Goal: Information Seeking & Learning: Check status

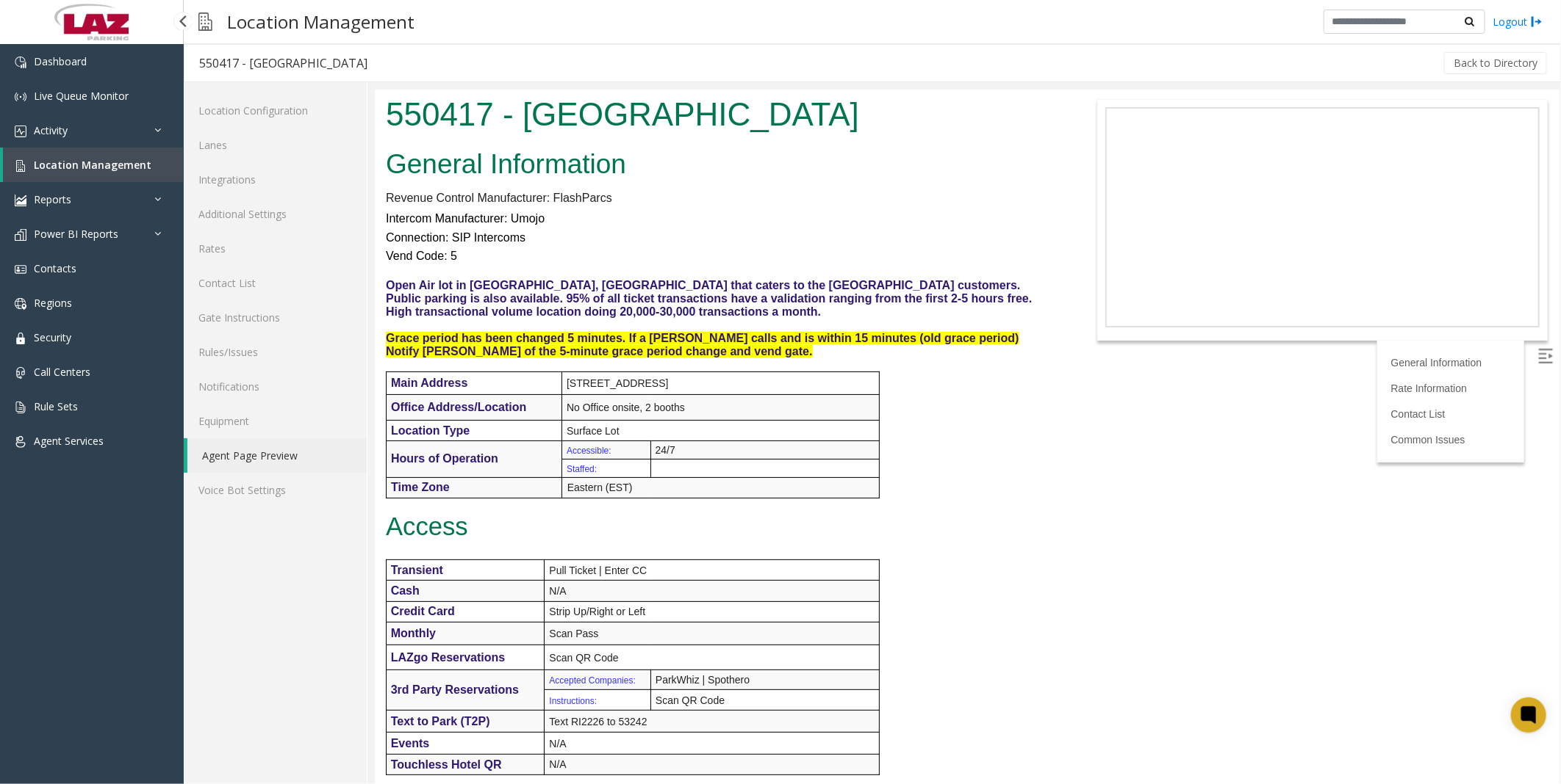
click at [63, 162] on span "Location Management" at bounding box center [92, 164] width 117 height 14
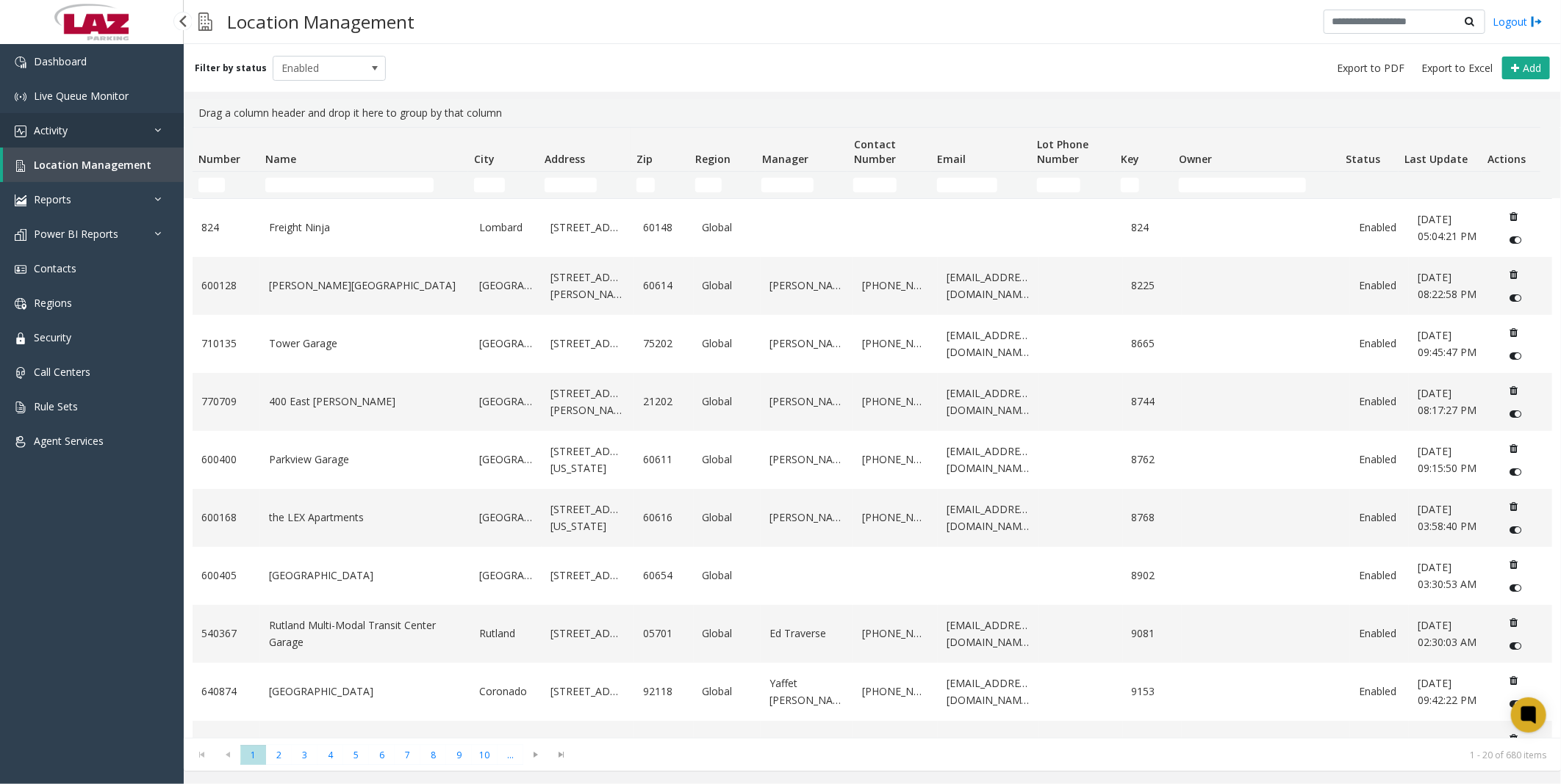
click at [49, 128] on span "Activity" at bounding box center [50, 130] width 34 height 14
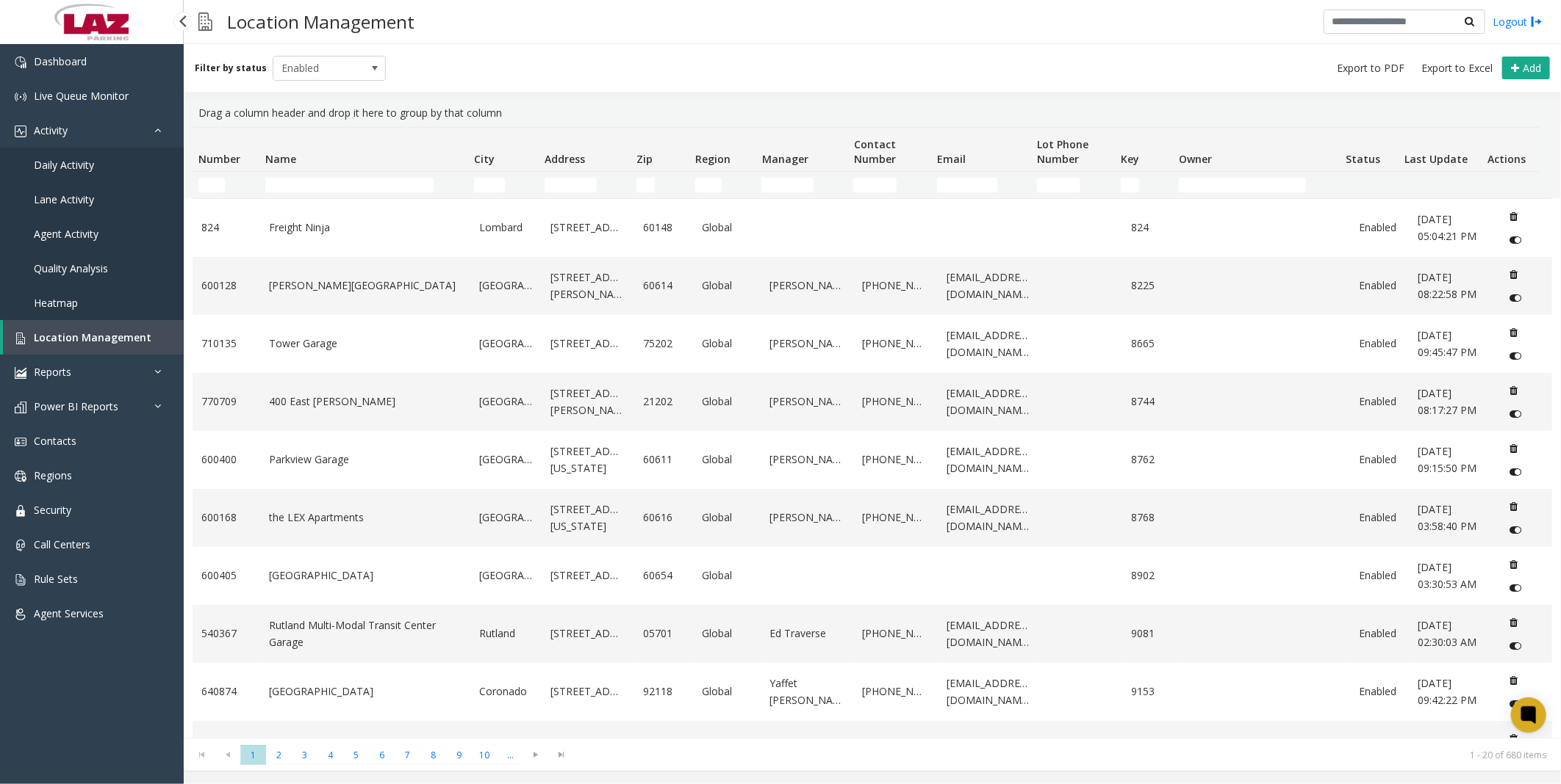
click at [46, 150] on link "Daily Activity" at bounding box center [91, 165] width 184 height 35
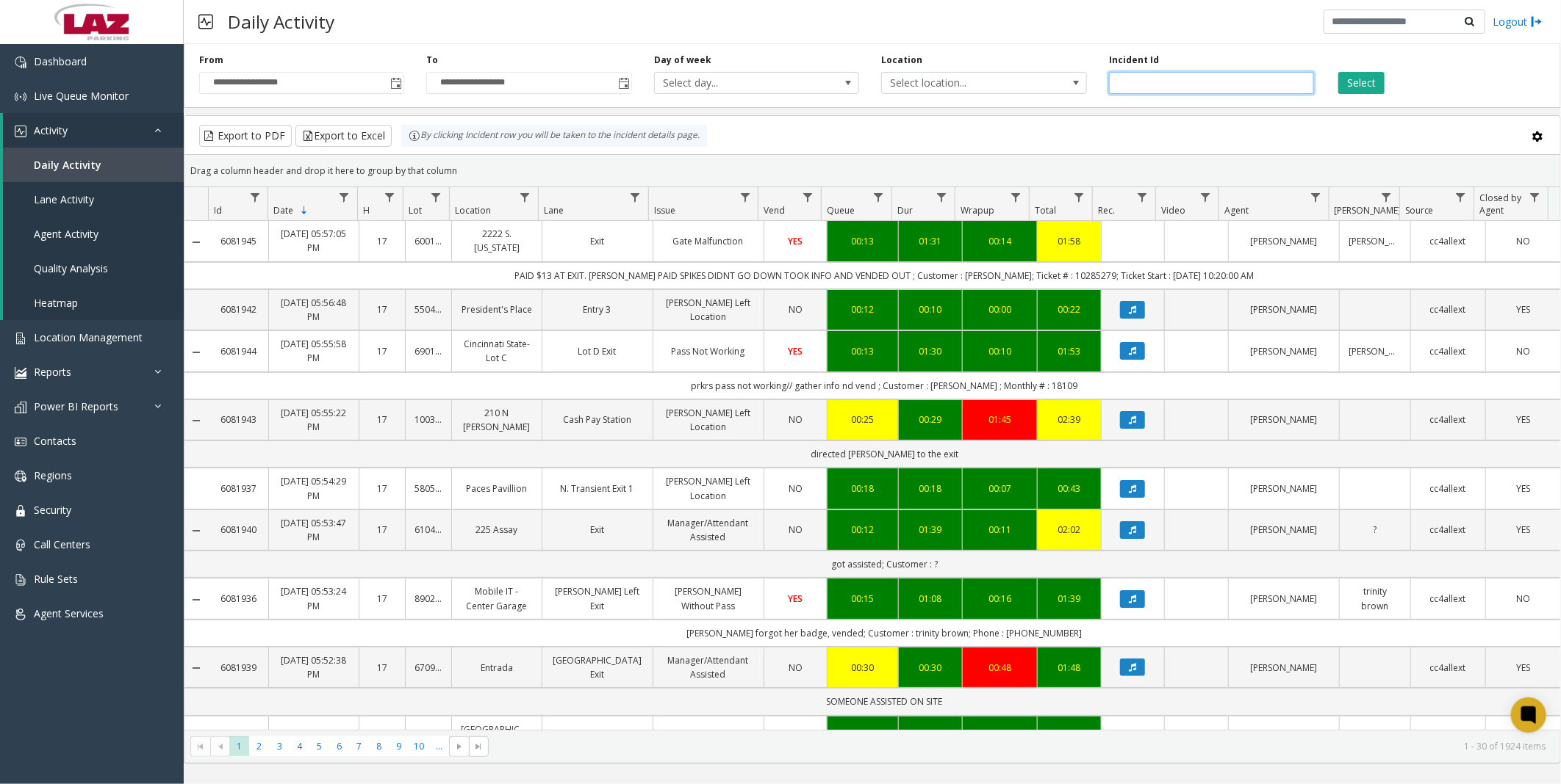
click at [1196, 76] on input "number" at bounding box center [1210, 83] width 205 height 22
paste input "*******"
type input "*******"
click at [1390, 82] on div "Select" at bounding box center [1438, 74] width 227 height 40
click at [1370, 82] on button "Select" at bounding box center [1361, 83] width 46 height 22
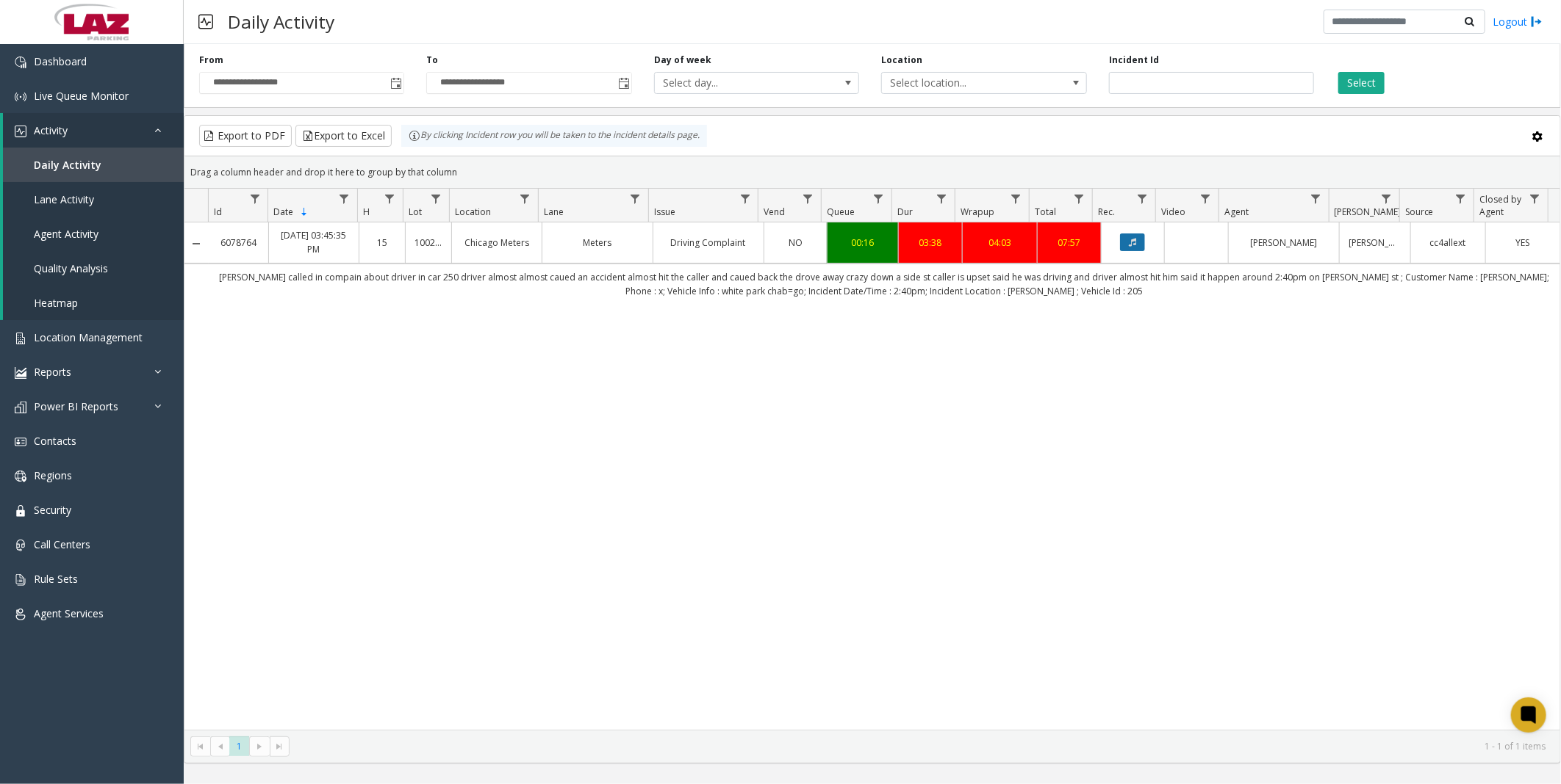
click at [1128, 241] on button "Data table" at bounding box center [1132, 242] width 25 height 17
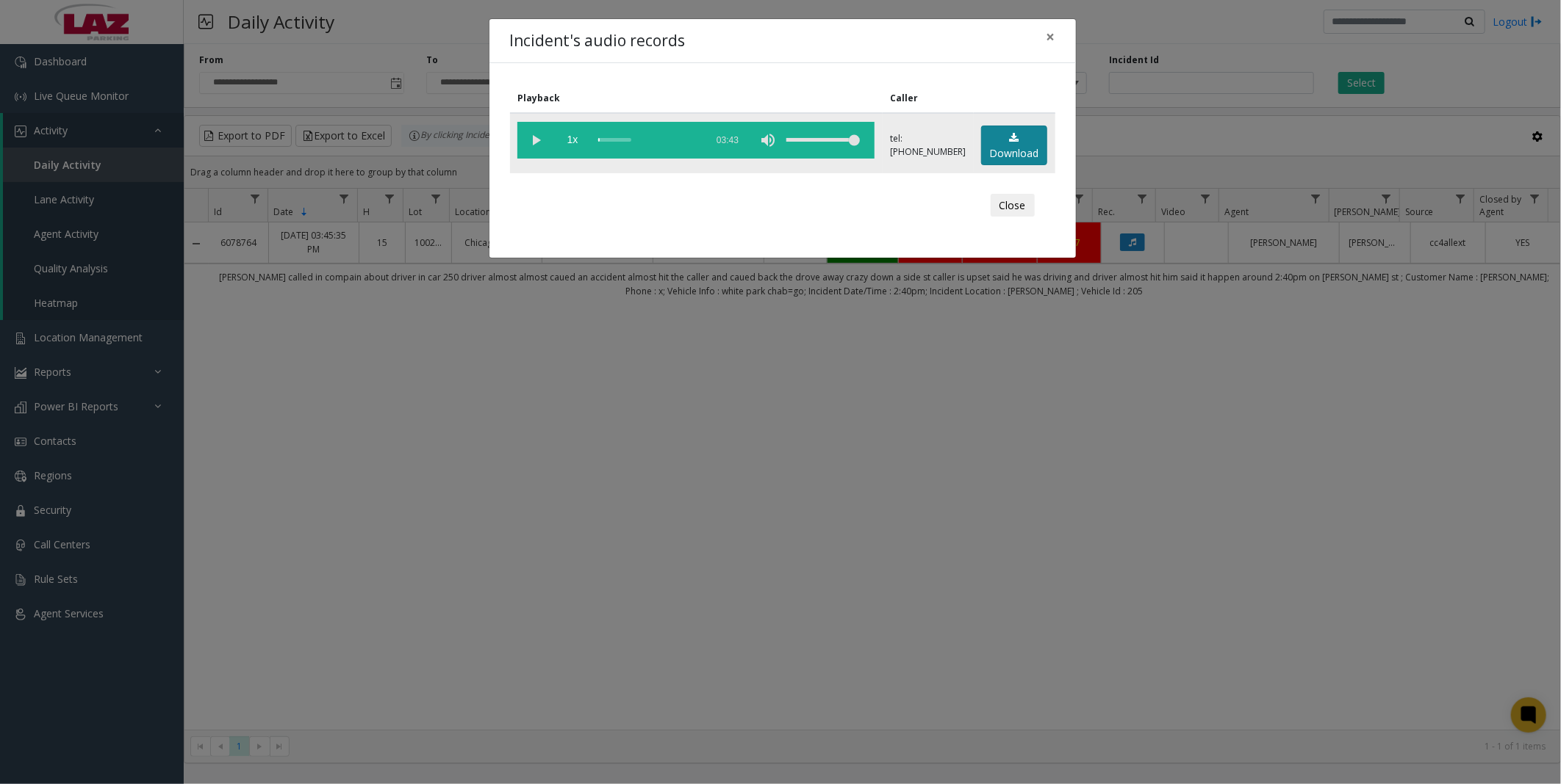
click at [1012, 151] on link "Download" at bounding box center [1013, 146] width 66 height 40
click at [996, 204] on button "Close" at bounding box center [1012, 206] width 44 height 23
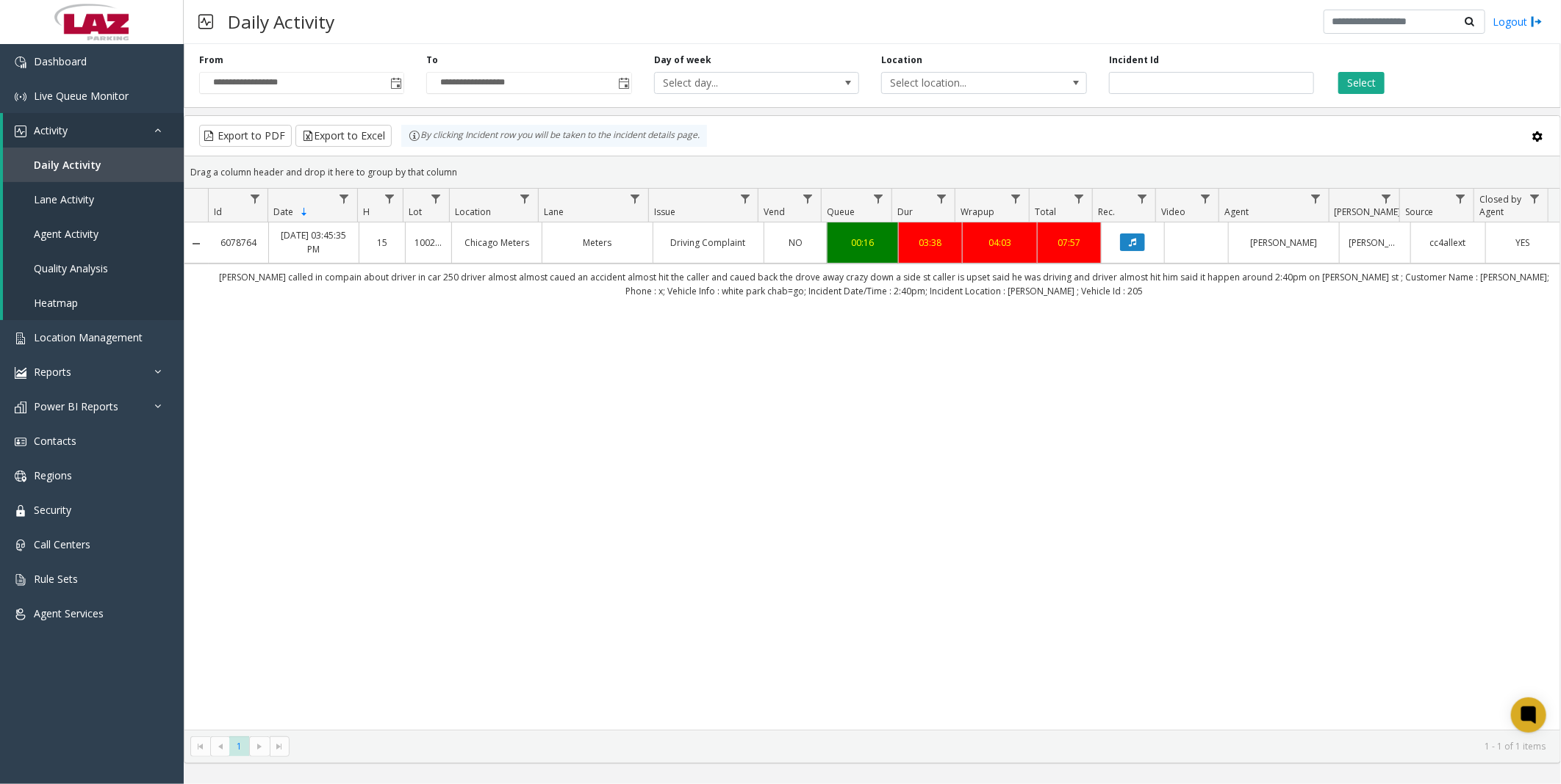
click at [830, 6] on div "Daily Activity Logout" at bounding box center [872, 22] width 1376 height 44
click at [87, 331] on span "Location Management" at bounding box center [87, 337] width 109 height 14
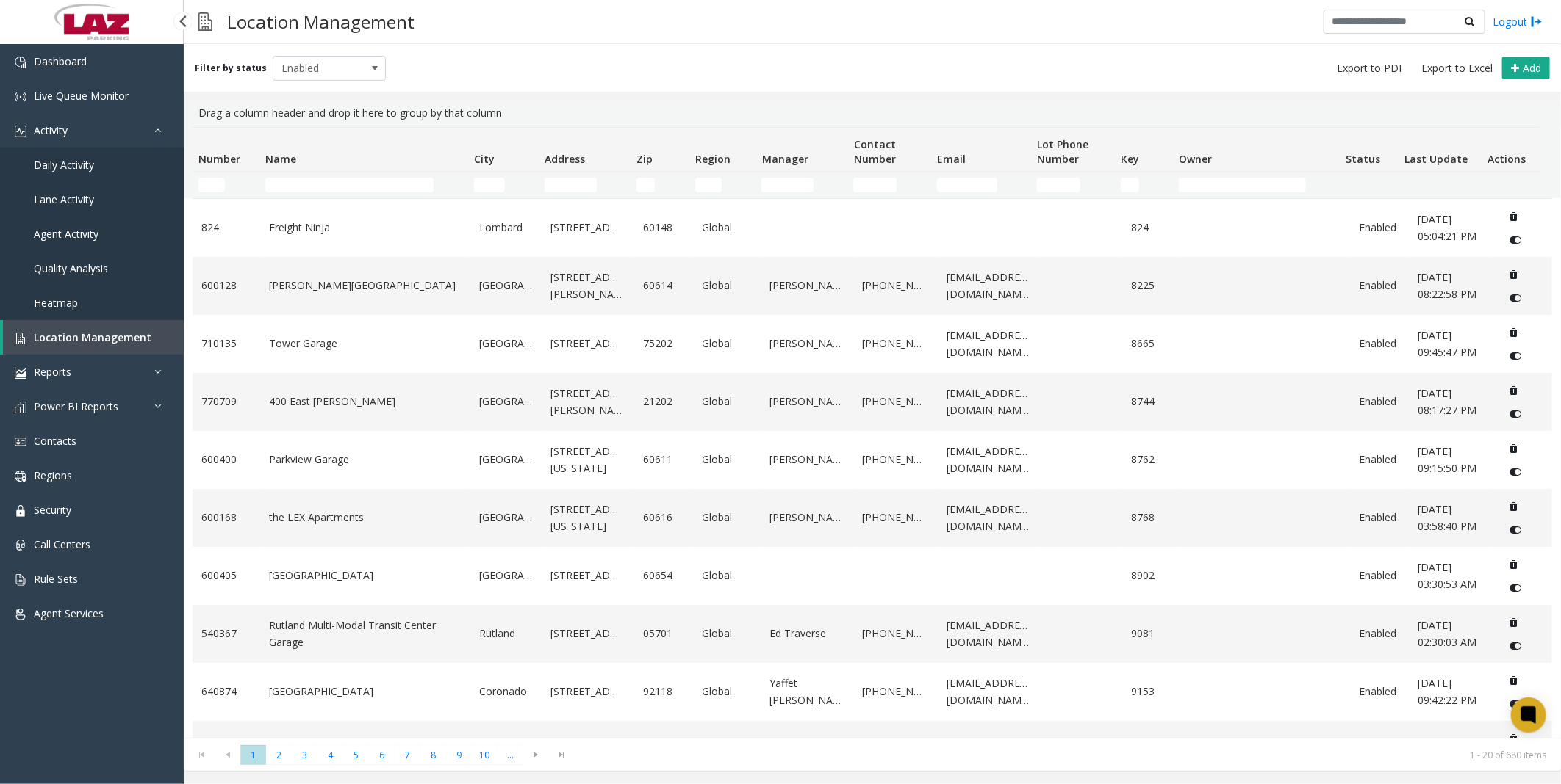
click at [60, 151] on link "Daily Activity" at bounding box center [91, 165] width 184 height 35
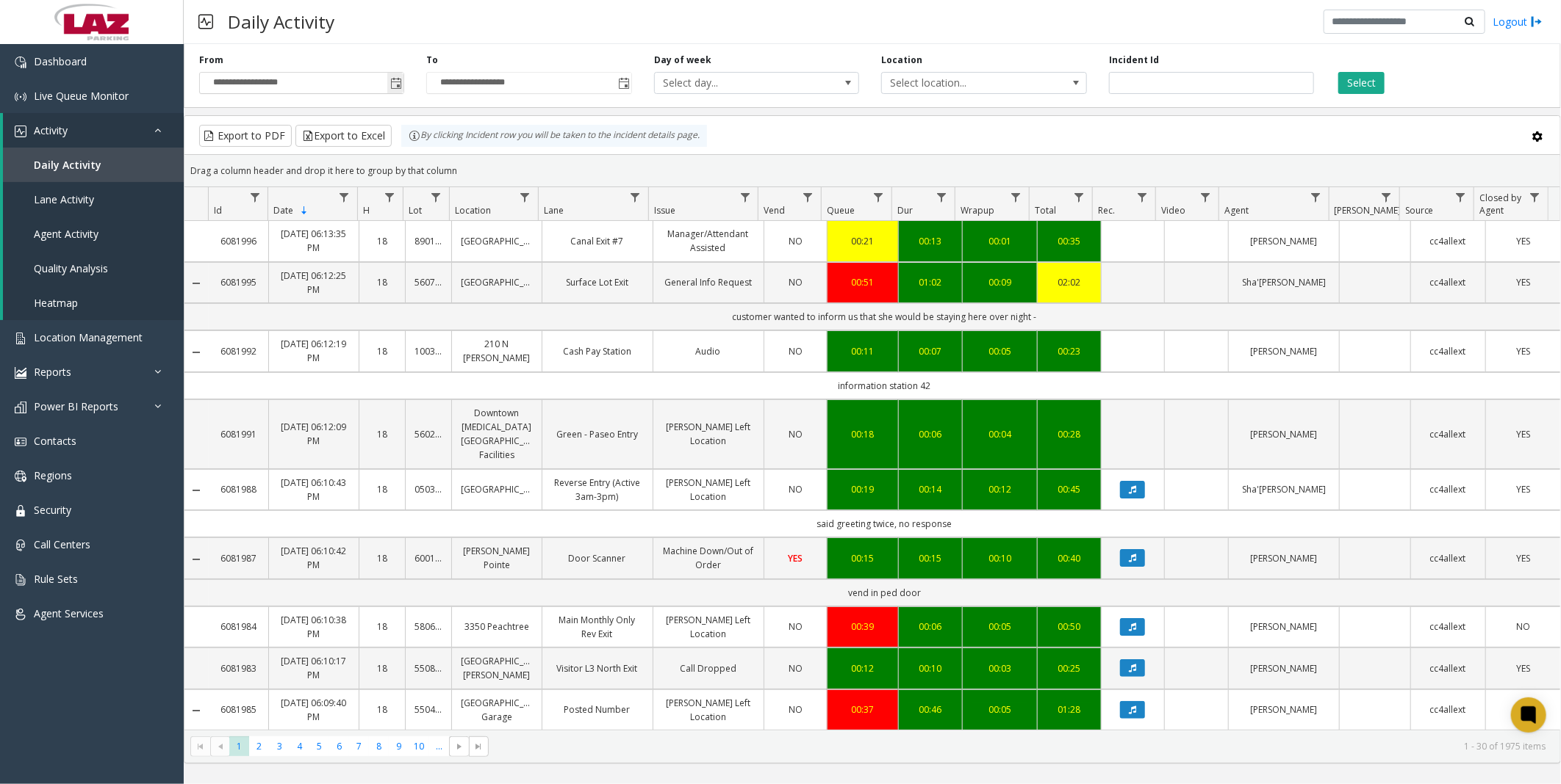
click at [389, 78] on span "Toggle popup" at bounding box center [395, 83] width 16 height 23
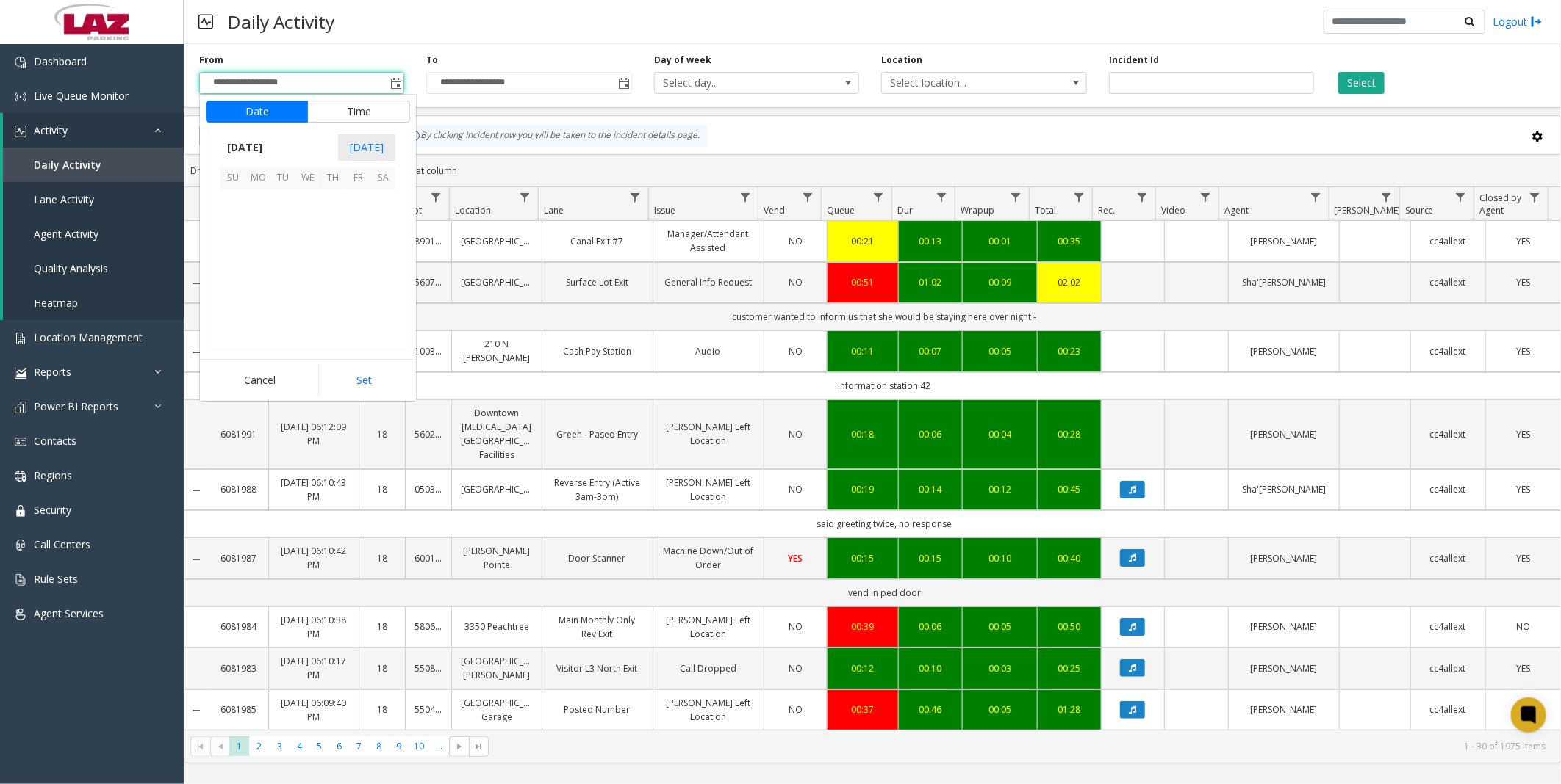
scroll to position [263347, 0]
click at [379, 270] on span "23" at bounding box center [383, 277] width 25 height 25
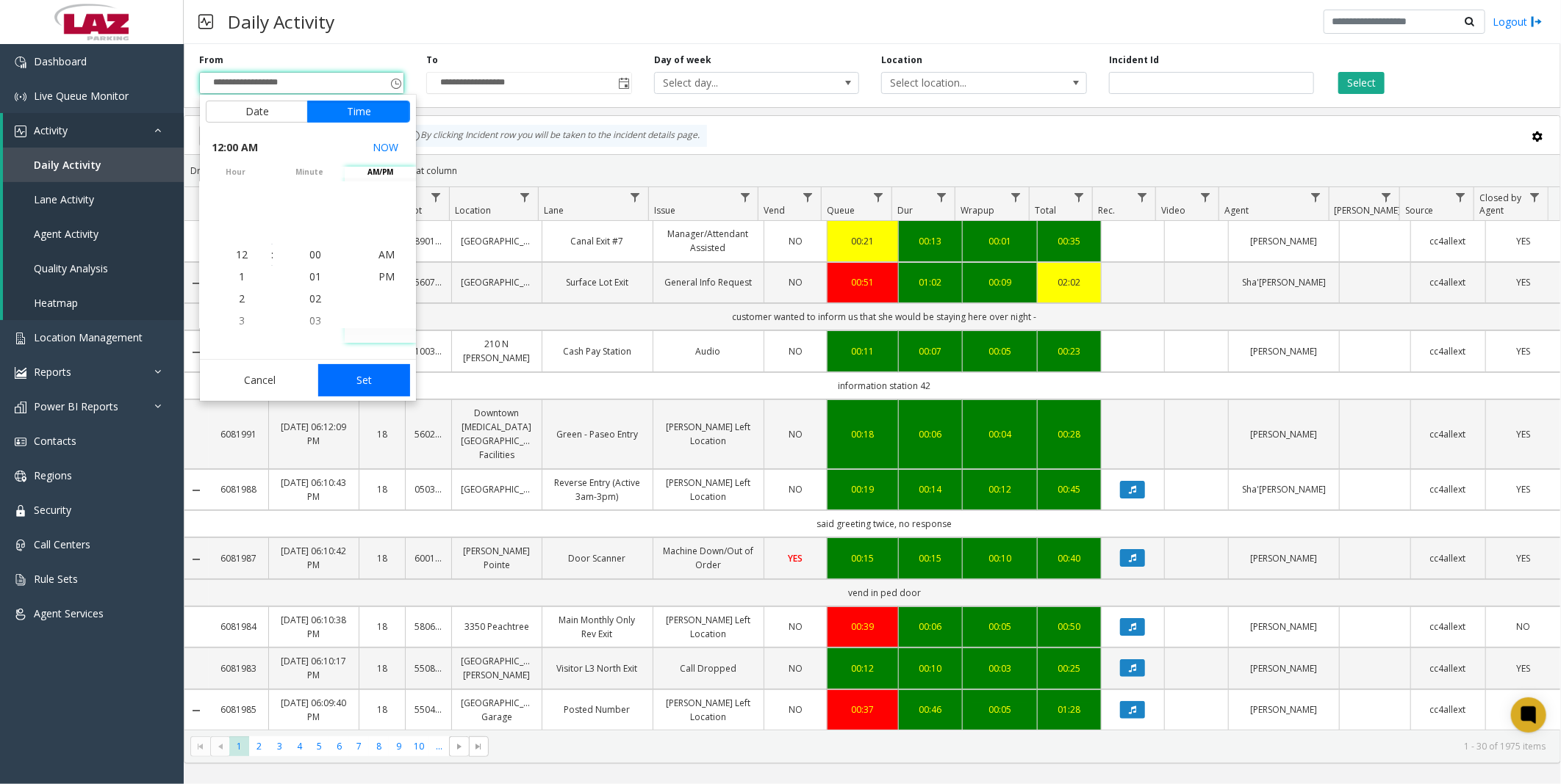
click at [368, 376] on button "Set" at bounding box center [364, 380] width 92 height 33
type input "**********"
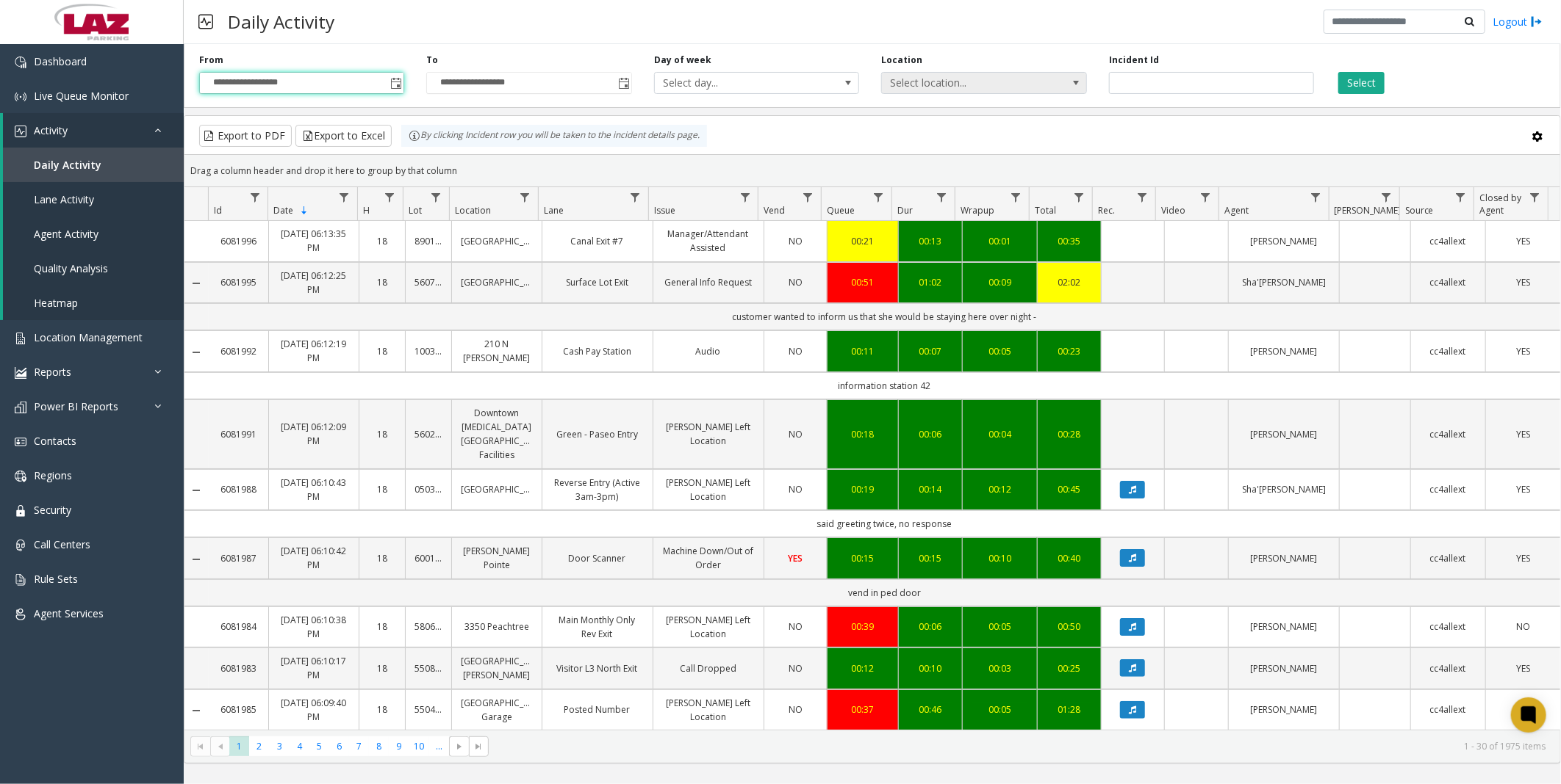
click at [986, 72] on span "Select location..." at bounding box center [982, 83] width 205 height 22
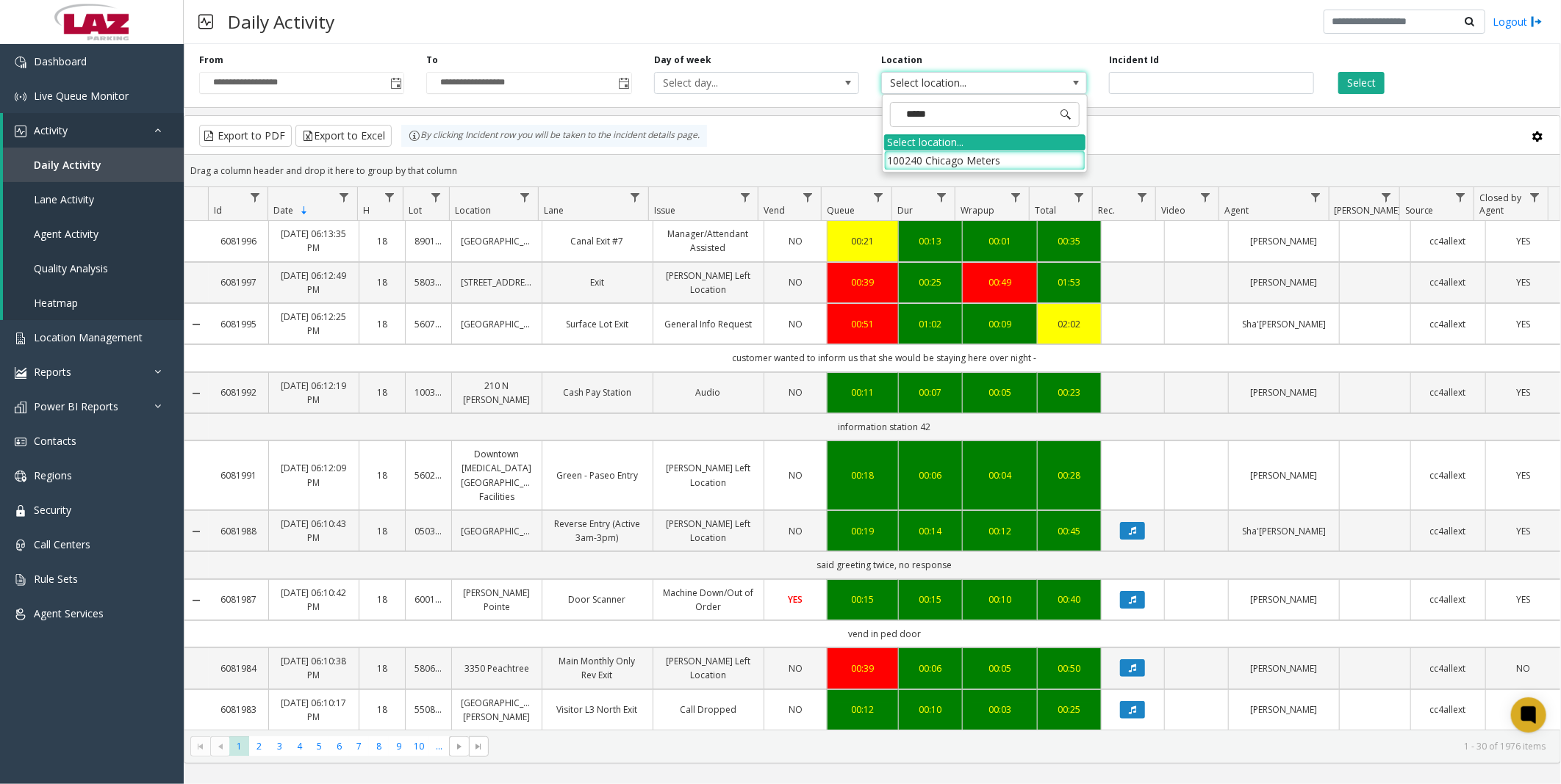
type input "******"
click at [1220, 113] on div "**********" at bounding box center [872, 401] width 1376 height 725
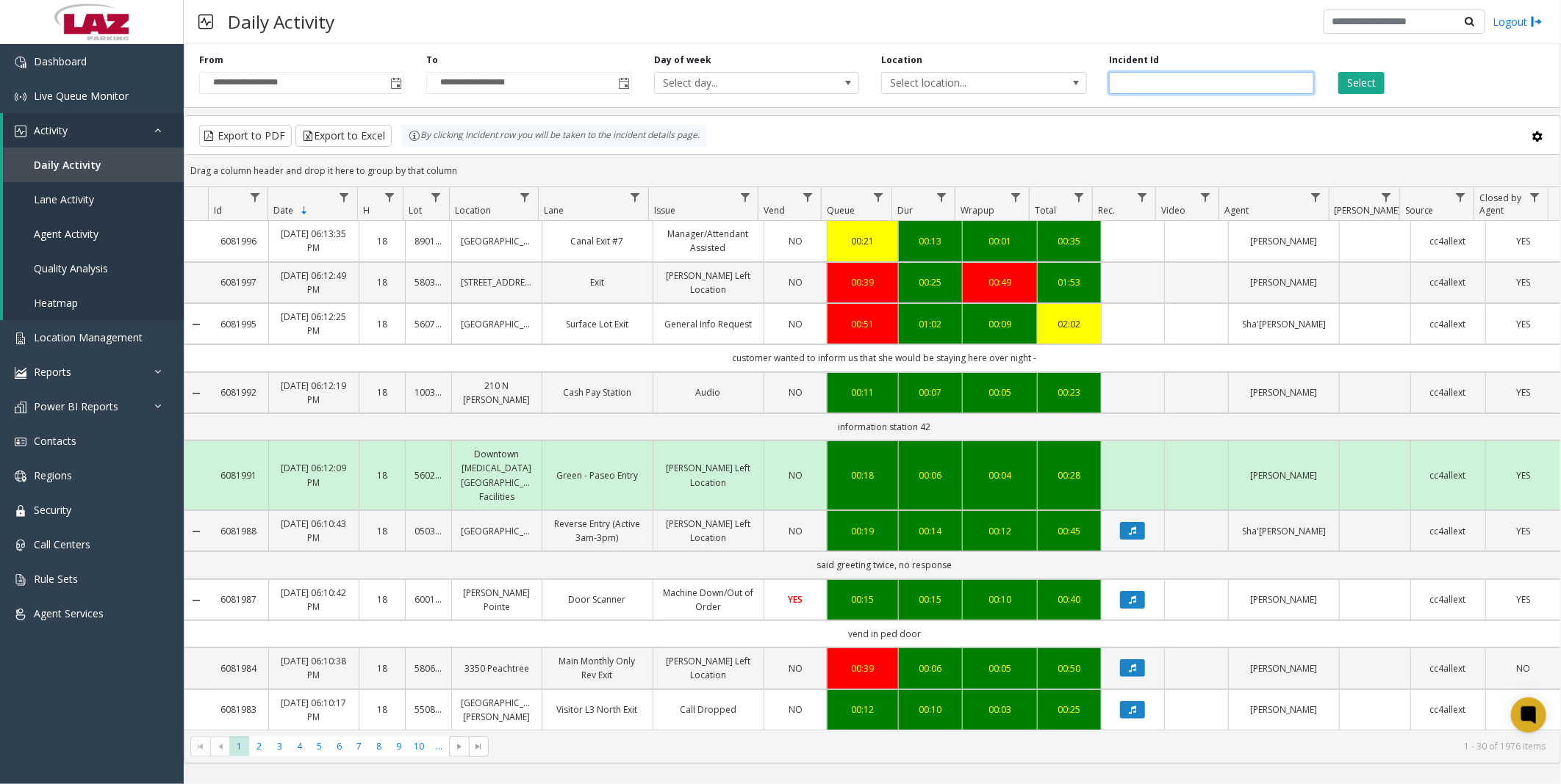
click at [1148, 90] on input "number" at bounding box center [1210, 83] width 205 height 22
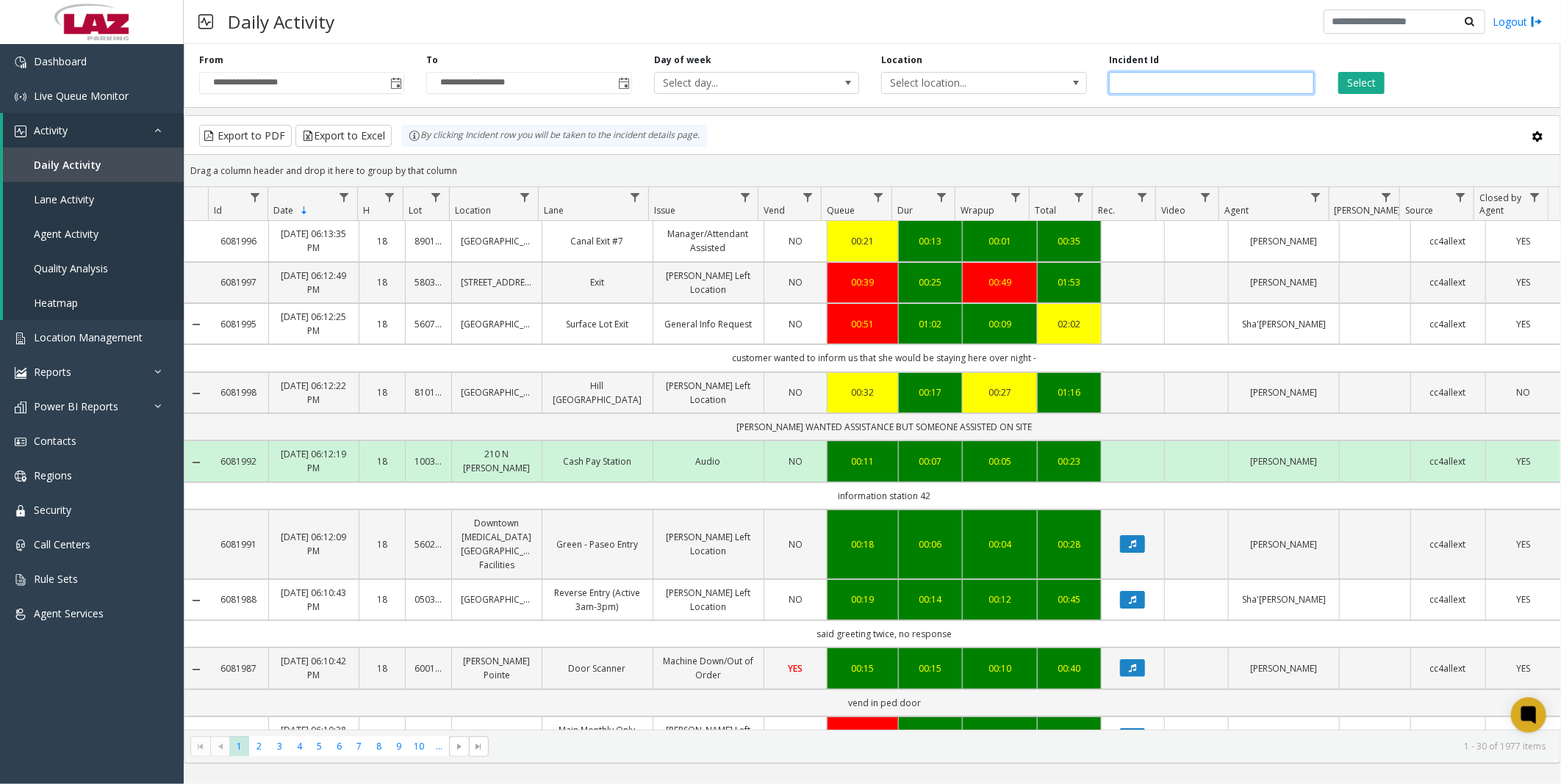
type input "*******"
click at [1386, 88] on div "Select" at bounding box center [1438, 74] width 227 height 40
click at [1371, 86] on app-root "**********" at bounding box center [780, 392] width 1561 height 784
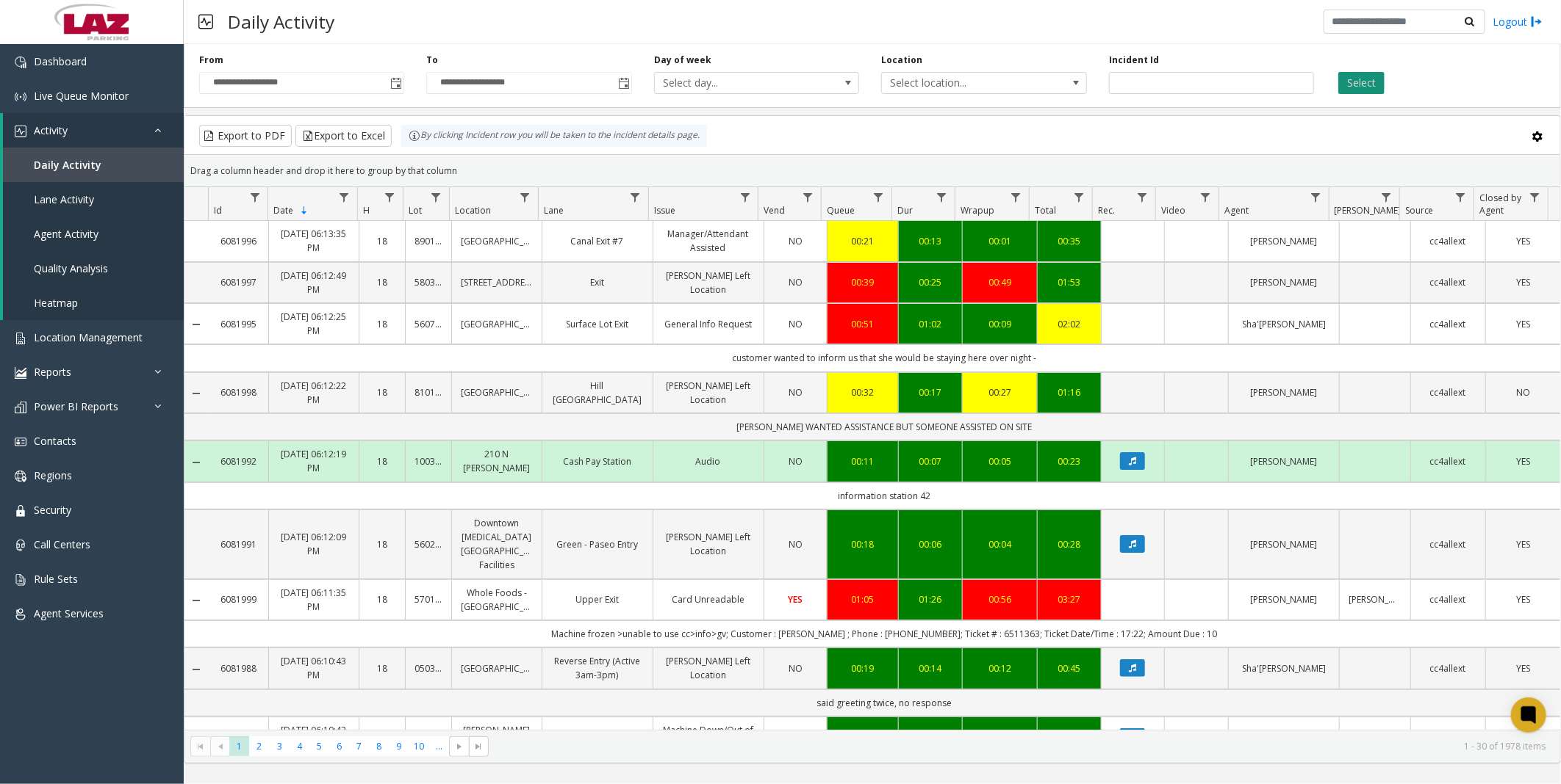
click at [1371, 86] on button "Select" at bounding box center [1361, 83] width 46 height 22
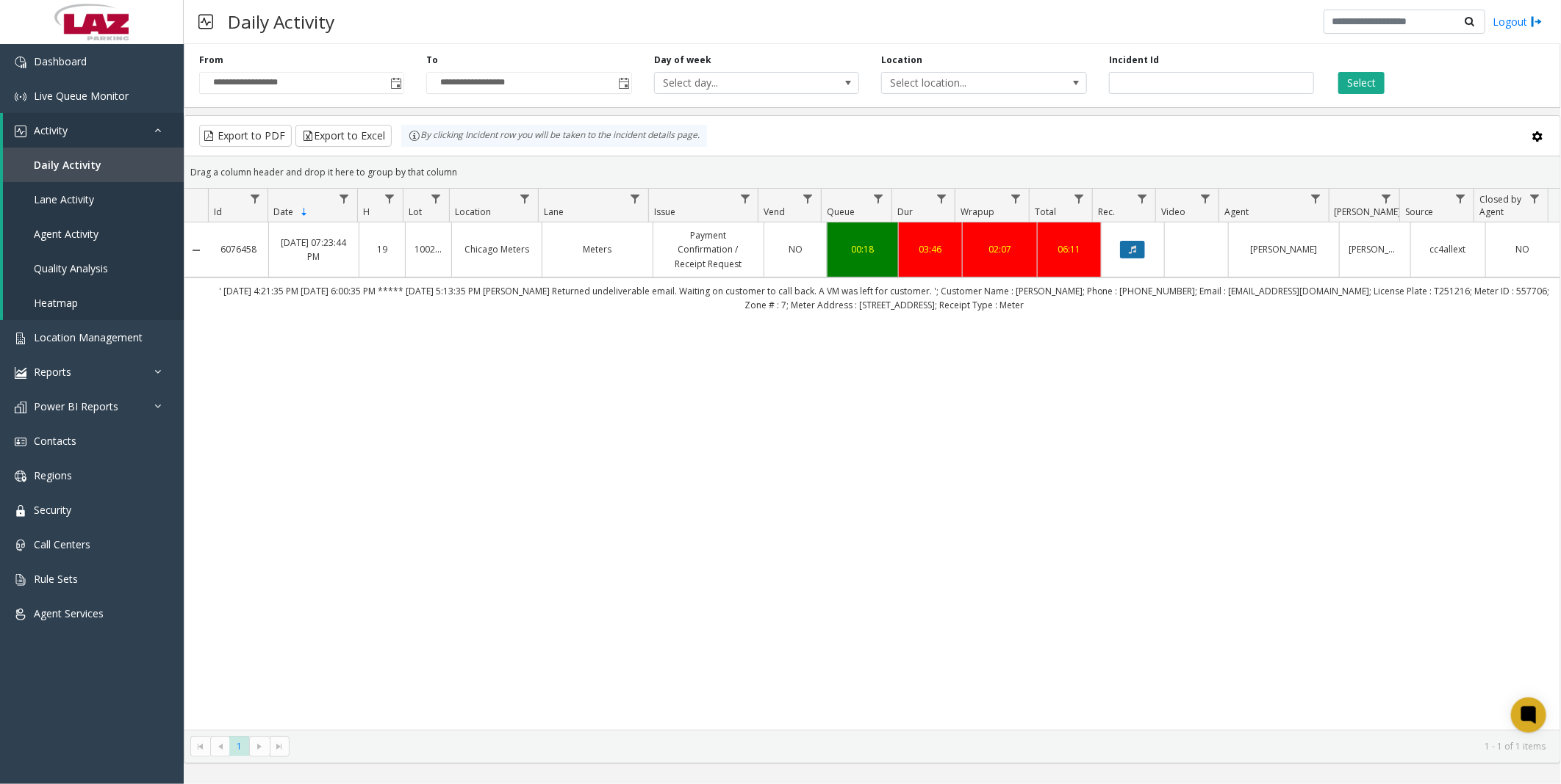
click at [1128, 253] on icon "Data table" at bounding box center [1132, 249] width 8 height 9
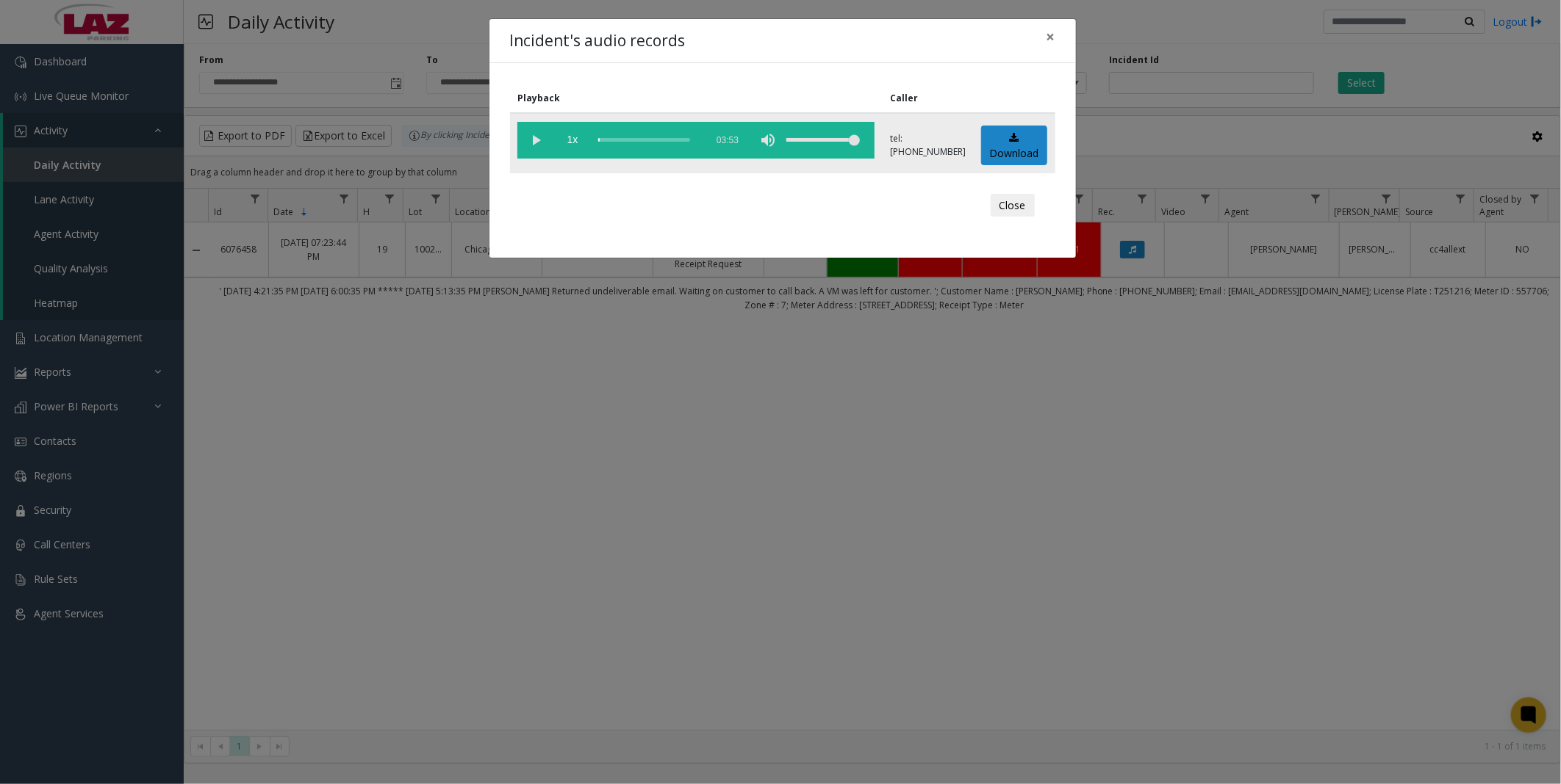
click at [544, 135] on vg-play-pause at bounding box center [535, 140] width 37 height 37
click at [605, 136] on div "scrub bar" at bounding box center [648, 140] width 100 height 37
click at [611, 140] on div "scrub bar" at bounding box center [648, 140] width 100 height 37
click at [619, 138] on div "scrub bar" at bounding box center [648, 140] width 100 height 37
click at [625, 135] on div "scrub bar" at bounding box center [648, 140] width 100 height 37
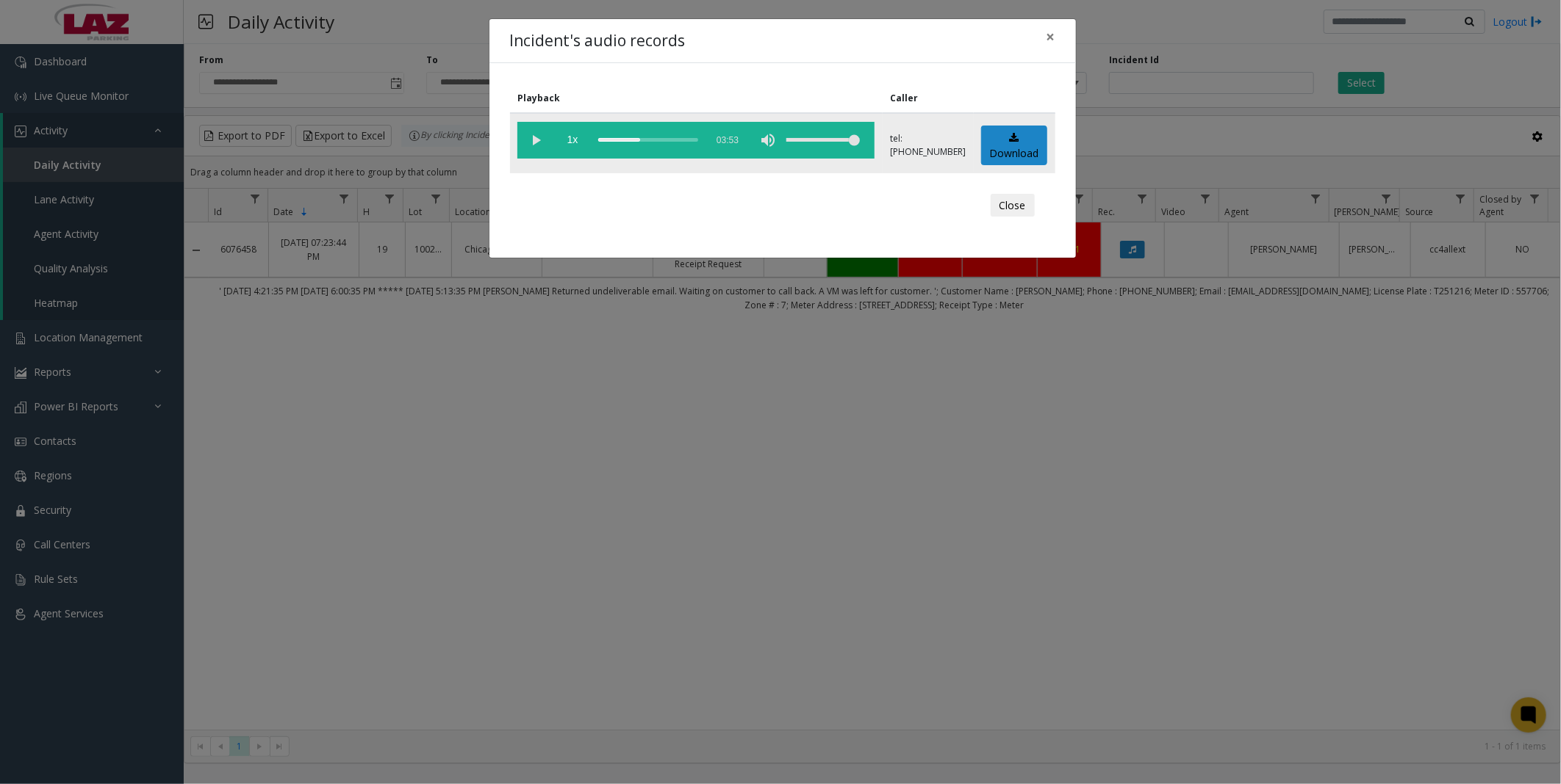
click at [629, 136] on div "scrub bar" at bounding box center [648, 140] width 100 height 37
click at [636, 139] on div "scrub bar" at bounding box center [648, 140] width 100 height 37
click at [647, 140] on div "scrub bar" at bounding box center [648, 140] width 100 height 37
click at [634, 142] on div "scrub bar" at bounding box center [648, 140] width 100 height 37
click at [632, 137] on div "scrub bar" at bounding box center [648, 140] width 100 height 37
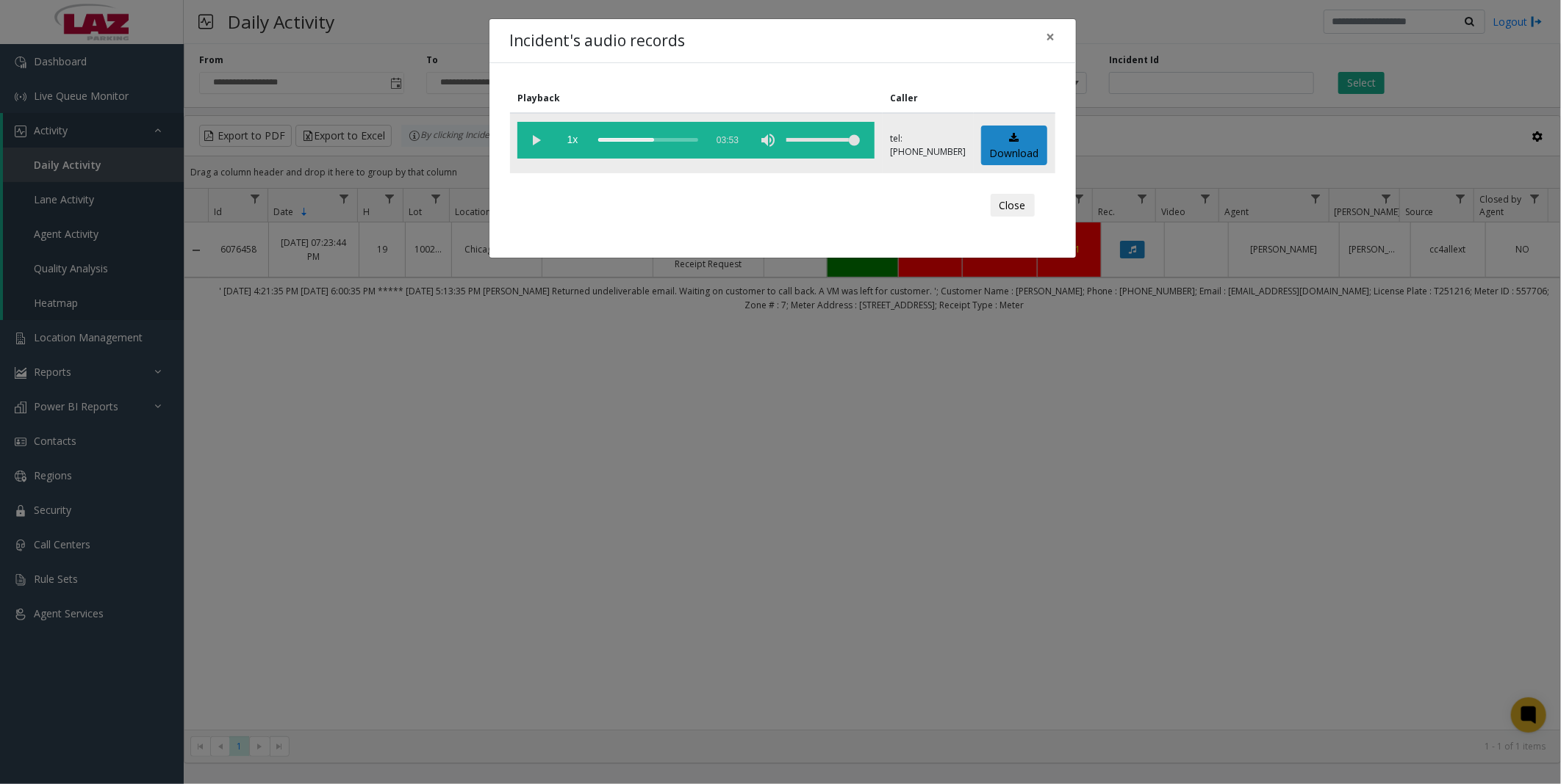
click at [637, 139] on div "scrub bar" at bounding box center [648, 140] width 100 height 37
click at [643, 140] on div "scrub bar" at bounding box center [648, 140] width 100 height 37
click at [653, 139] on div "scrub bar" at bounding box center [648, 140] width 100 height 37
click at [647, 139] on div "scrub bar" at bounding box center [648, 140] width 100 height 37
click at [641, 139] on div "scrub bar" at bounding box center [648, 140] width 100 height 37
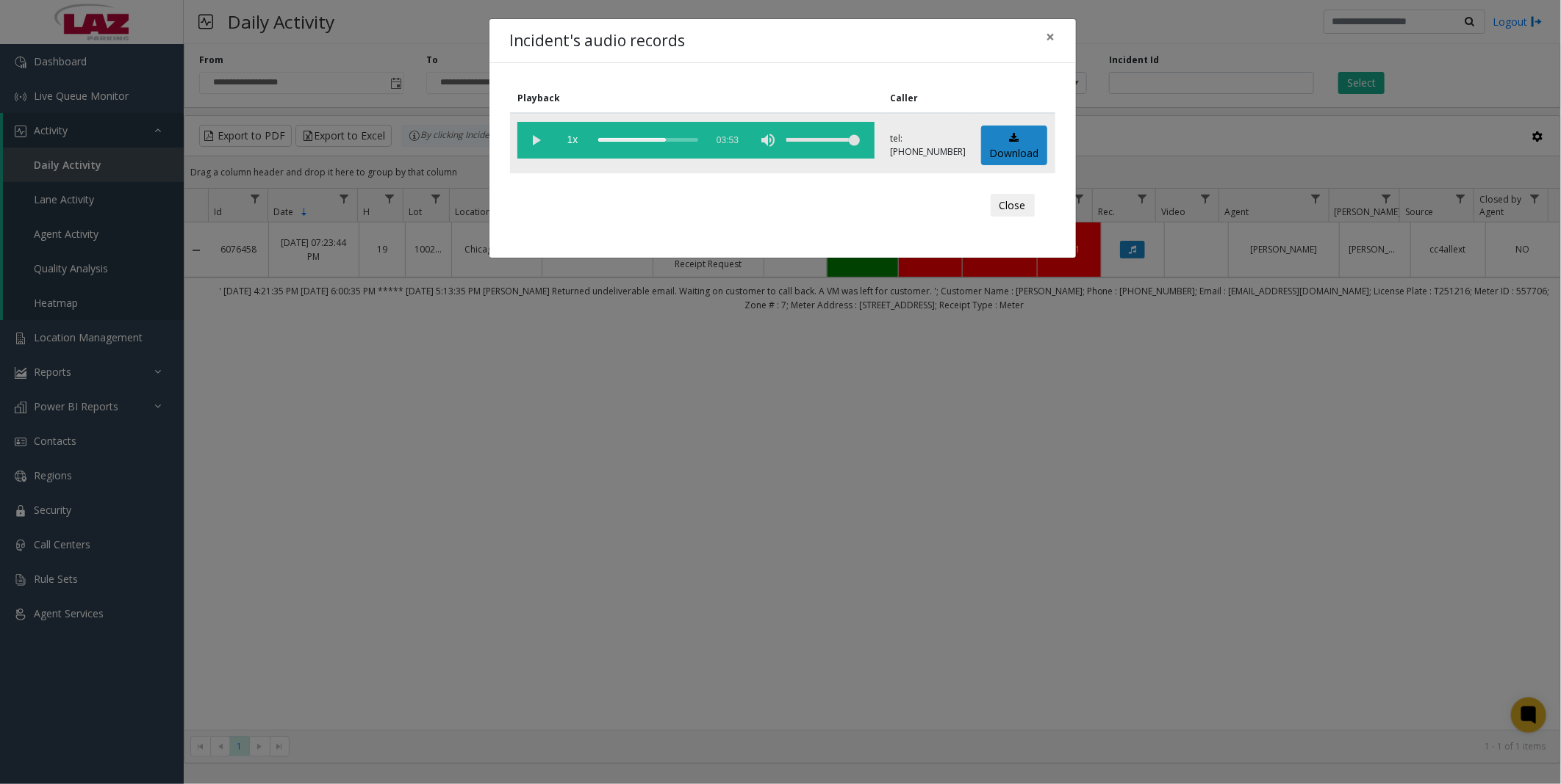
click at [625, 139] on div "scrub bar" at bounding box center [648, 140] width 100 height 37
click at [612, 139] on div "scrub bar" at bounding box center [648, 140] width 100 height 37
click at [605, 137] on div "scrub bar" at bounding box center [648, 140] width 100 height 37
click at [613, 135] on div "scrub bar" at bounding box center [648, 140] width 100 height 37
click at [622, 135] on div "scrub bar" at bounding box center [648, 140] width 100 height 37
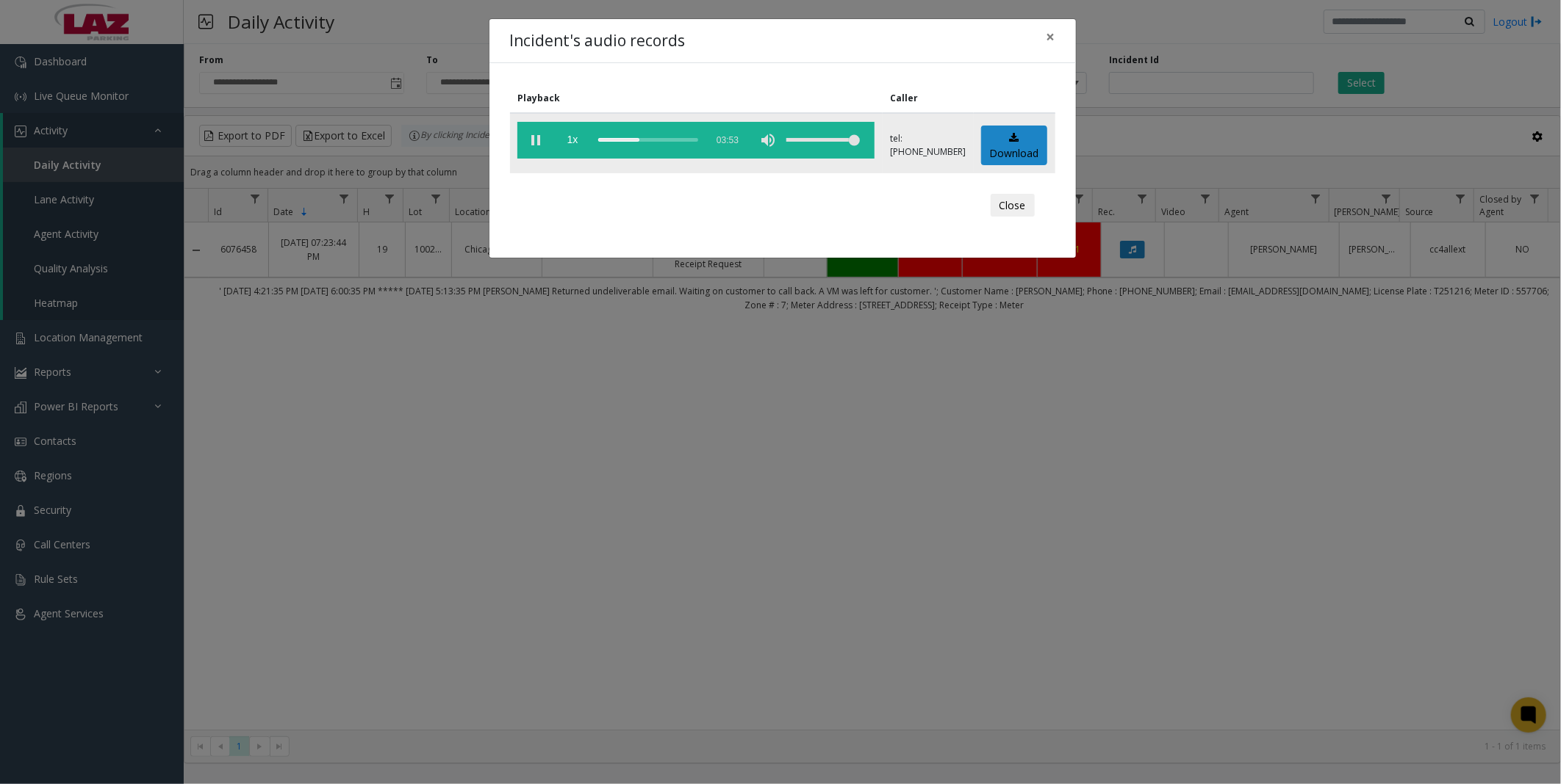
click at [628, 135] on div "scrub bar" at bounding box center [648, 140] width 100 height 37
click at [633, 138] on div "scrub bar" at bounding box center [648, 140] width 100 height 37
click at [640, 136] on div "scrub bar" at bounding box center [648, 140] width 100 height 37
click at [529, 142] on vg-play-pause at bounding box center [535, 140] width 37 height 37
click at [1007, 204] on button "Close" at bounding box center [1012, 206] width 44 height 23
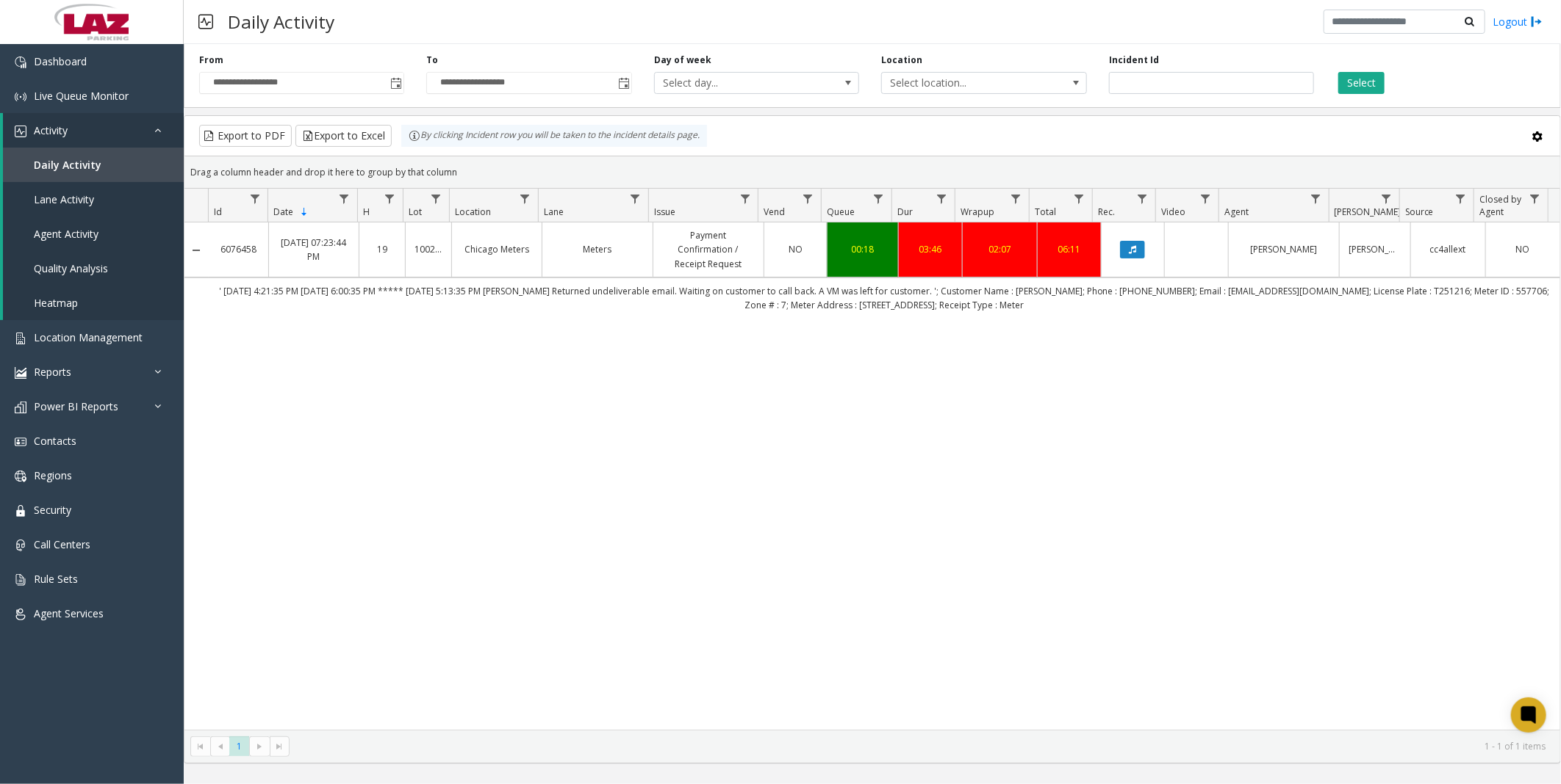
click at [804, 18] on div "Daily Activity Logout" at bounding box center [872, 22] width 1376 height 44
click at [67, 331] on span "Location Management" at bounding box center [87, 337] width 109 height 14
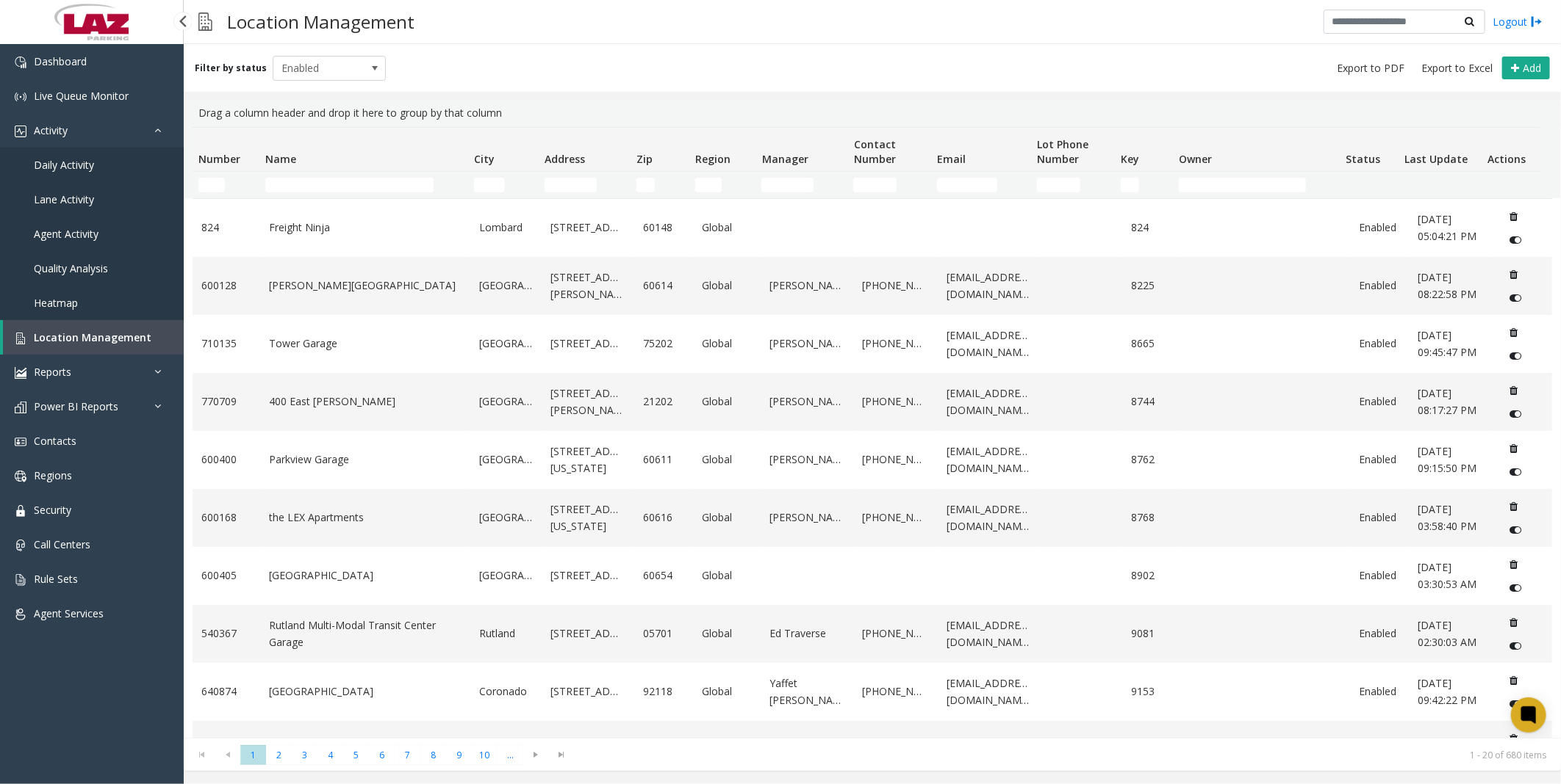
click at [58, 161] on span "Daily Activity" at bounding box center [63, 164] width 61 height 14
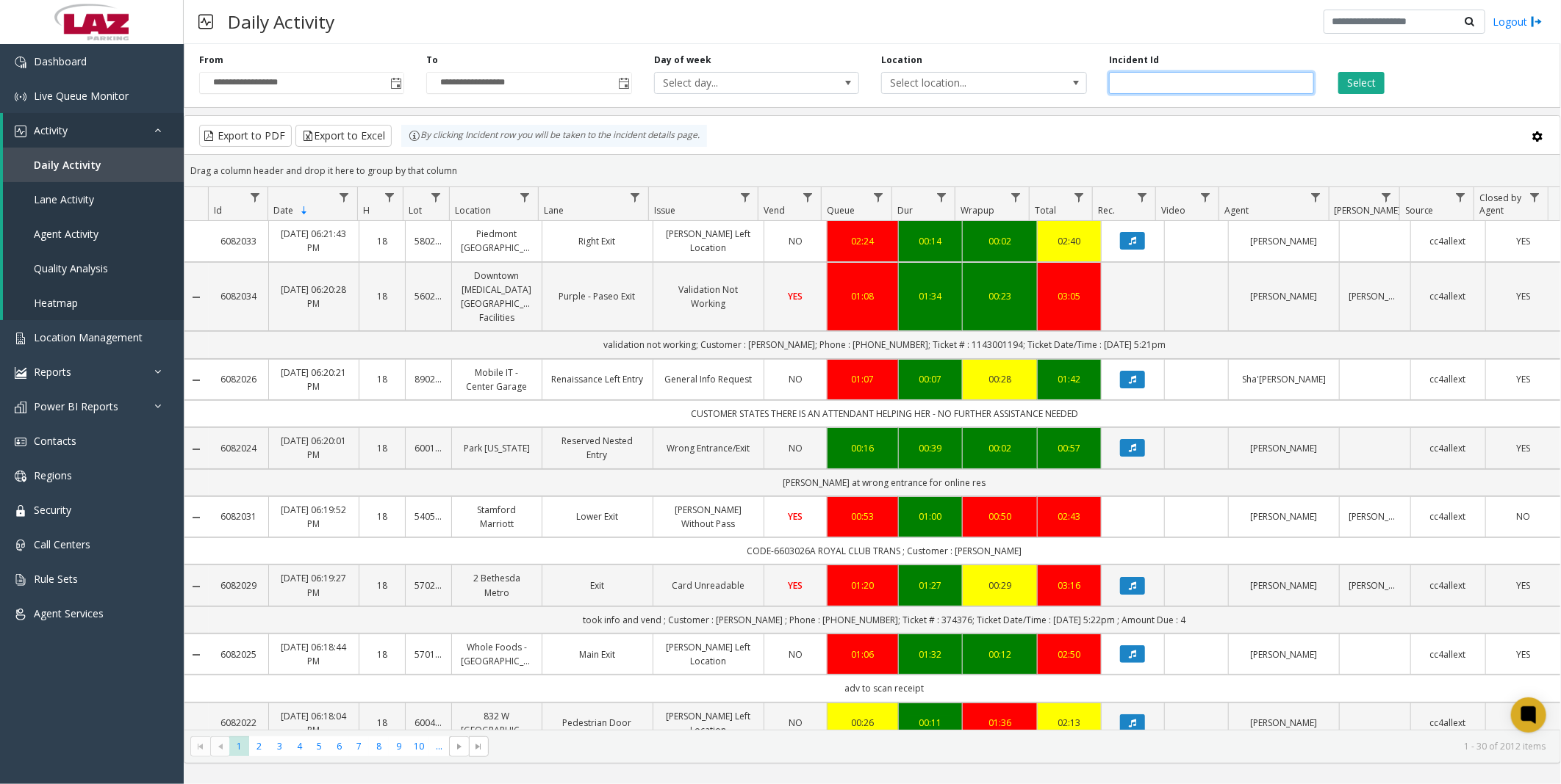
click at [1217, 81] on input "number" at bounding box center [1210, 83] width 205 height 22
paste input "*******"
type input "*******"
click at [1359, 79] on button "Select" at bounding box center [1361, 83] width 46 height 22
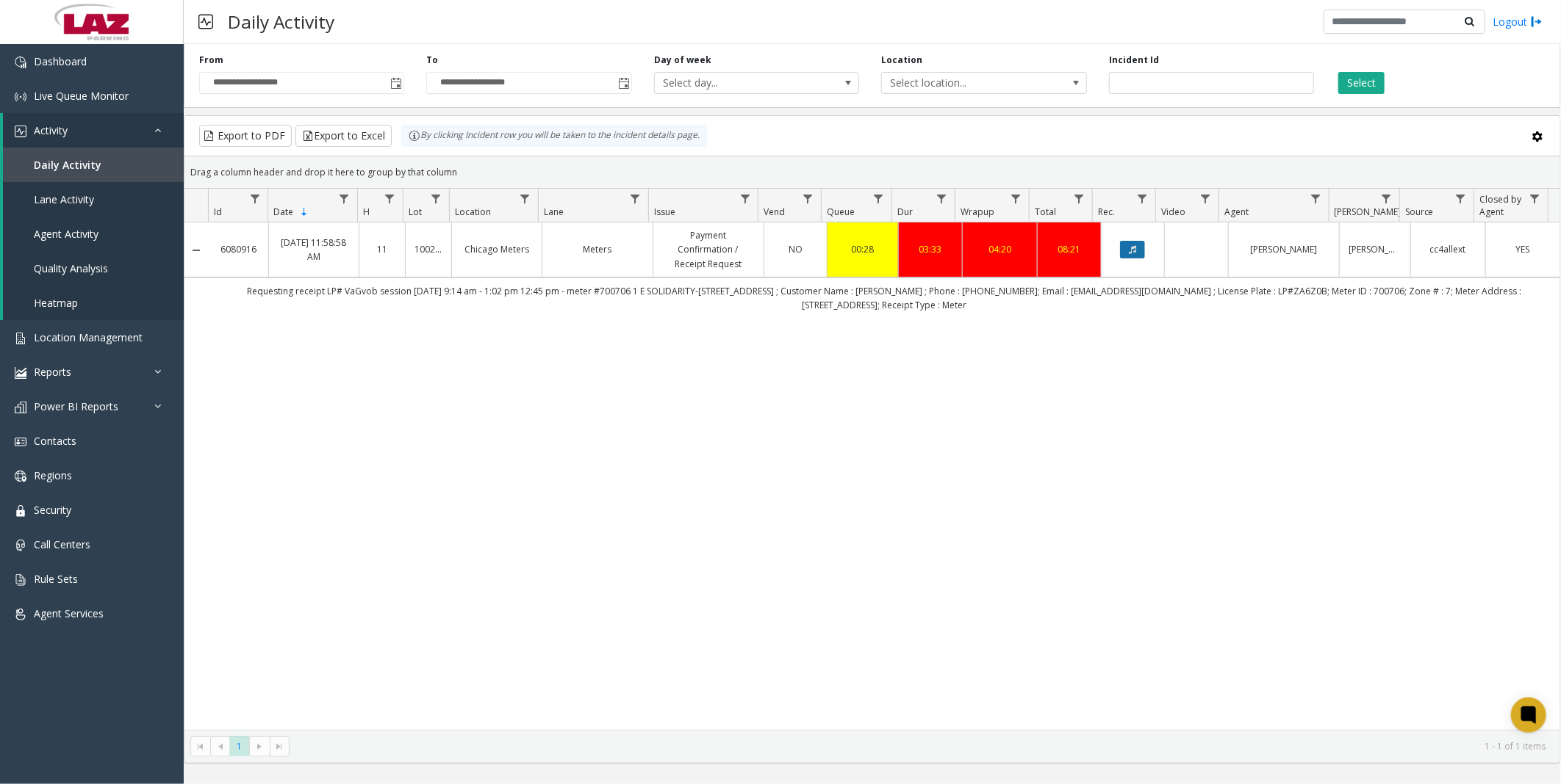
click at [1128, 251] on icon "Data table" at bounding box center [1132, 249] width 8 height 9
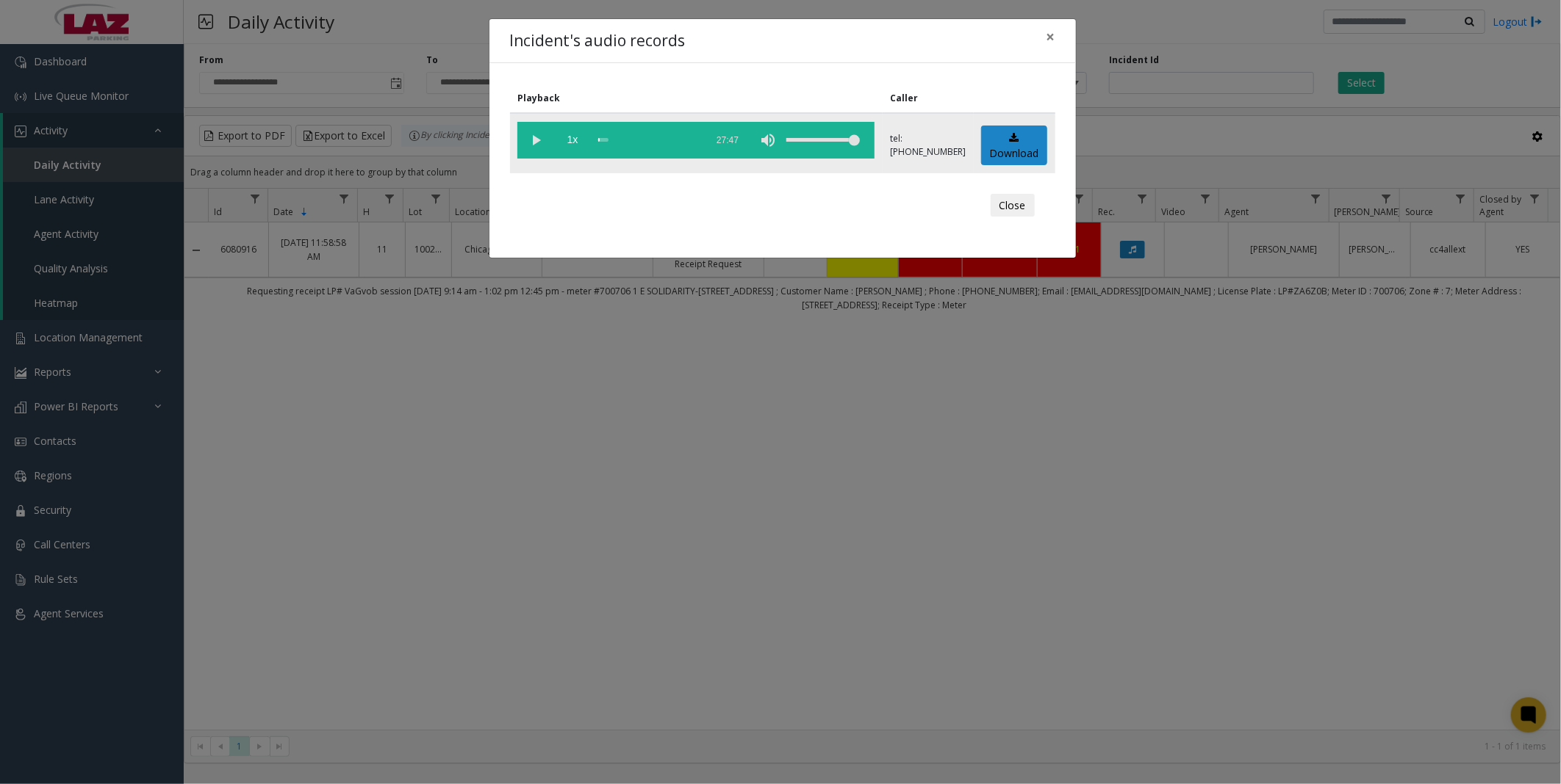
click at [539, 135] on vg-play-pause at bounding box center [535, 140] width 37 height 37
click at [571, 137] on span "1x" at bounding box center [572, 140] width 37 height 37
click at [615, 136] on div "scrub bar" at bounding box center [648, 140] width 100 height 37
click at [612, 137] on div "scrub bar" at bounding box center [648, 140] width 100 height 37
click at [623, 136] on div "scrub bar" at bounding box center [648, 140] width 100 height 37
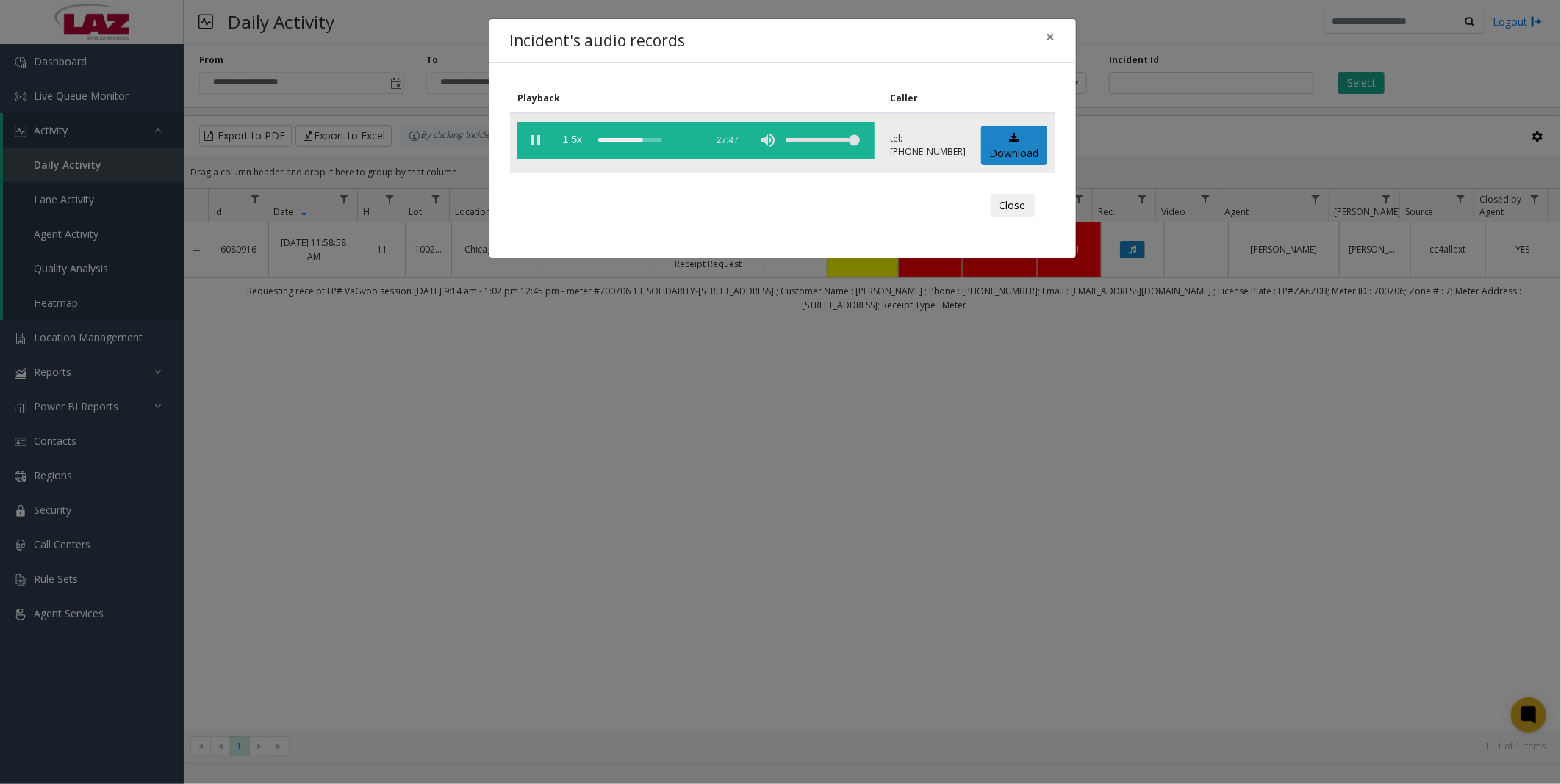
click at [539, 139] on vg-play-pause at bounding box center [535, 140] width 37 height 37
click at [541, 141] on vg-play-pause at bounding box center [535, 140] width 37 height 37
click at [623, 136] on div "scrub bar" at bounding box center [648, 140] width 100 height 37
click at [538, 136] on vg-play-pause at bounding box center [535, 140] width 37 height 37
click at [533, 141] on vg-play-pause at bounding box center [535, 140] width 37 height 37
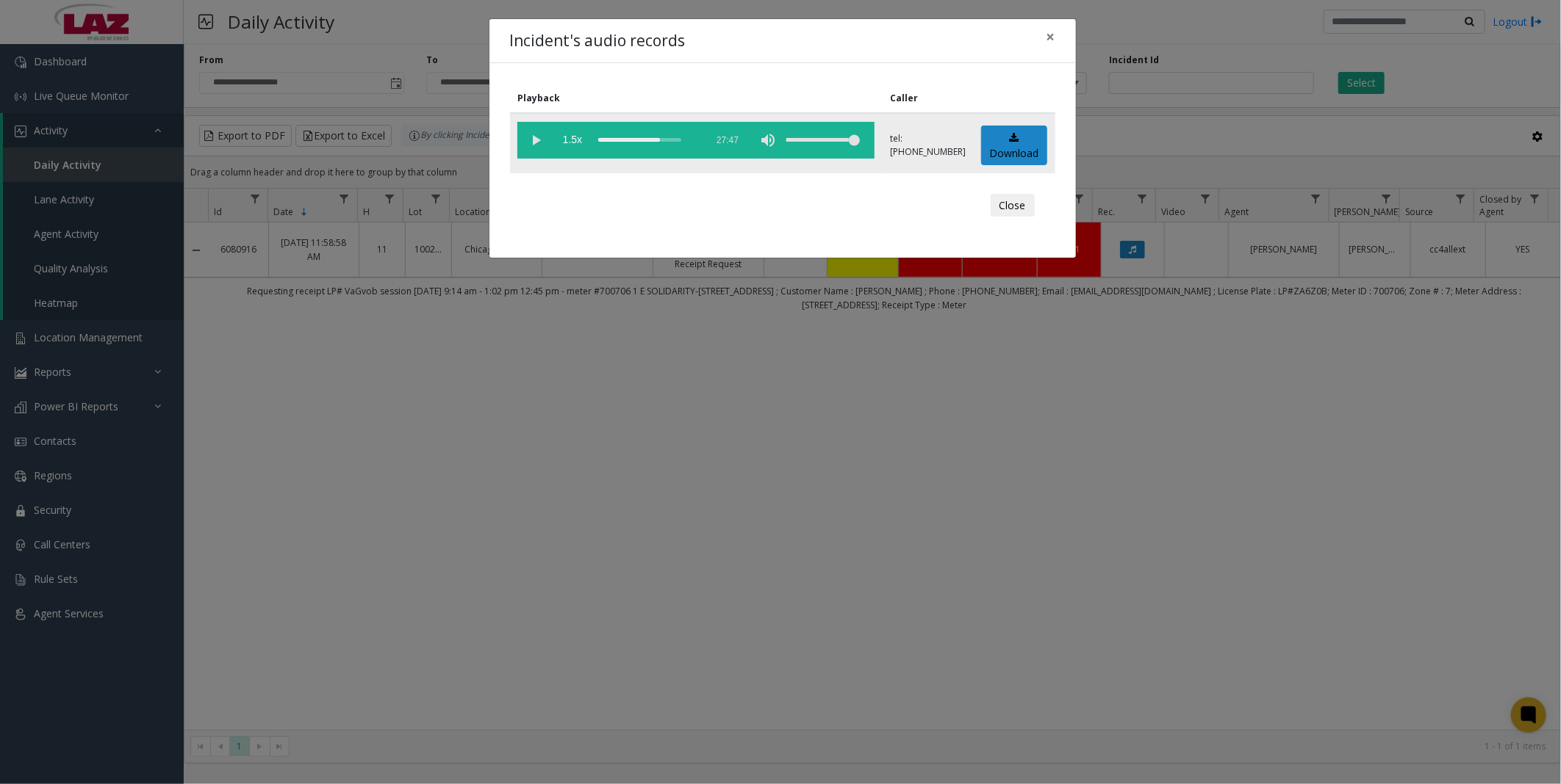
click at [641, 142] on div "scrub bar" at bounding box center [648, 140] width 100 height 37
click at [647, 140] on div "scrub bar" at bounding box center [648, 140] width 100 height 37
click at [651, 135] on div "scrub bar" at bounding box center [648, 140] width 100 height 37
click at [655, 135] on div "scrub bar" at bounding box center [648, 140] width 100 height 37
click at [656, 137] on div "scrub bar" at bounding box center [648, 140] width 100 height 37
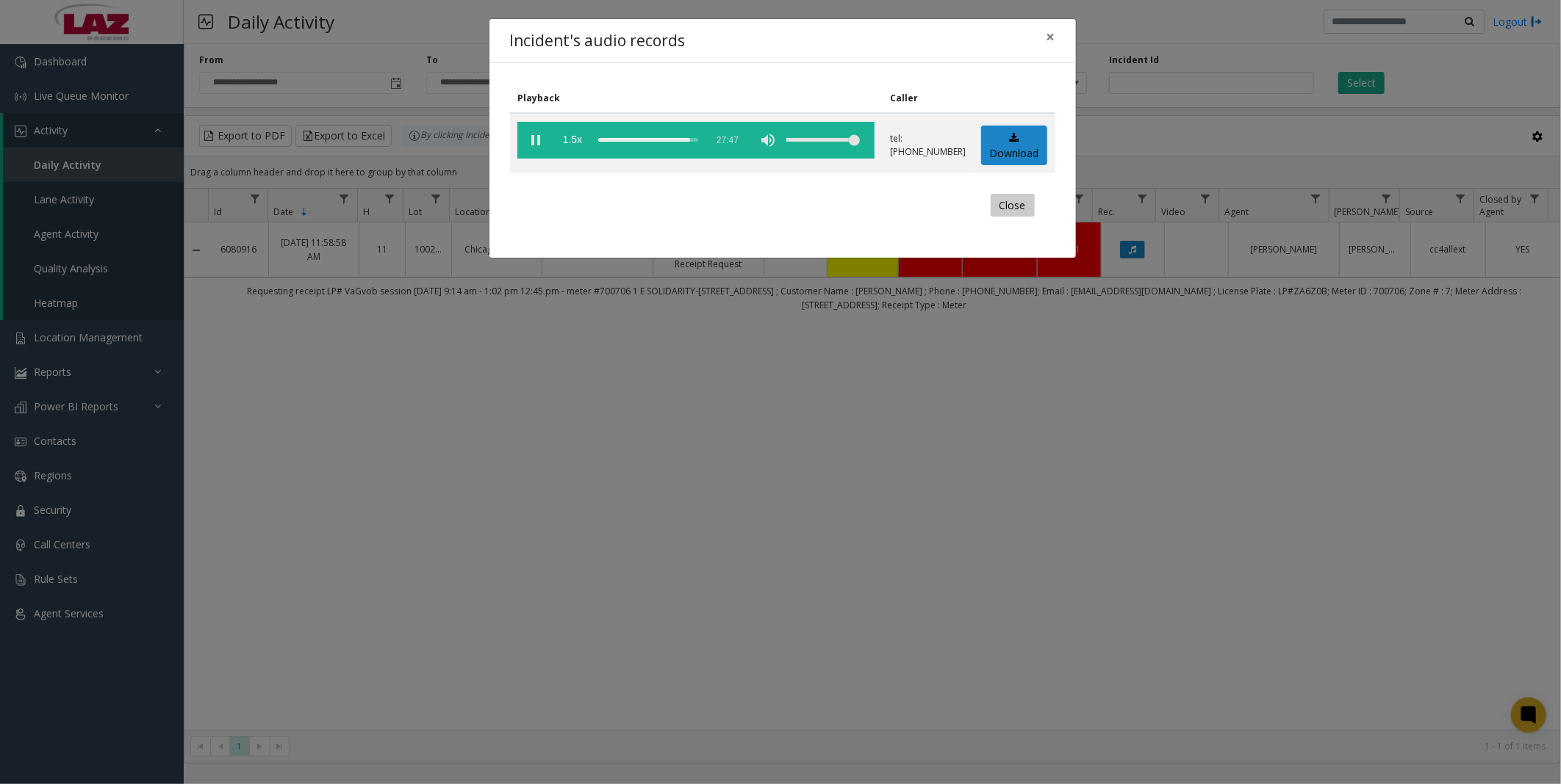
click at [1022, 202] on button "Close" at bounding box center [1012, 206] width 44 height 23
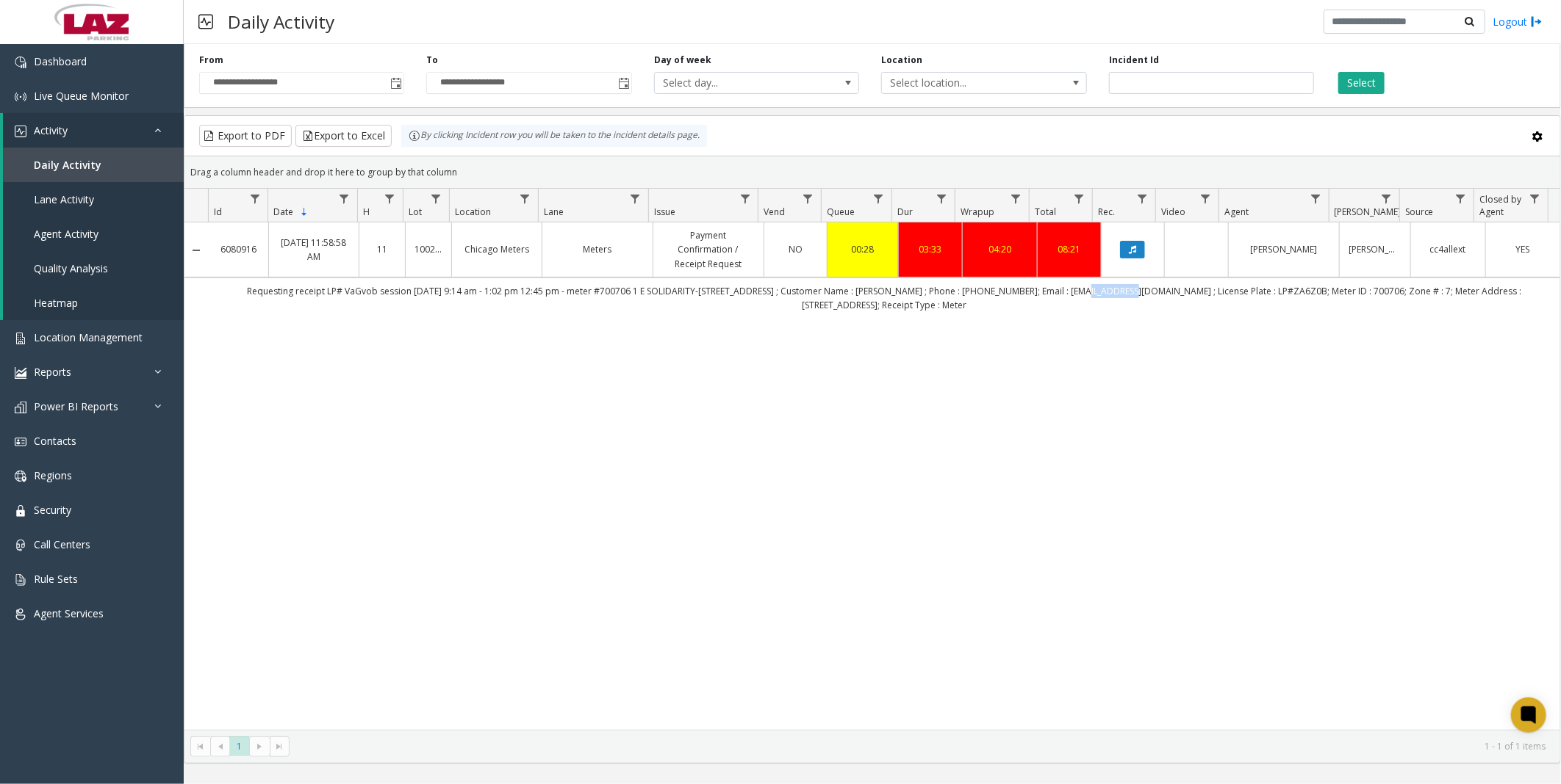
drag, startPoint x: 1088, startPoint y: 290, endPoint x: 1039, endPoint y: 291, distance: 49.0
click at [1039, 291] on td "Requesting receipt LP# VaGvob session [DATE] 9:14 am - 1:02 pm 12:45 pm - meter…" at bounding box center [884, 298] width 1351 height 40
copy td "3147572609"
click at [105, 329] on link "Location Management" at bounding box center [91, 337] width 184 height 35
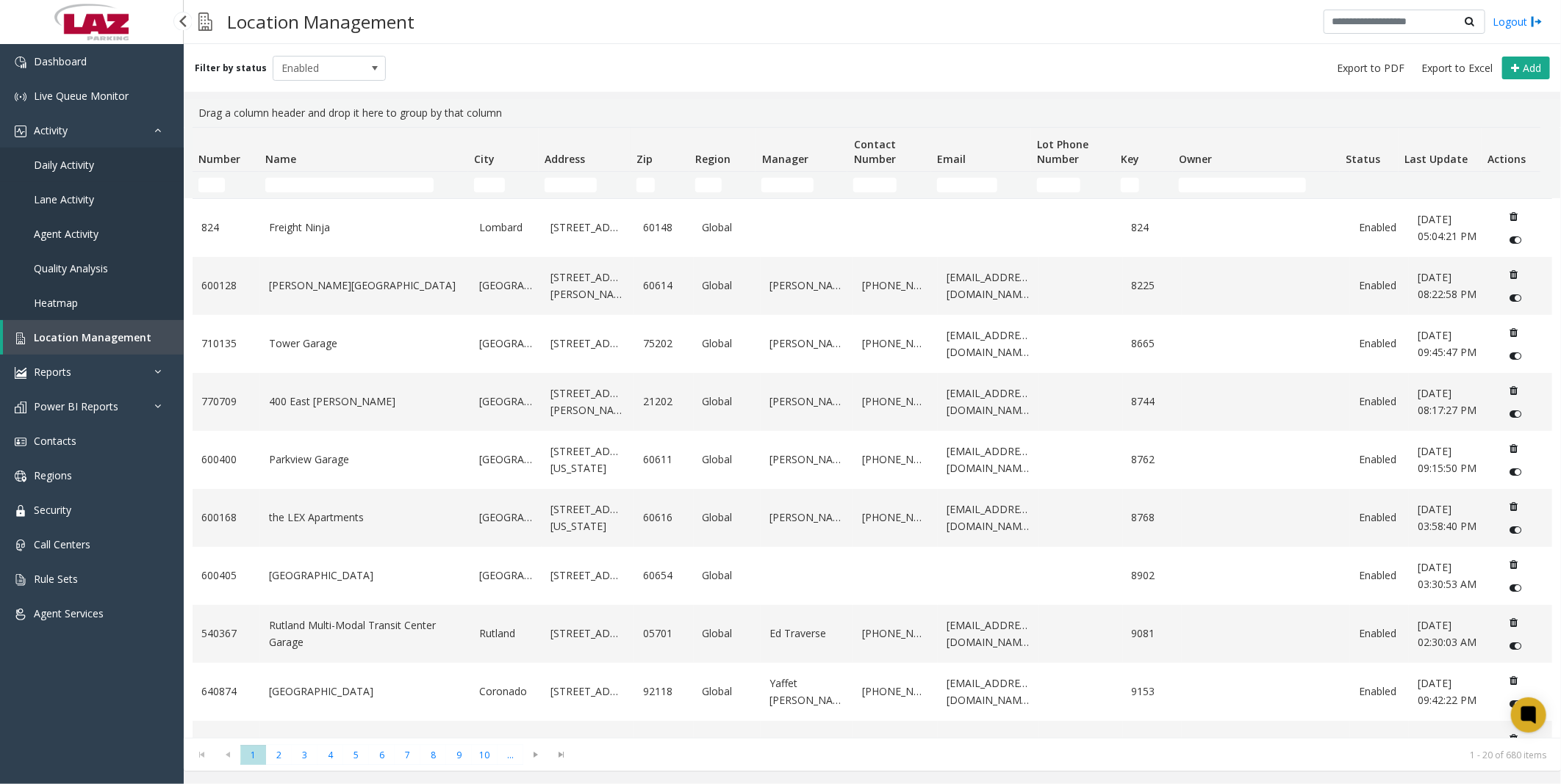
click at [67, 153] on link "Daily Activity" at bounding box center [91, 165] width 184 height 35
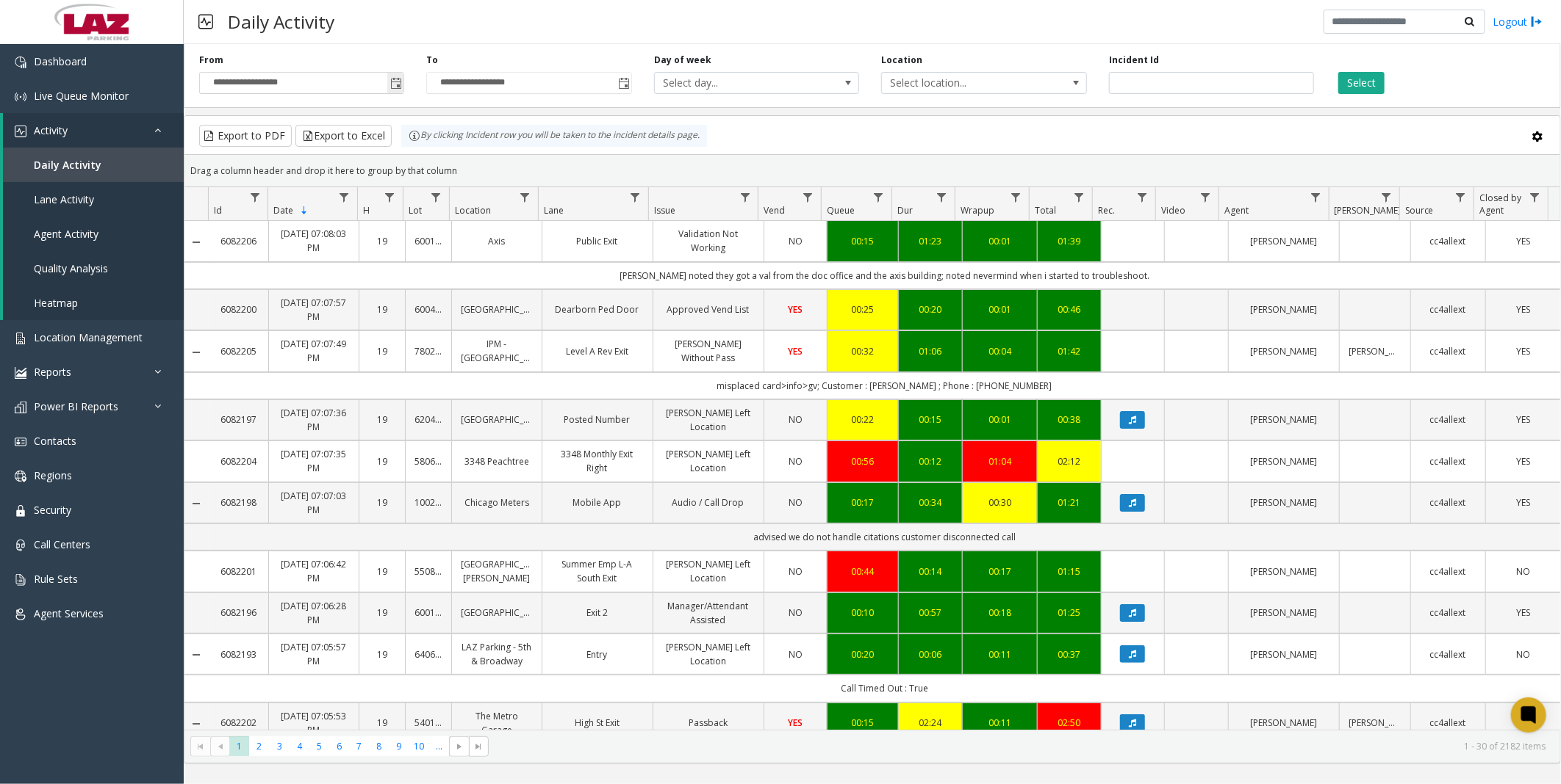
click at [402, 79] on span "Toggle popup" at bounding box center [395, 83] width 16 height 23
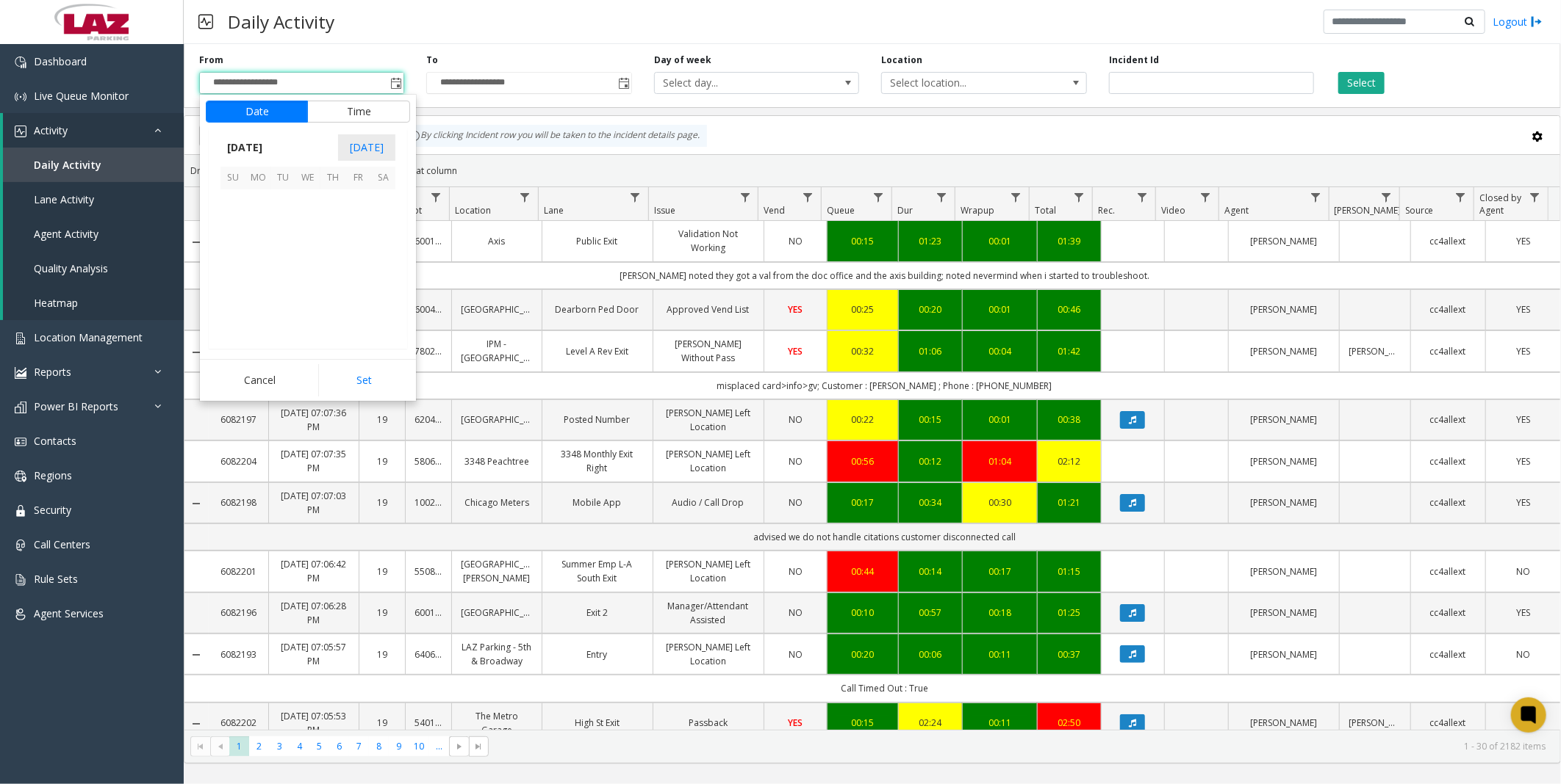
scroll to position [263347, 0]
click at [383, 200] on span "2" at bounding box center [383, 202] width 25 height 25
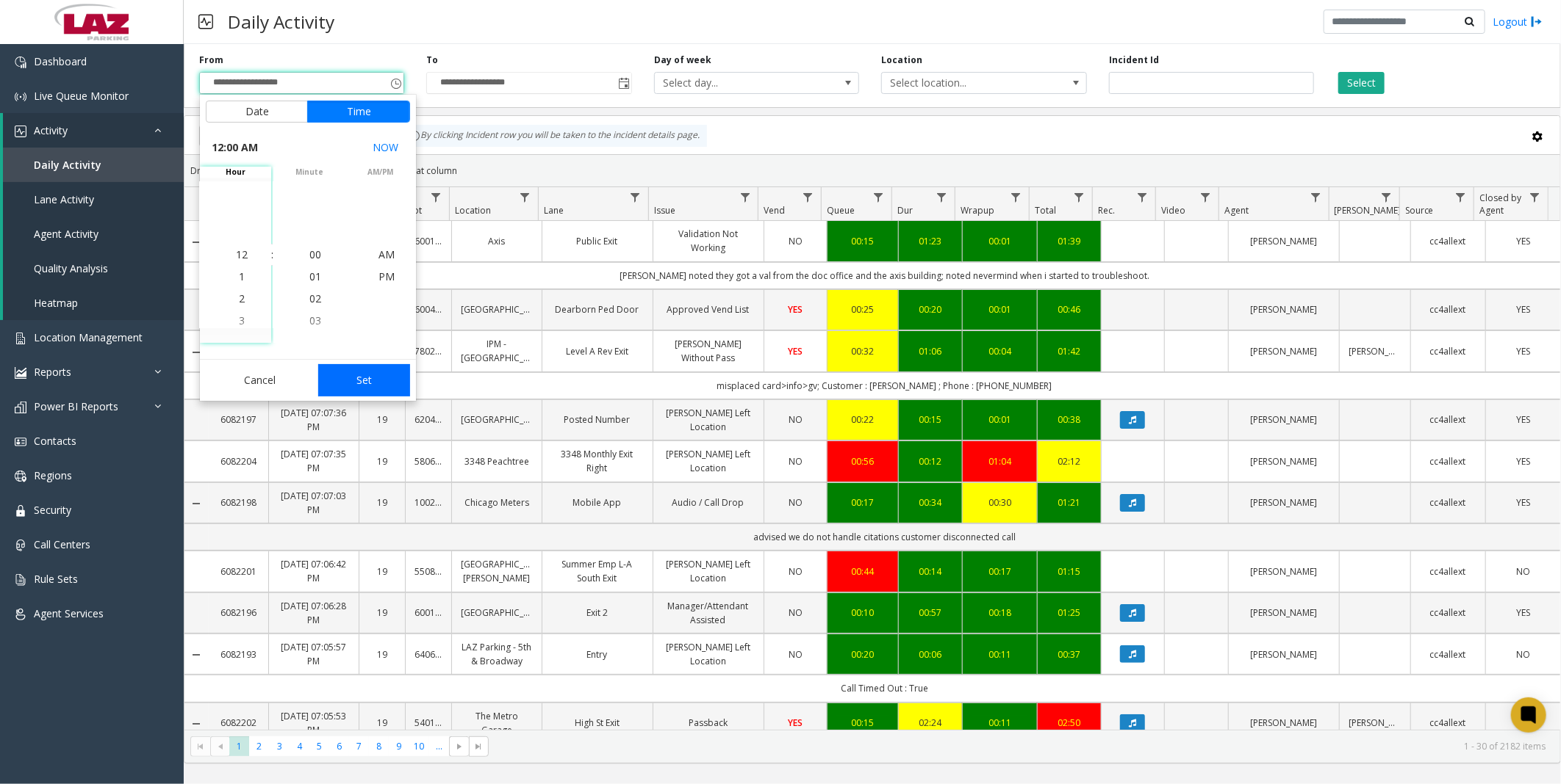
click at [363, 379] on button "Set" at bounding box center [364, 380] width 92 height 33
type input "**********"
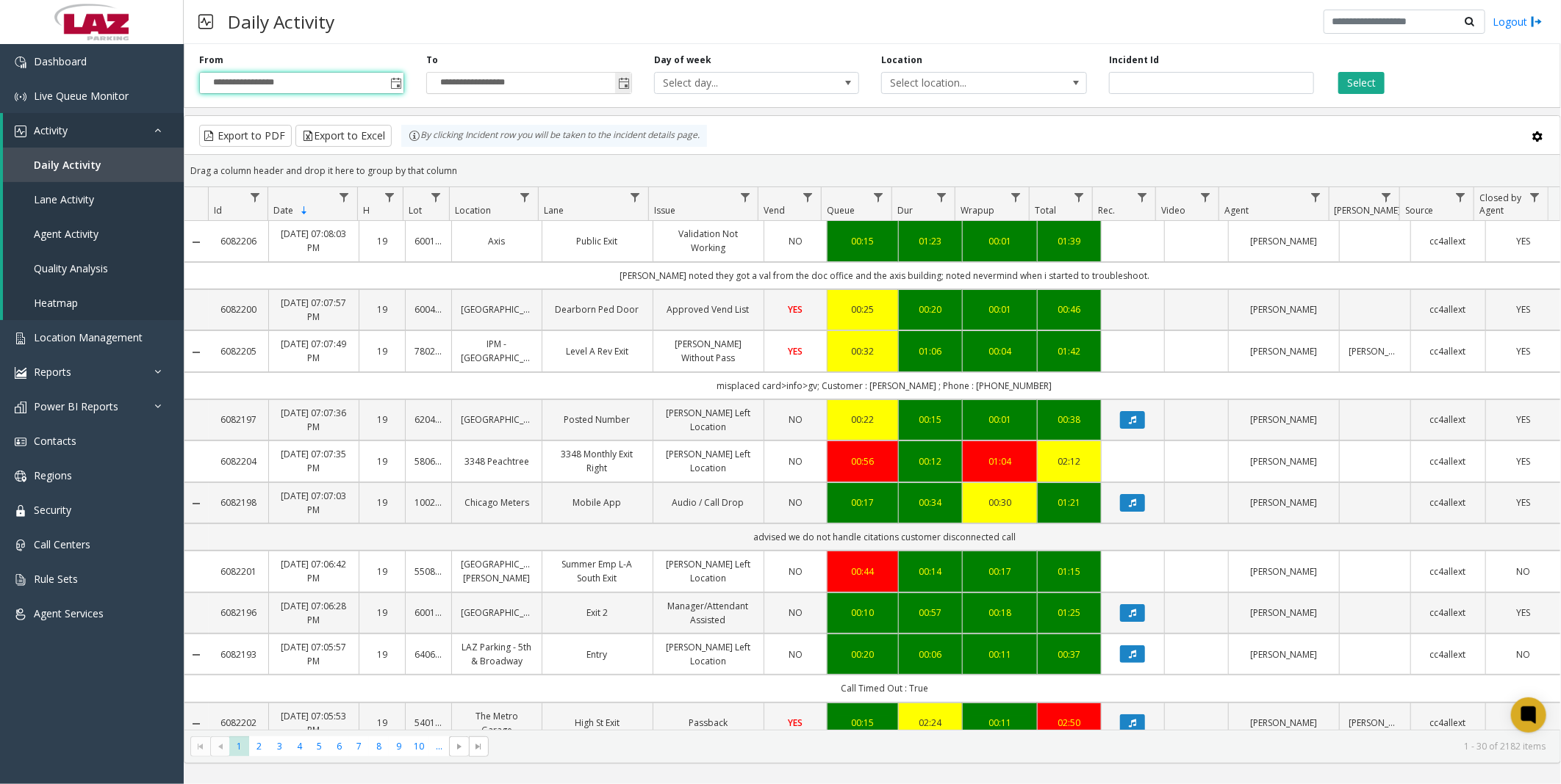
click at [619, 78] on span "Toggle popup" at bounding box center [624, 84] width 12 height 12
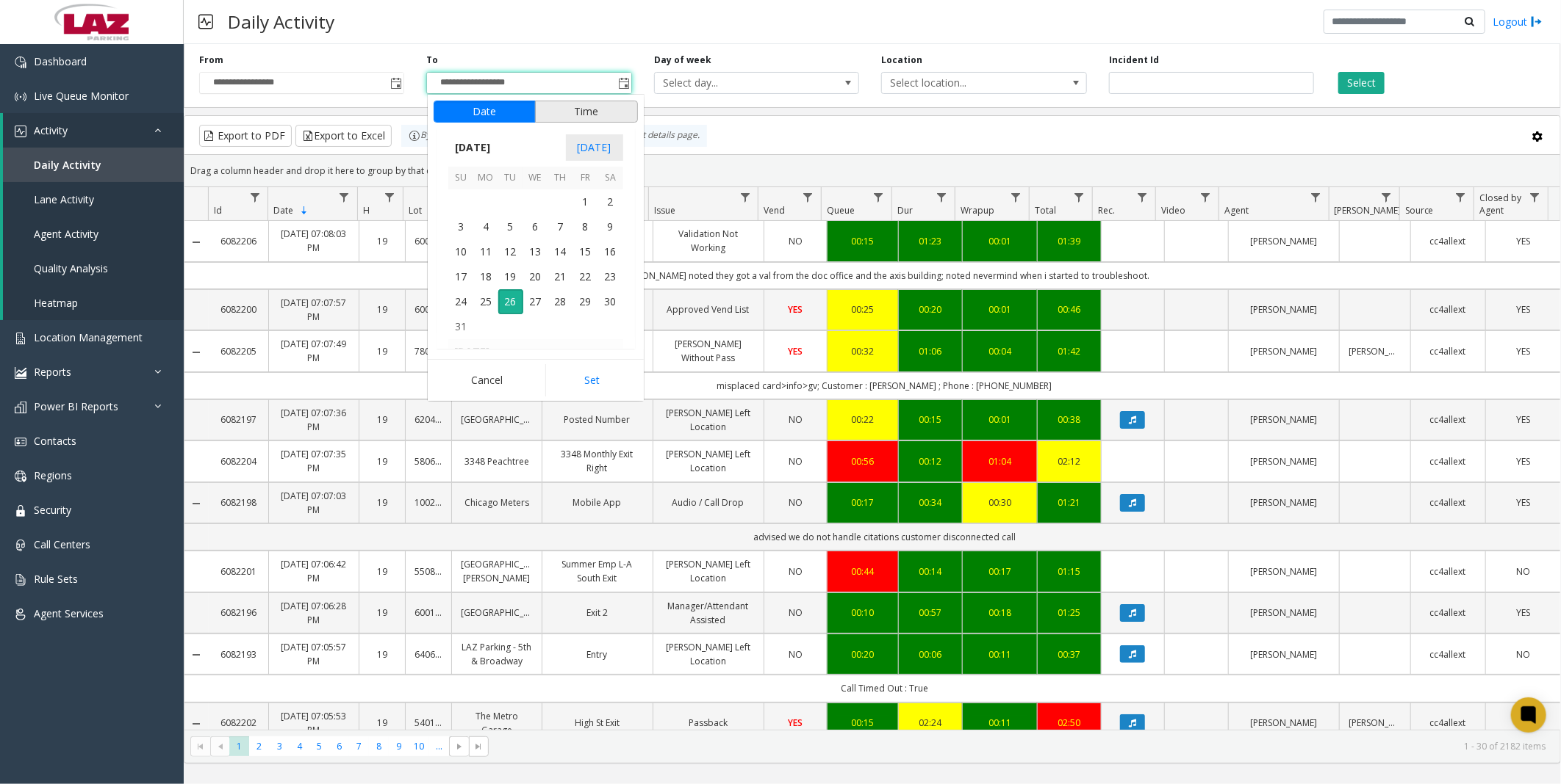
scroll to position [22, 0]
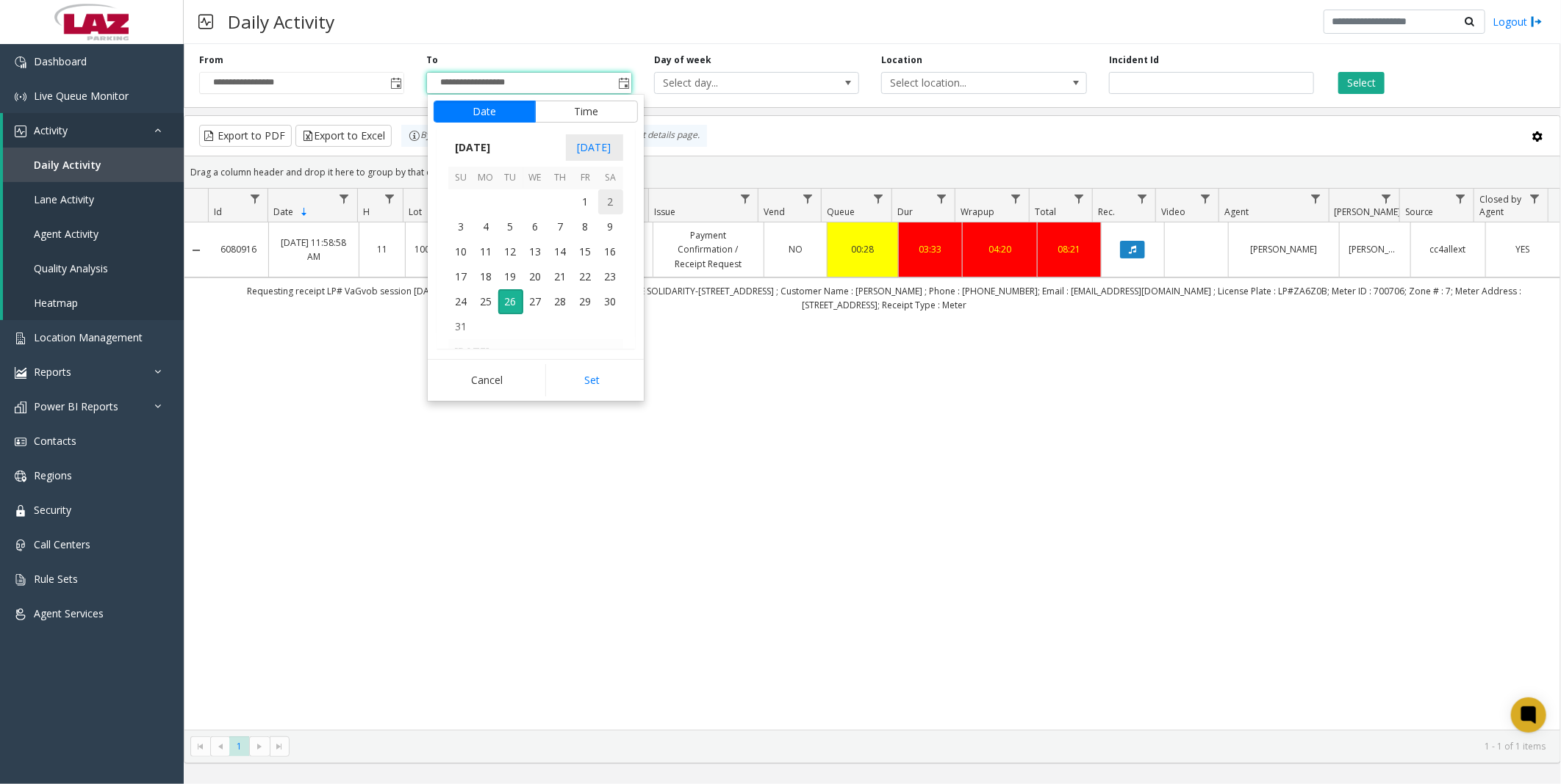
click at [605, 196] on span "2" at bounding box center [610, 202] width 25 height 25
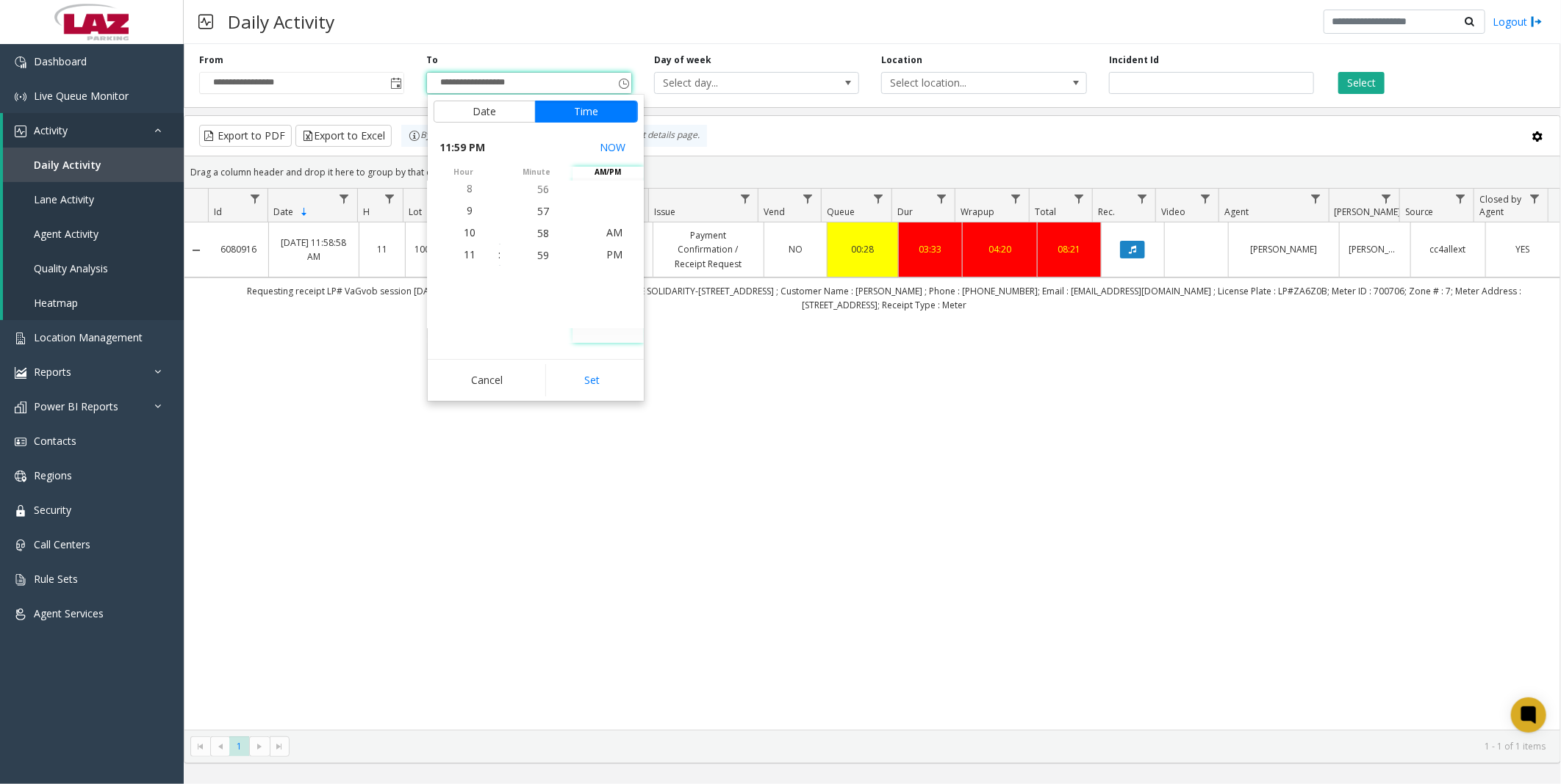
click at [590, 376] on button "Set" at bounding box center [591, 380] width 92 height 33
type input "**********"
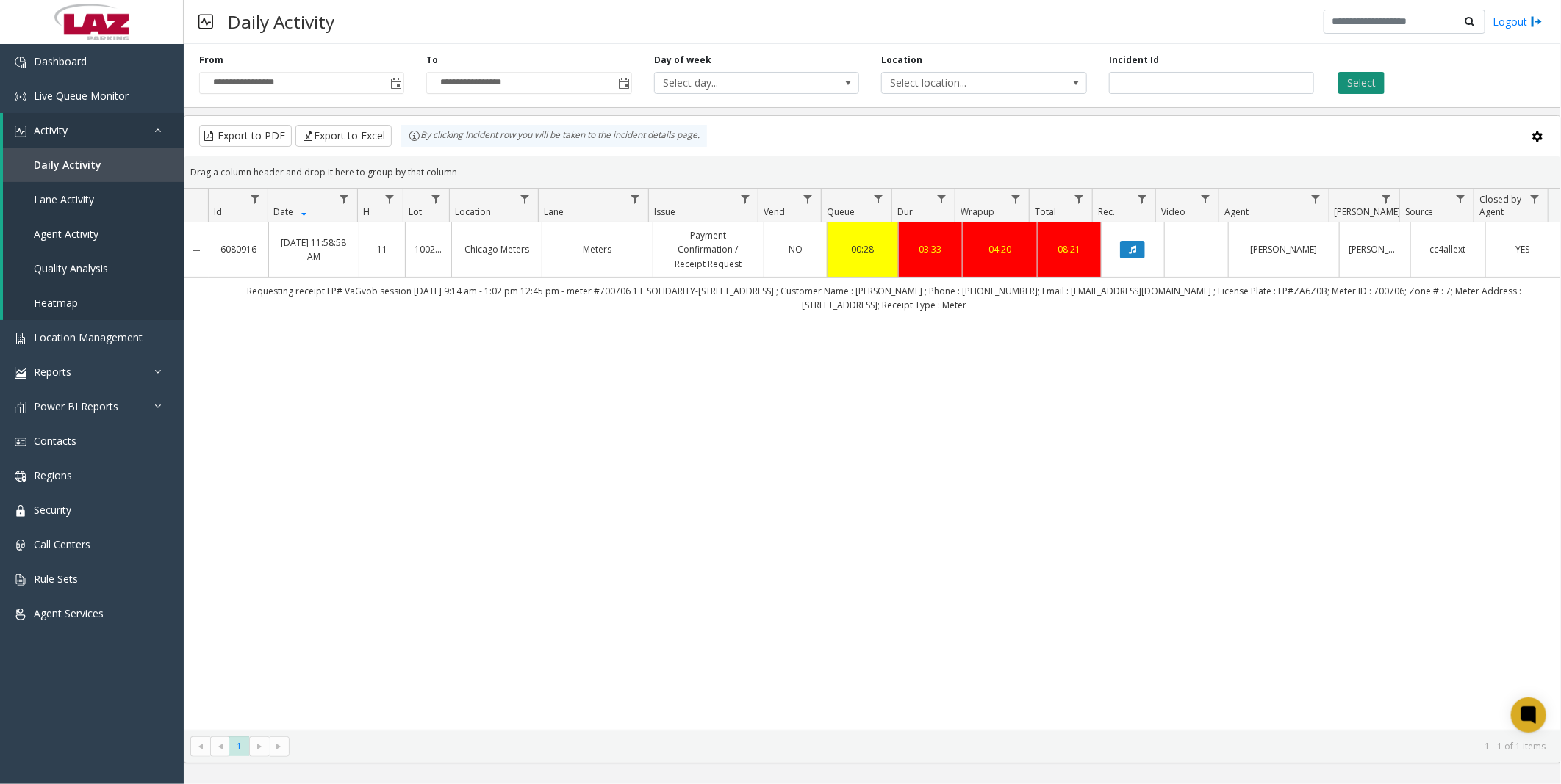
click at [1358, 86] on button "Select" at bounding box center [1361, 83] width 46 height 22
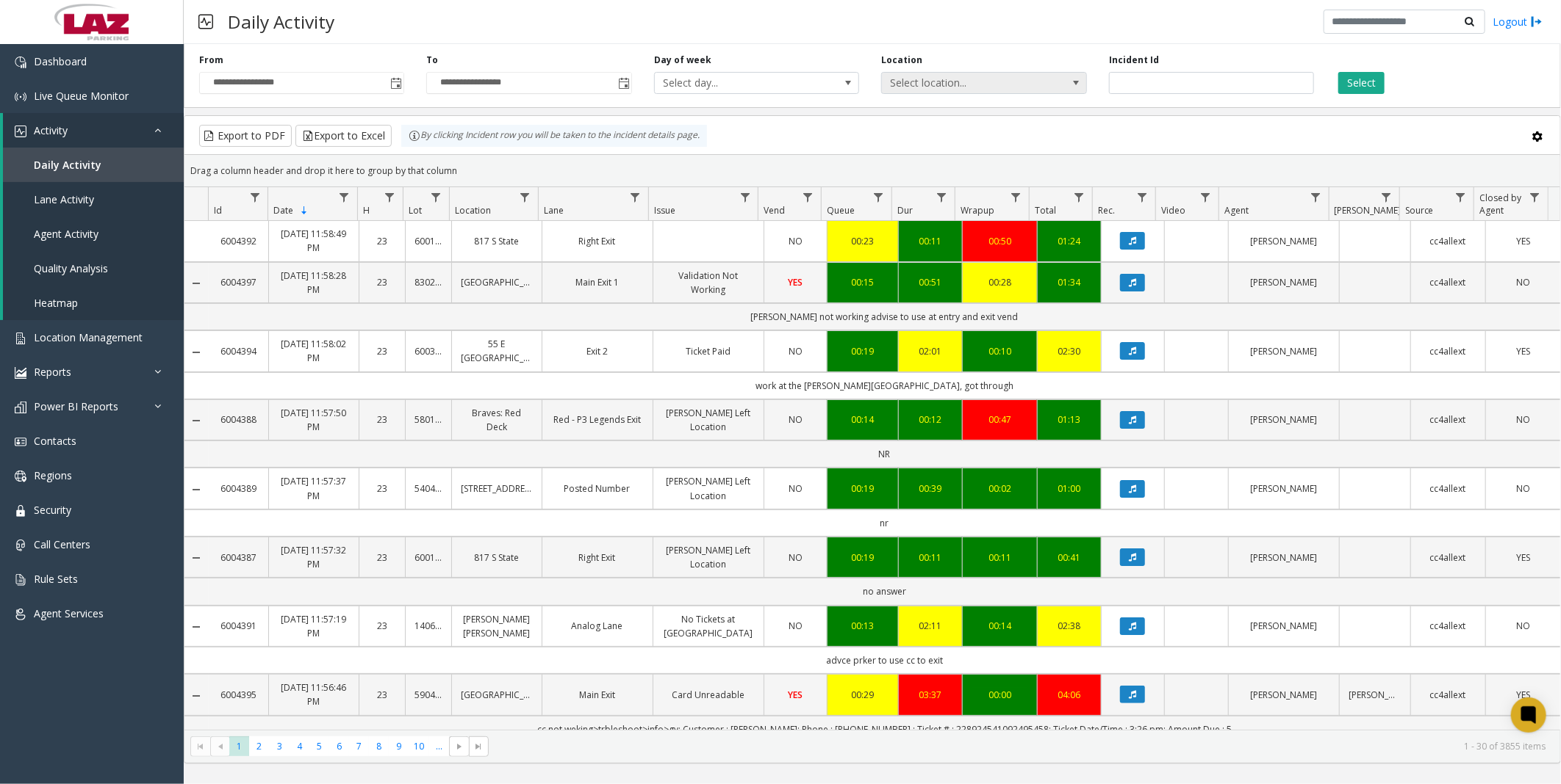
click at [940, 83] on span "Select location..." at bounding box center [963, 83] width 163 height 20
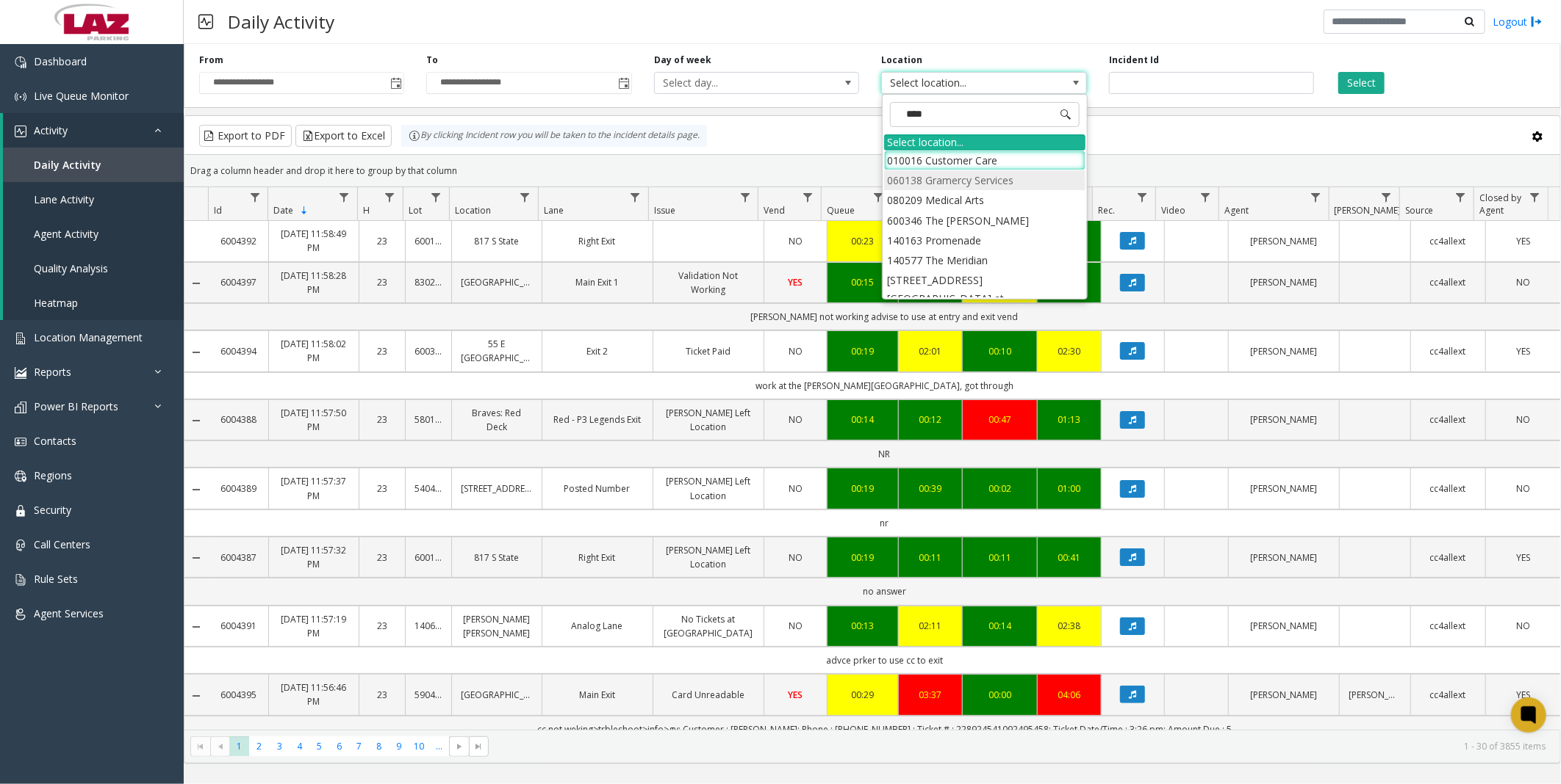
type input "*****"
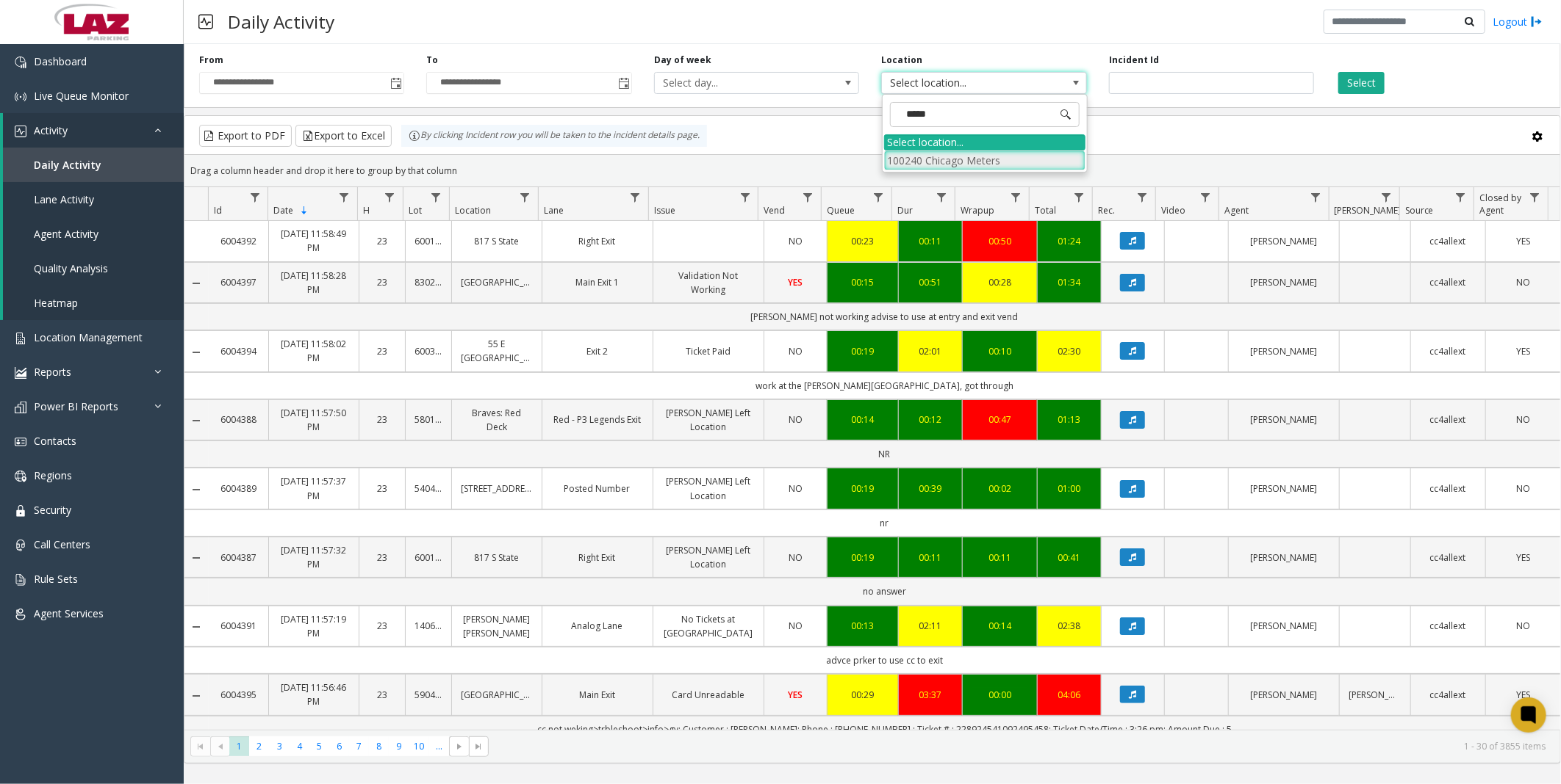
click at [911, 151] on li "100240 Chicago Meters" at bounding box center [984, 160] width 201 height 20
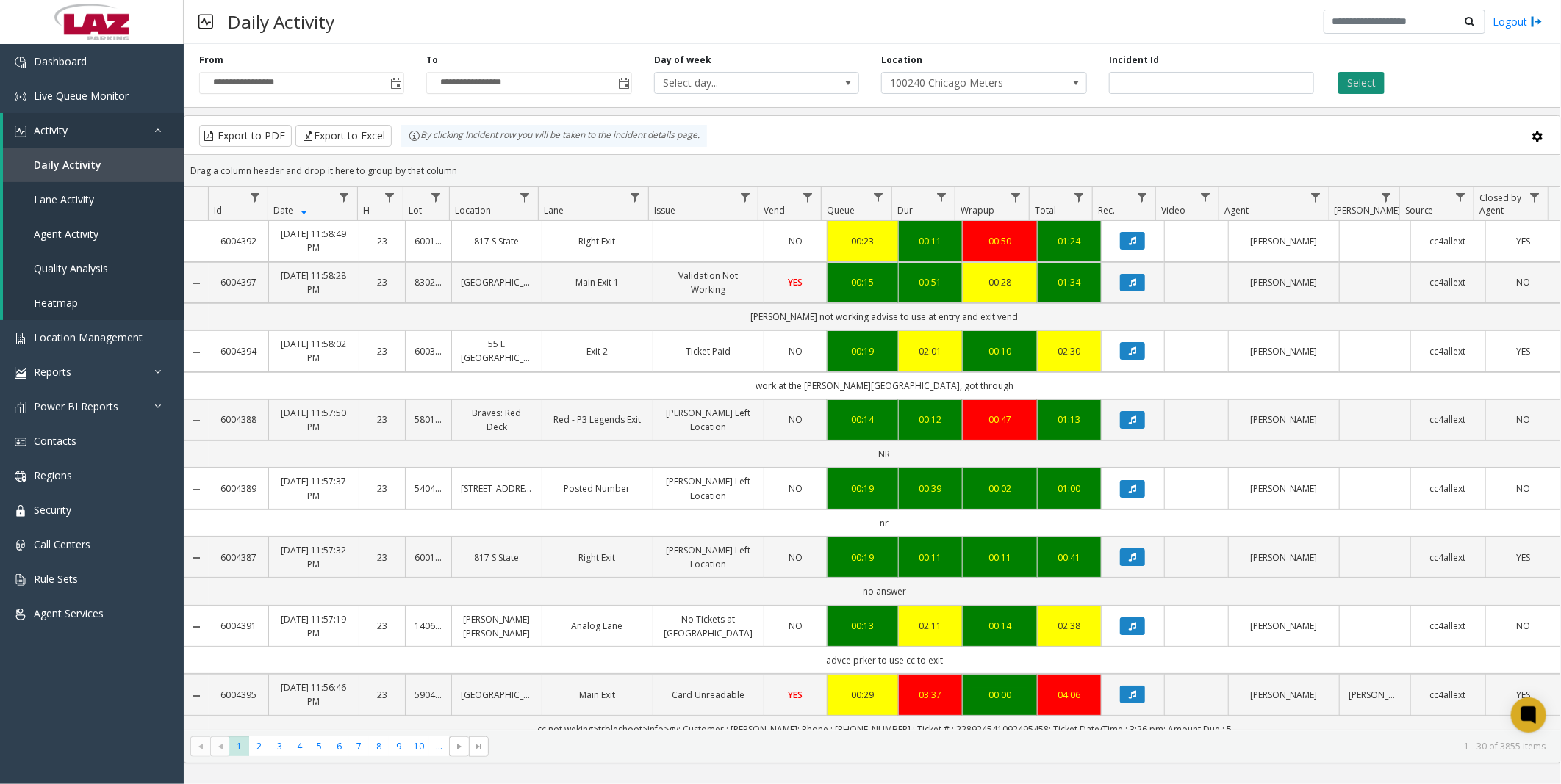
click at [1372, 86] on button "Select" at bounding box center [1361, 83] width 46 height 22
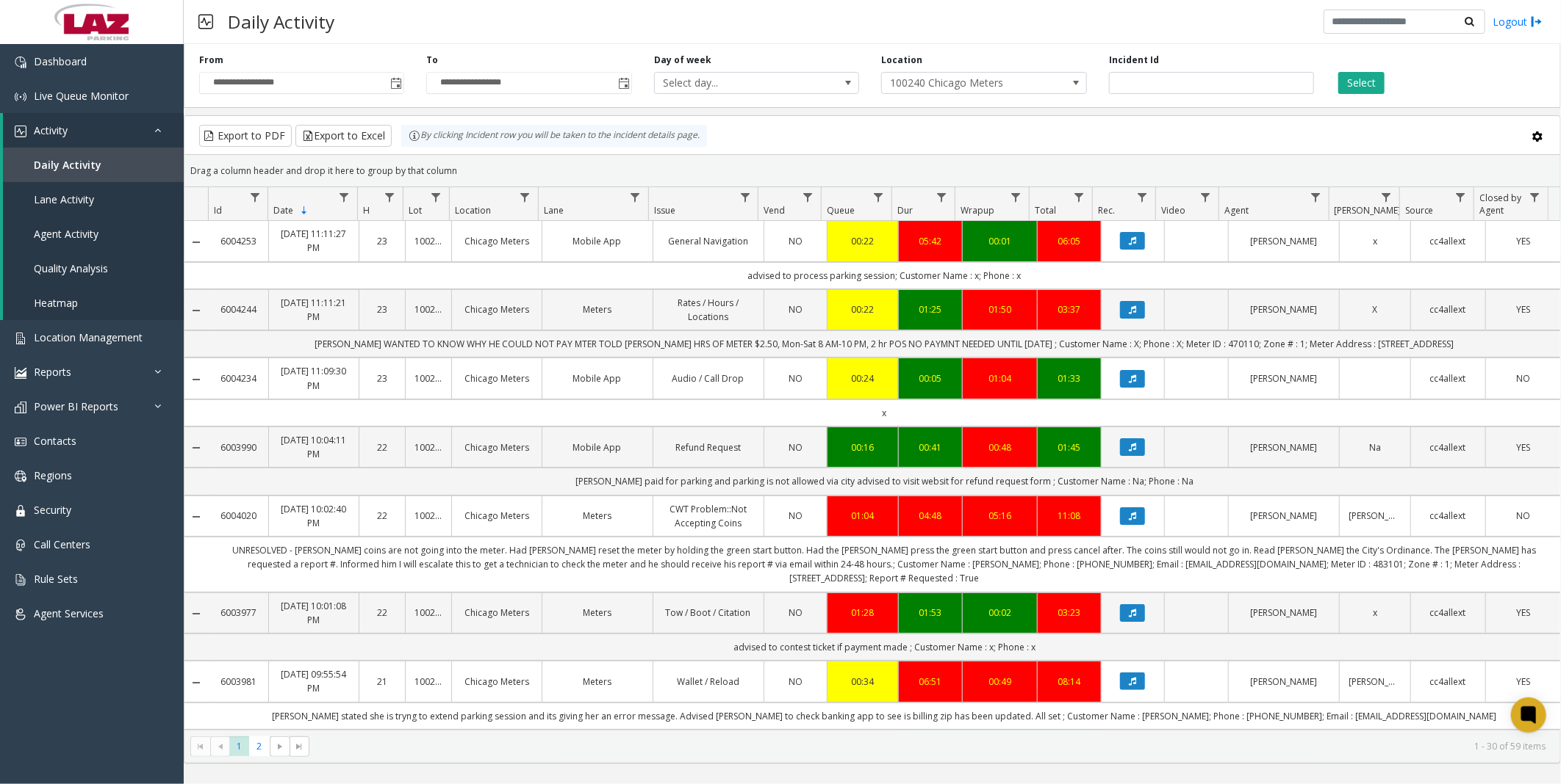
click at [845, 129] on div "Export to PDF Export to Excel By clicking Incident row you will be taken to the…" at bounding box center [872, 135] width 1350 height 22
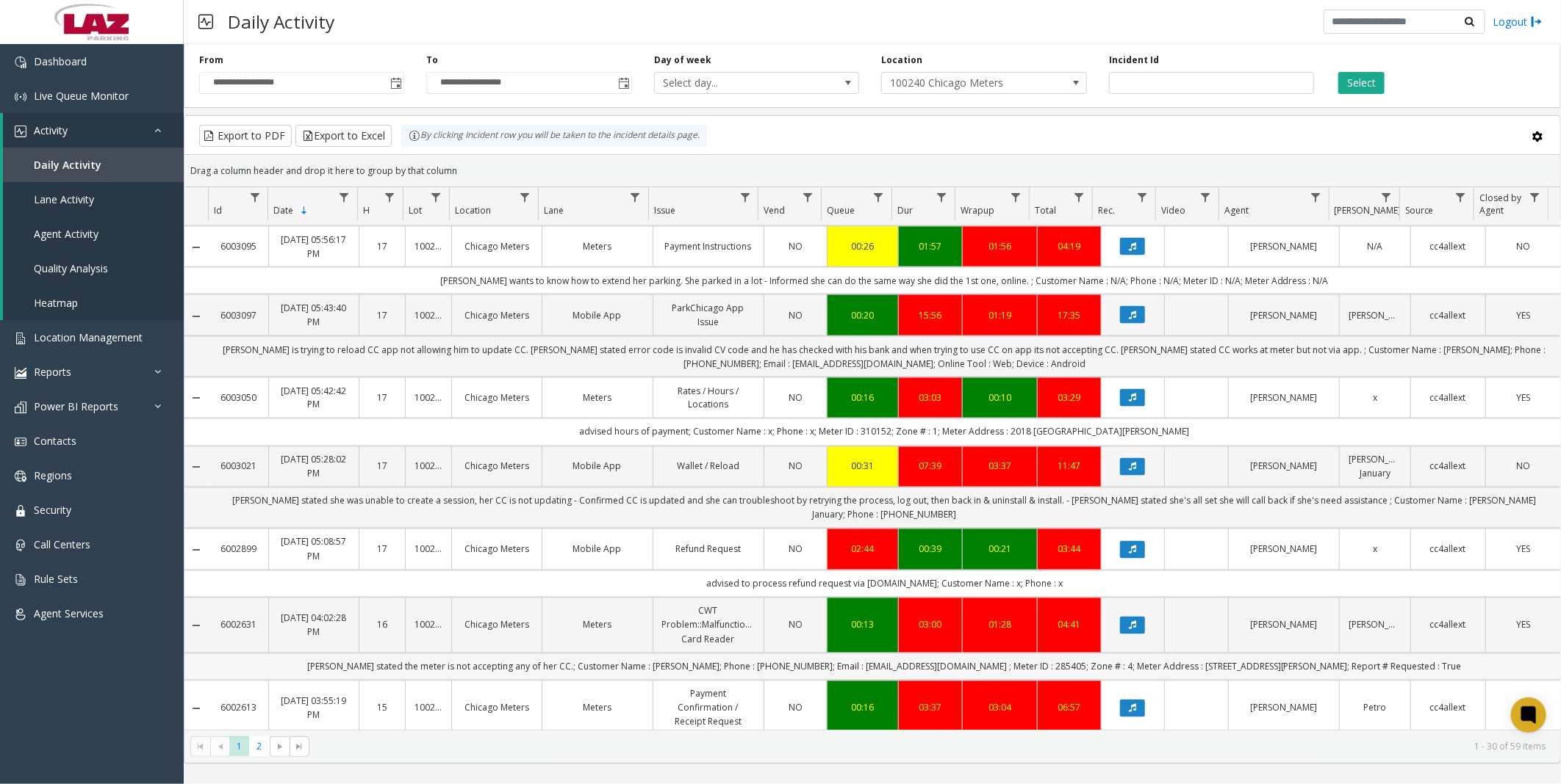
scroll to position [1701, 0]
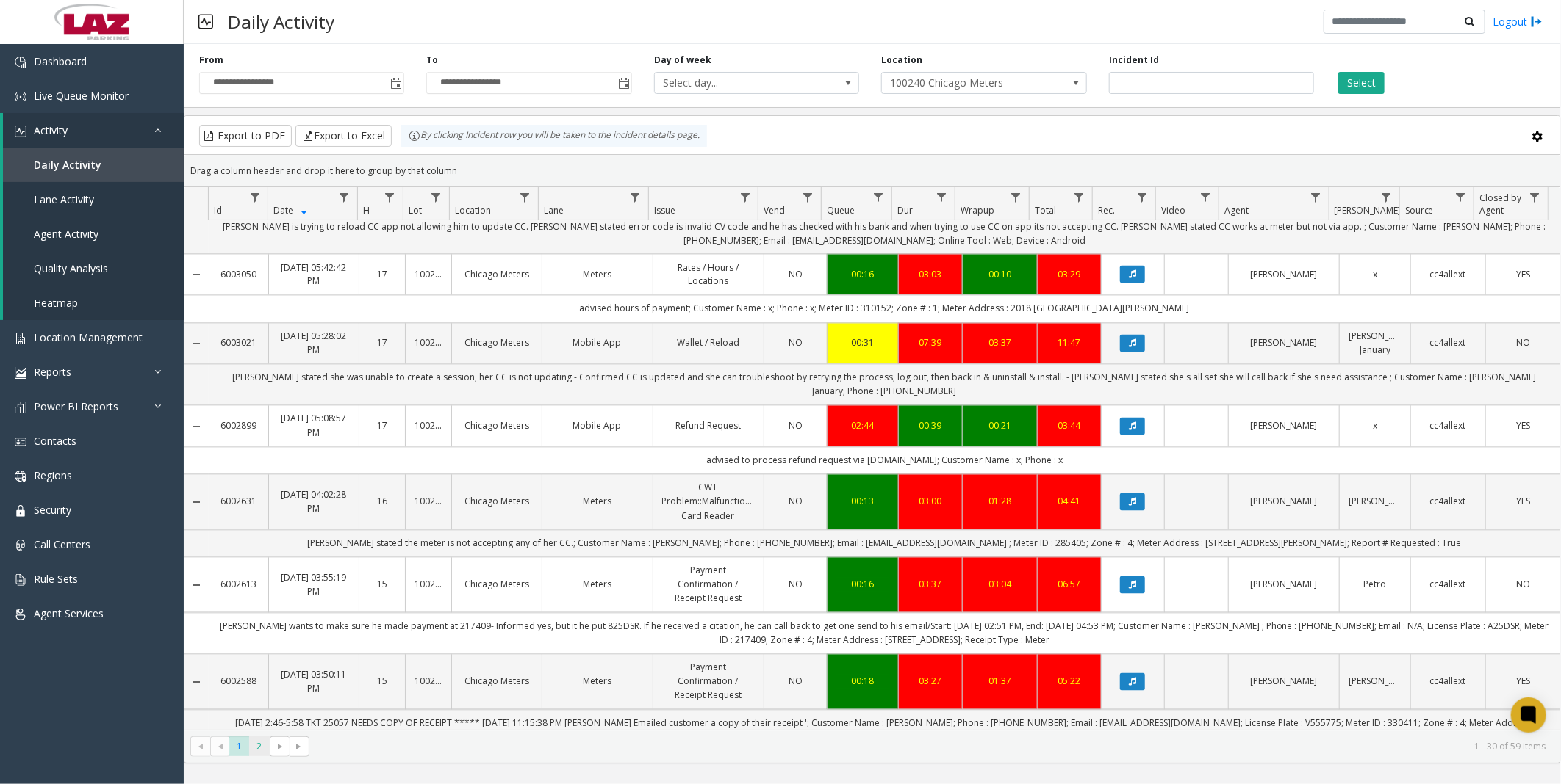
click at [260, 751] on span "2" at bounding box center [259, 747] width 20 height 20
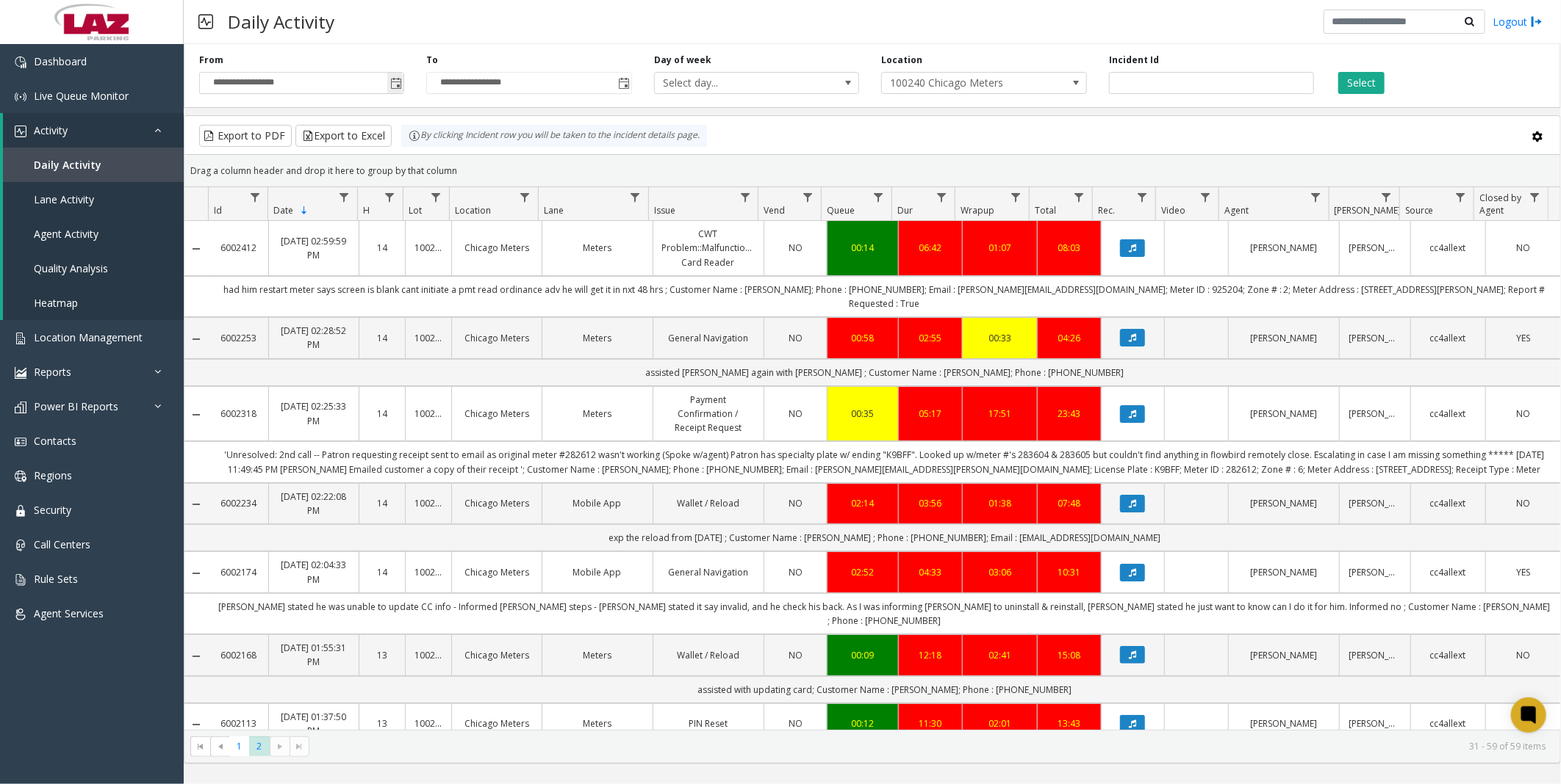
click at [398, 86] on span "Toggle popup" at bounding box center [396, 84] width 12 height 12
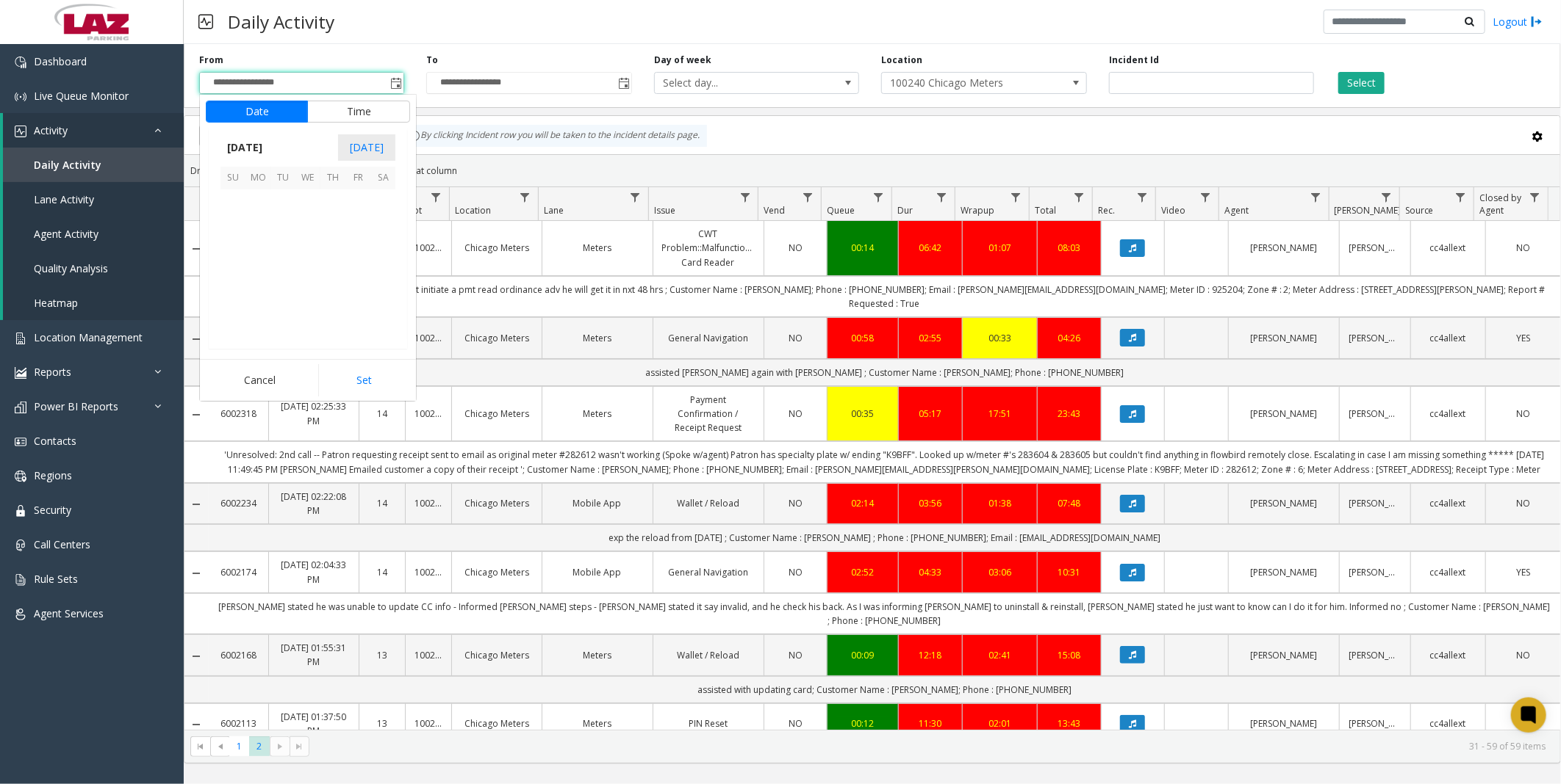
scroll to position [263347, 0]
click at [285, 298] on span "26" at bounding box center [283, 302] width 25 height 25
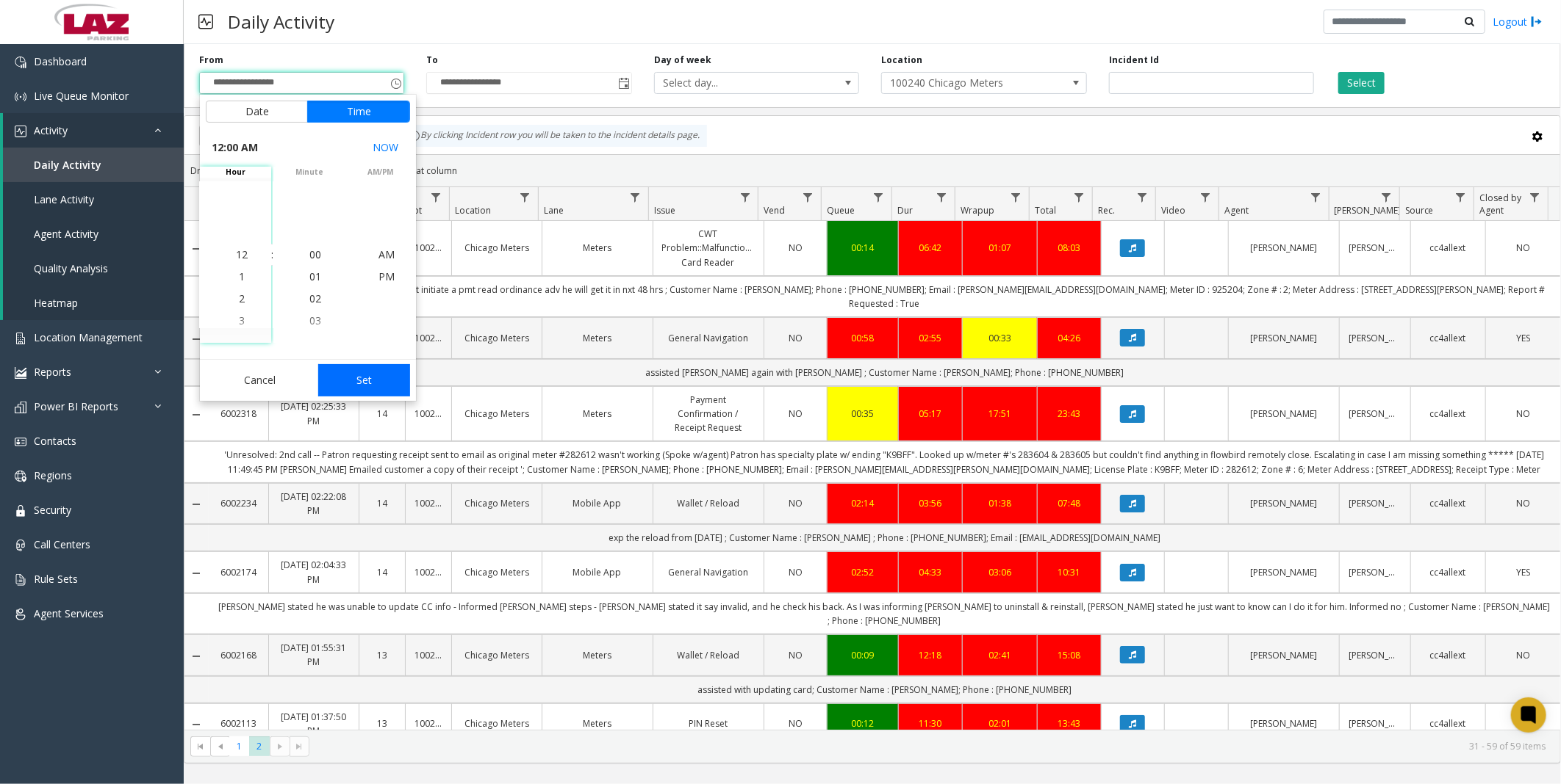
click at [369, 376] on button "Set" at bounding box center [364, 380] width 92 height 33
type input "**********"
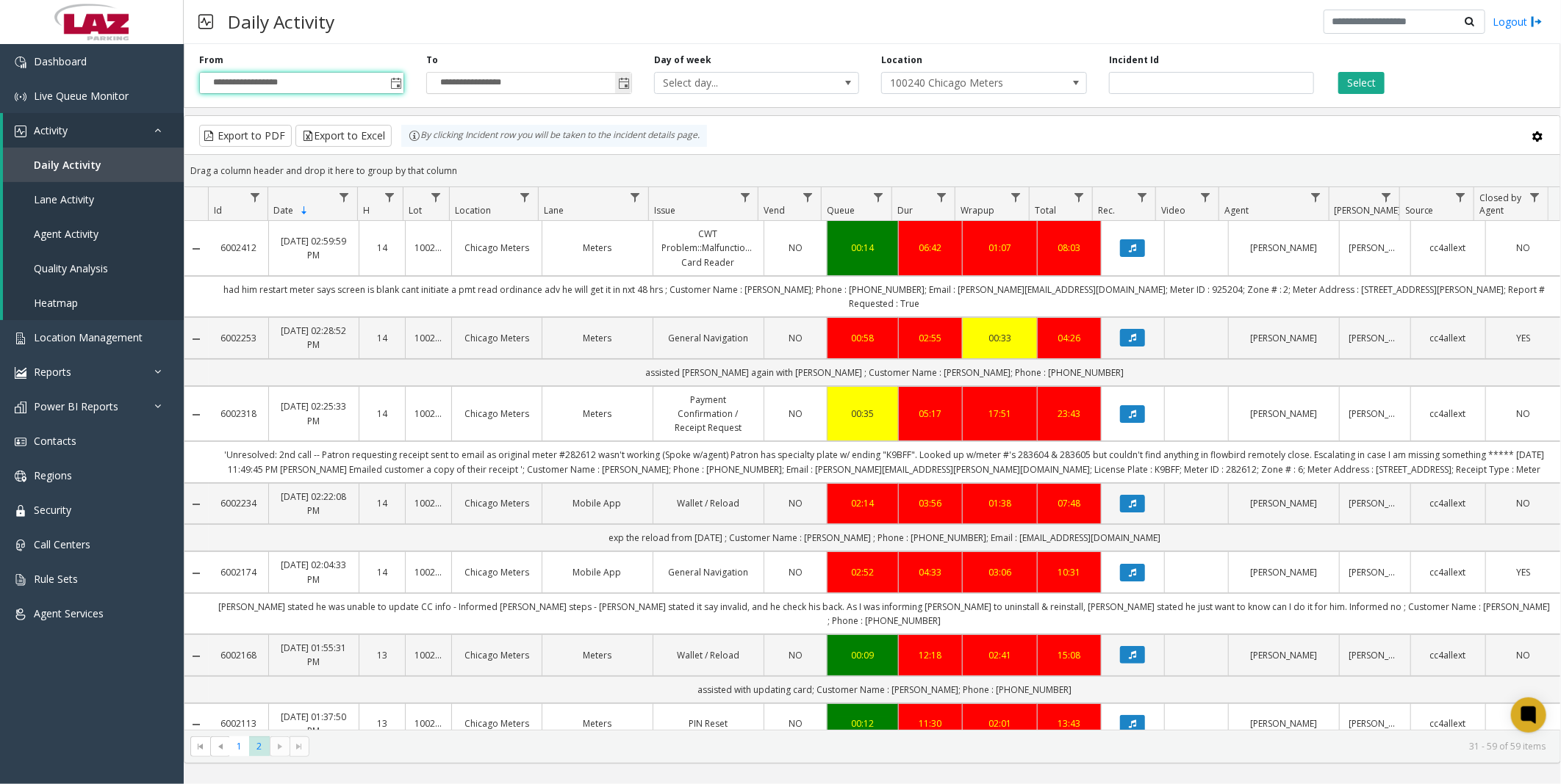
click at [626, 86] on span "Toggle popup" at bounding box center [624, 84] width 12 height 12
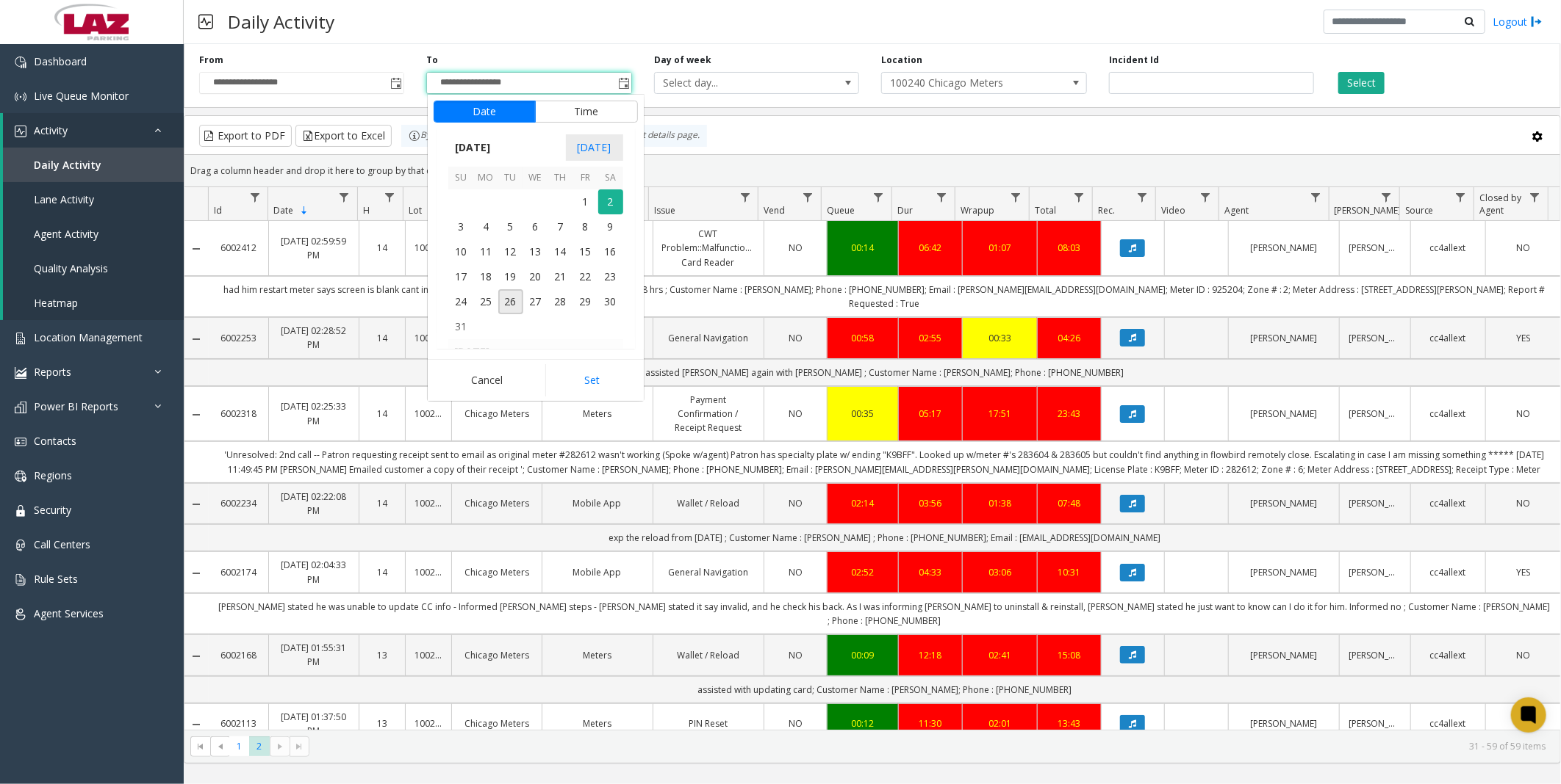
scroll to position [22, 0]
click at [508, 303] on span "26" at bounding box center [510, 302] width 25 height 25
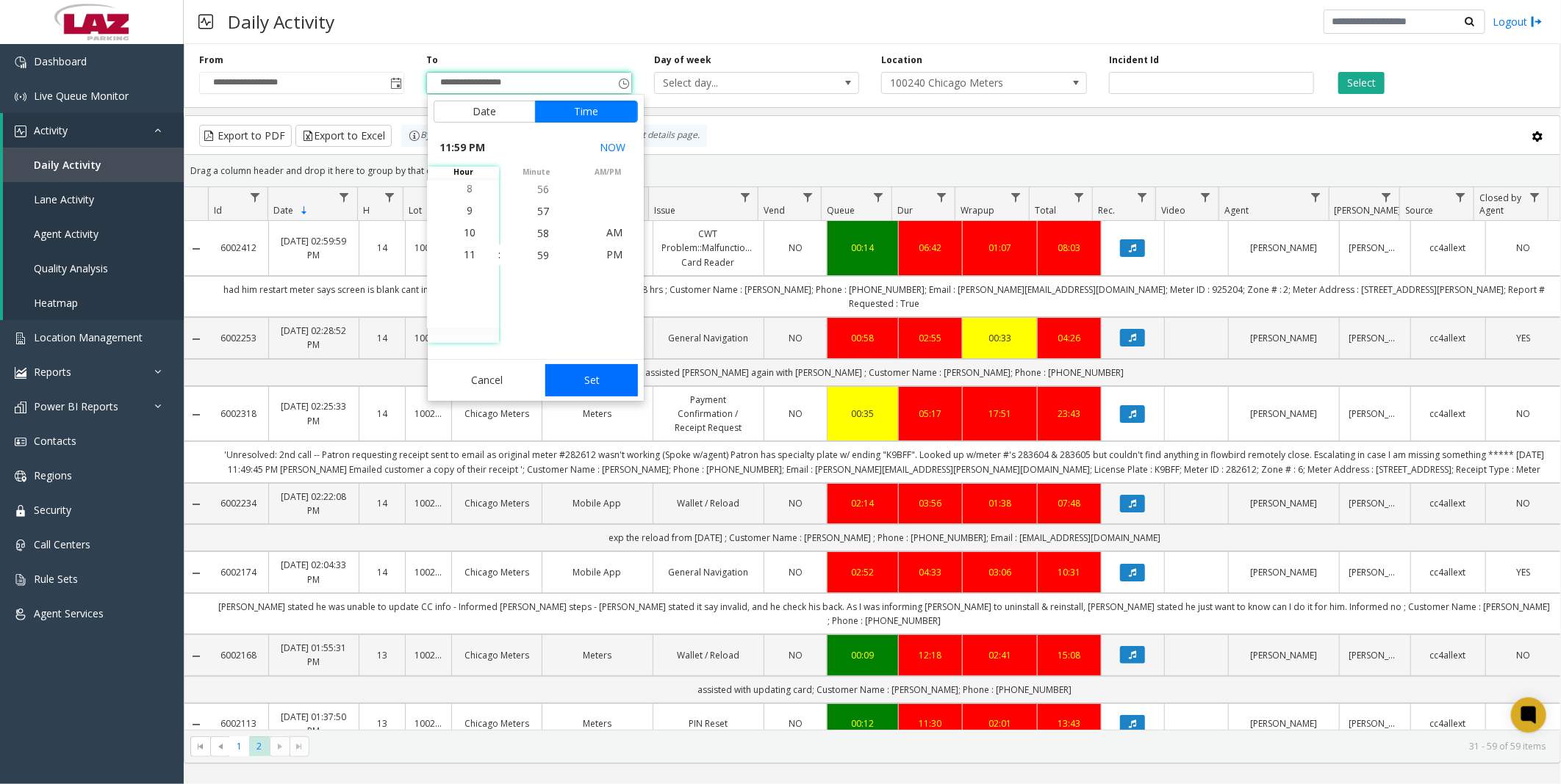
click at [599, 377] on button "Set" at bounding box center [591, 380] width 92 height 33
type input "**********"
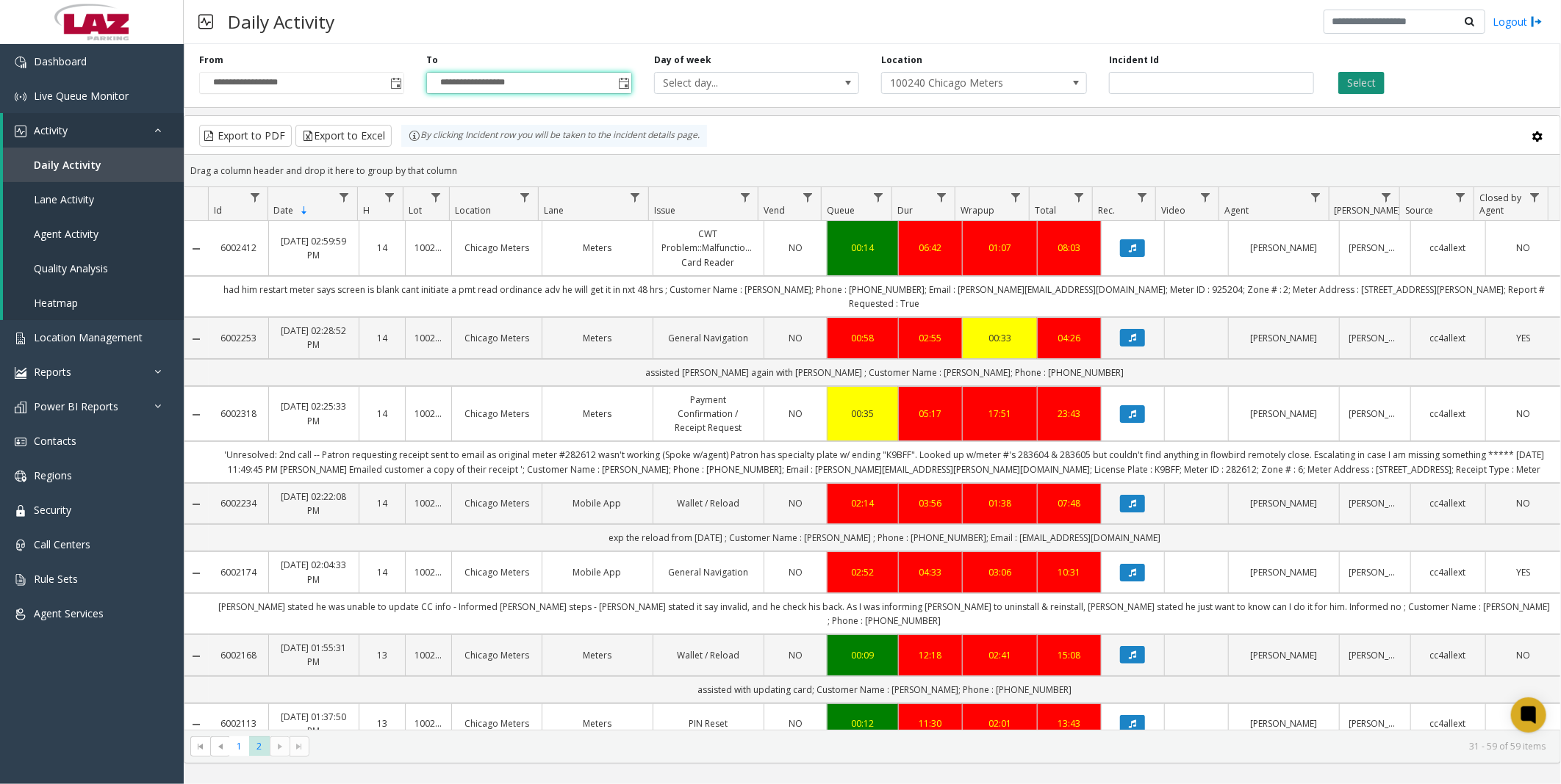
click at [1363, 81] on button "Select" at bounding box center [1361, 83] width 46 height 22
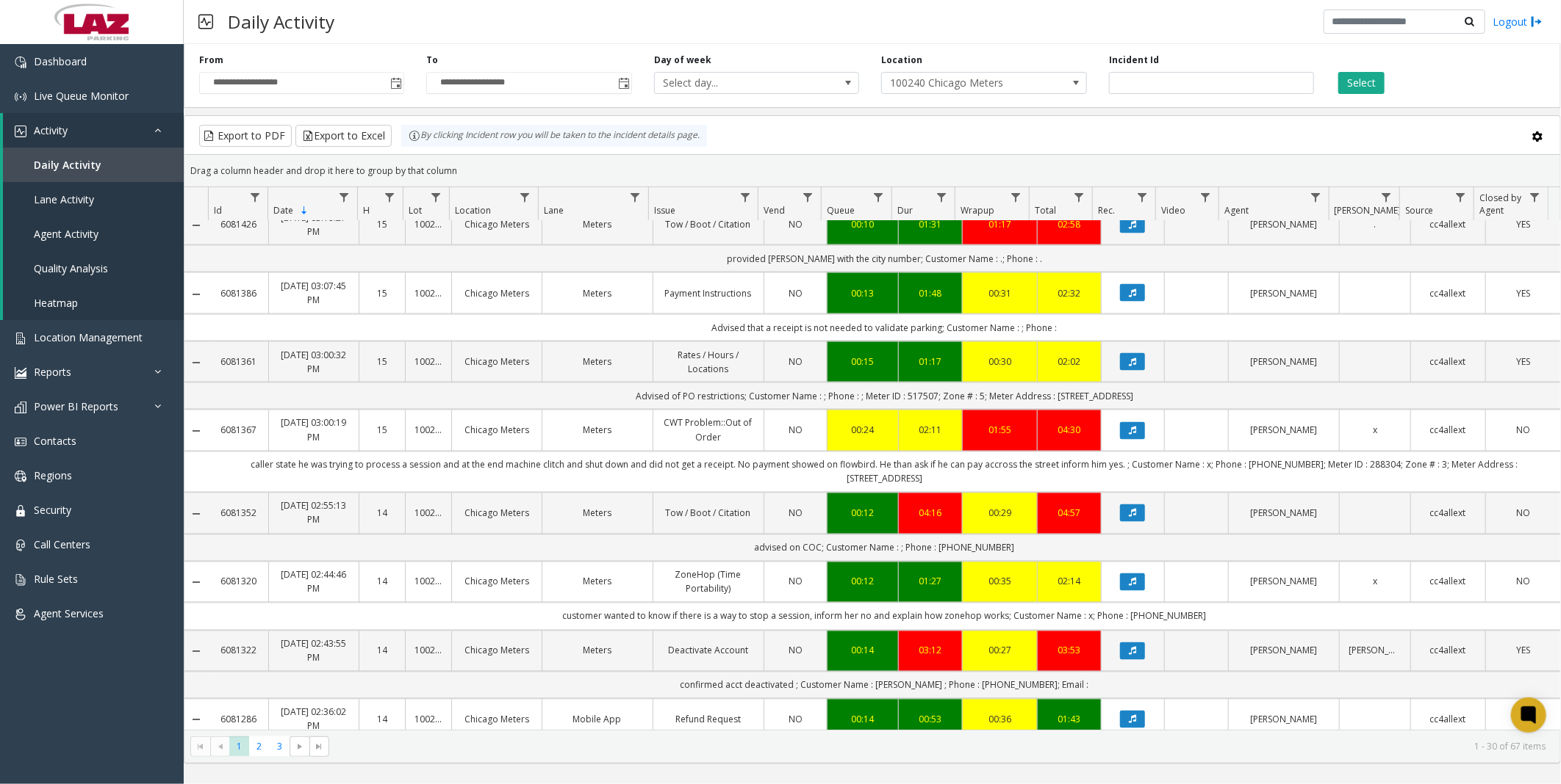
scroll to position [1673, 0]
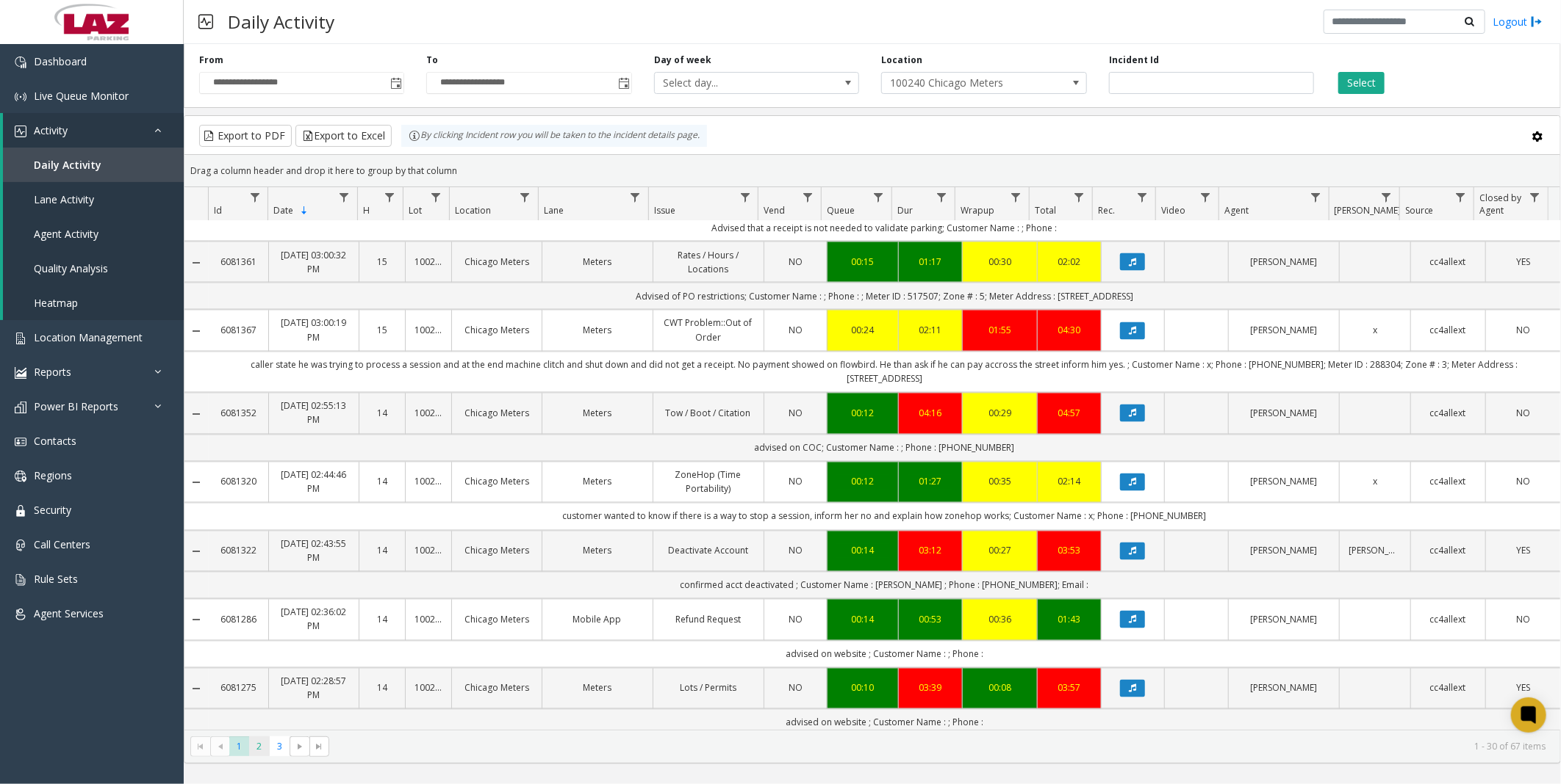
click at [261, 749] on span "2" at bounding box center [259, 747] width 20 height 20
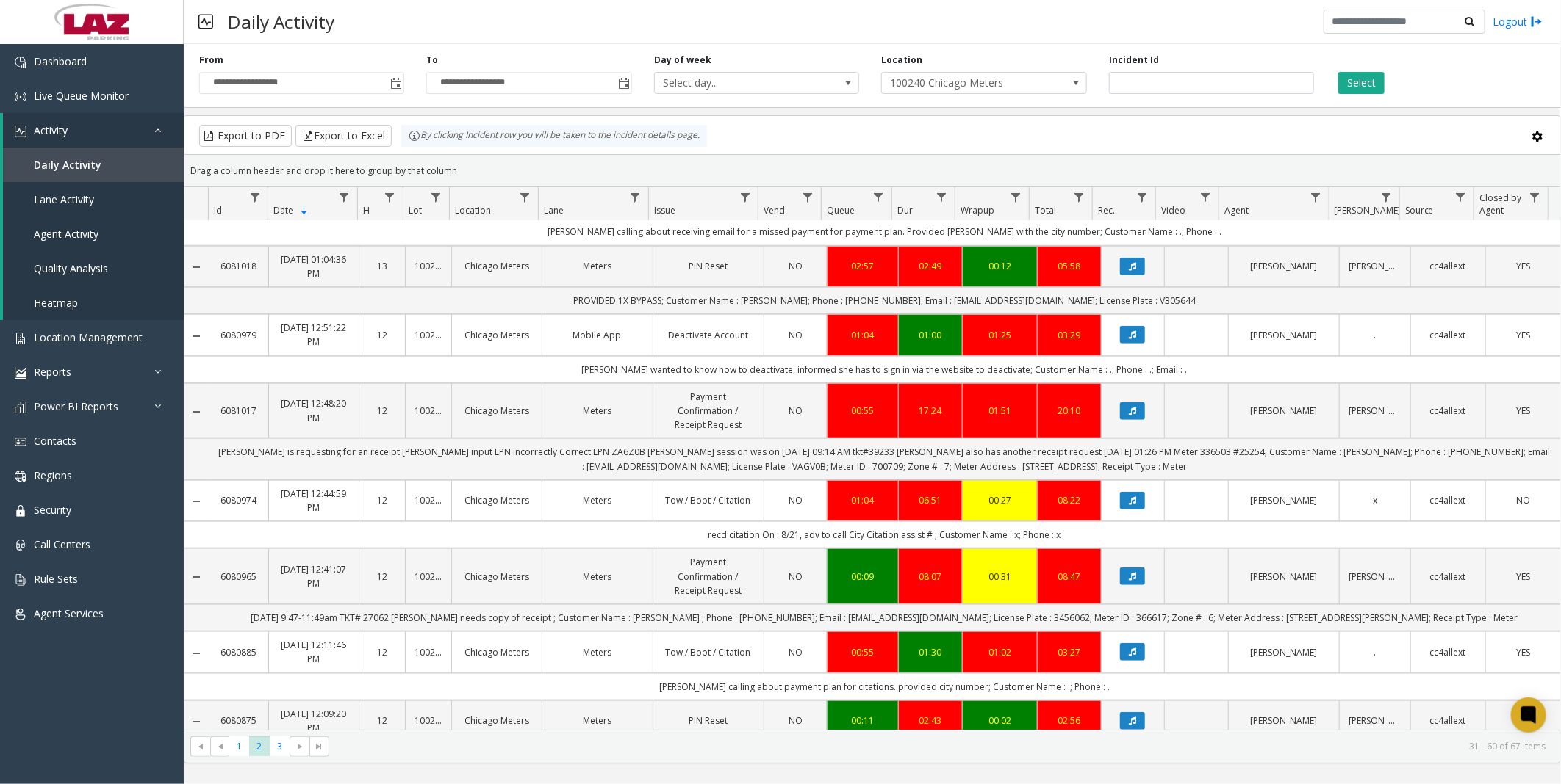
scroll to position [734, 0]
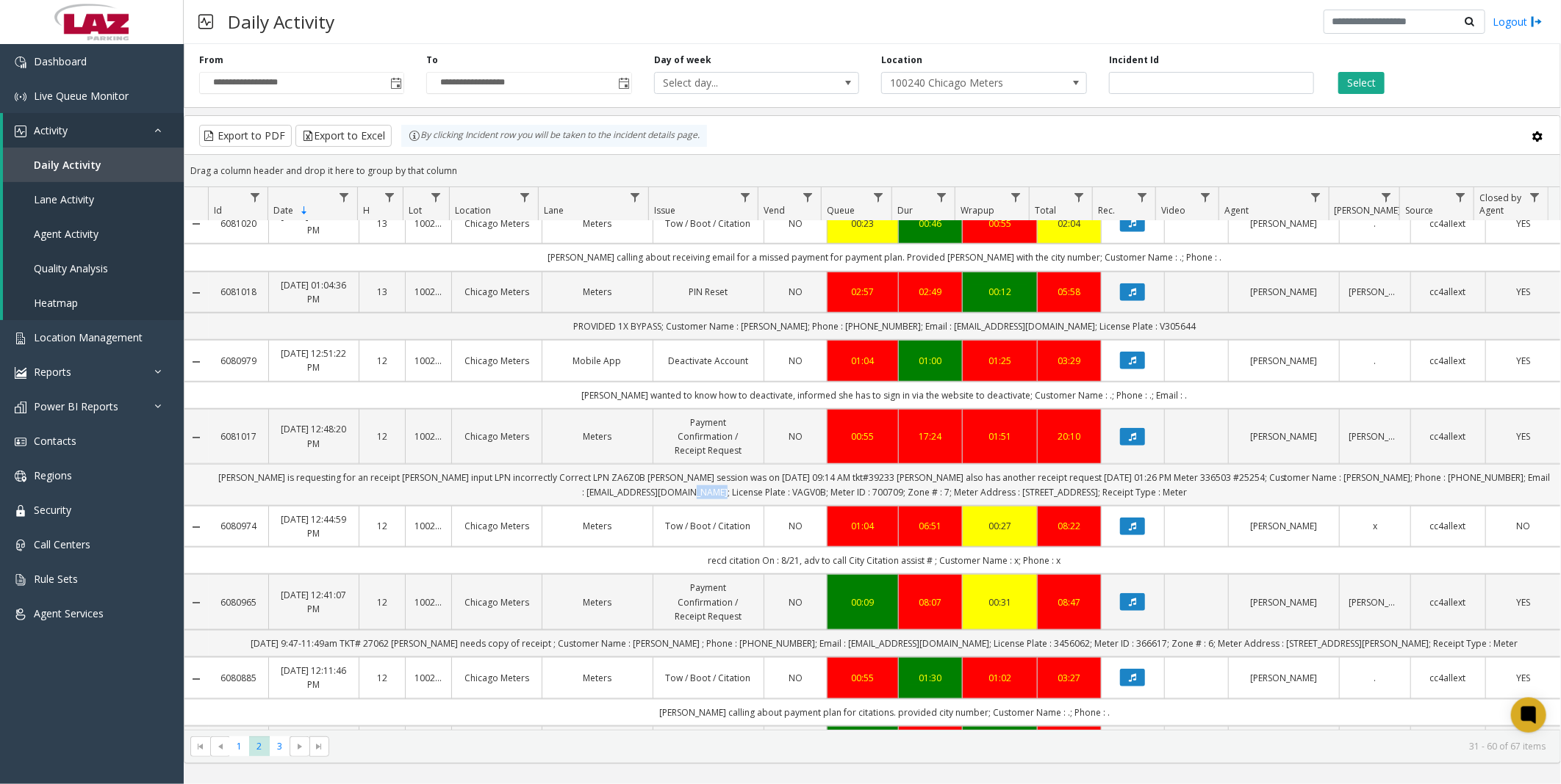
drag, startPoint x: 687, startPoint y: 493, endPoint x: 718, endPoint y: 493, distance: 31.0
click at [718, 493] on td "[PERSON_NAME] is requesting for an receipt [PERSON_NAME] input LPN incorrectly …" at bounding box center [884, 484] width 1351 height 41
copy td "VAGV0B"
